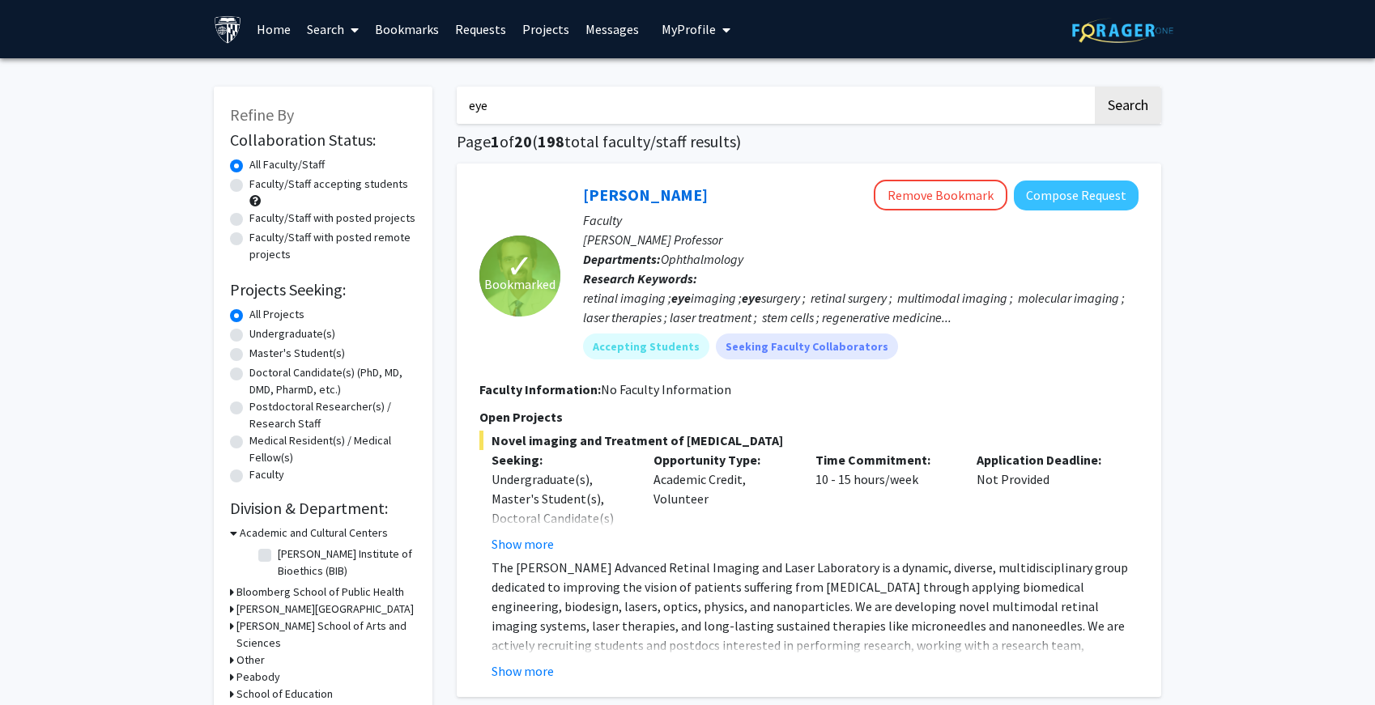
click at [551, 104] on input "eye" at bounding box center [774, 105] width 635 height 37
click at [1094, 87] on button "Search" at bounding box center [1127, 105] width 66 height 37
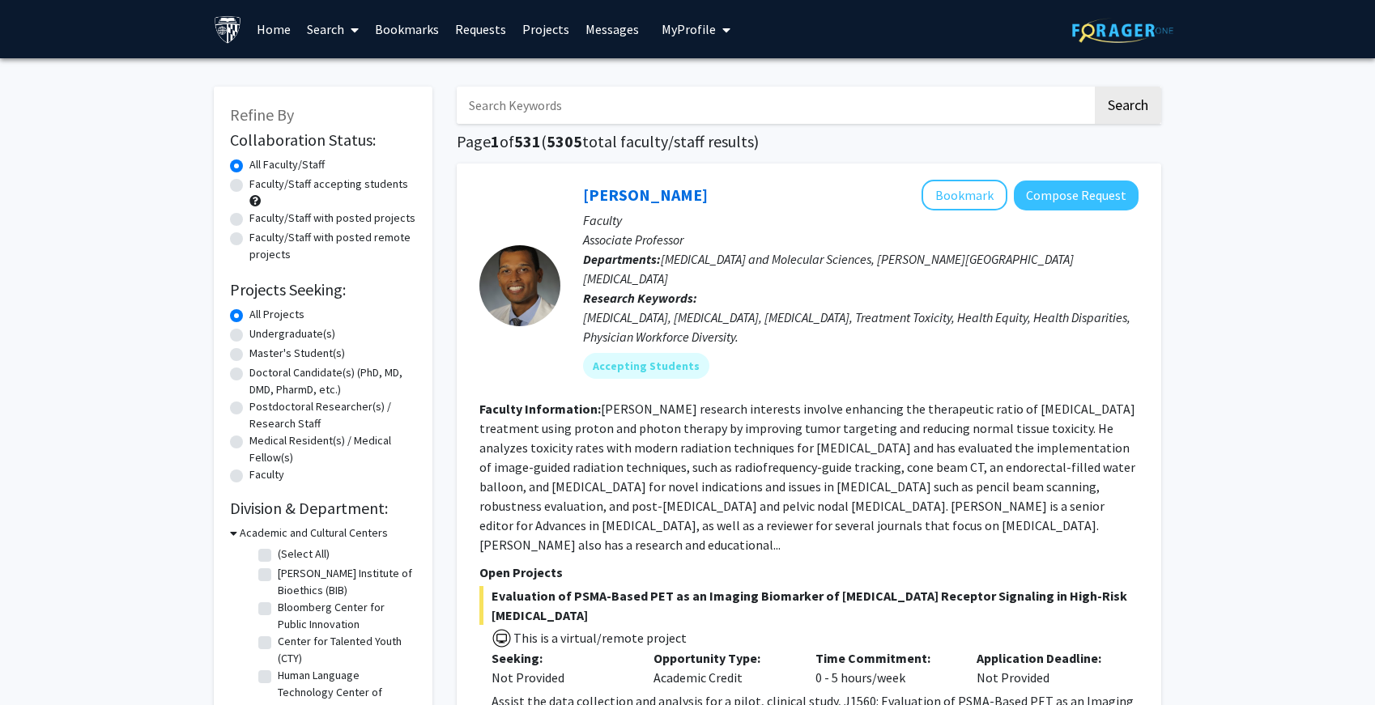
click at [360, 187] on label "Faculty/Staff accepting students" at bounding box center [328, 184] width 159 height 17
click at [260, 186] on input "Faculty/Staff accepting students" at bounding box center [254, 181] width 11 height 11
radio input "true"
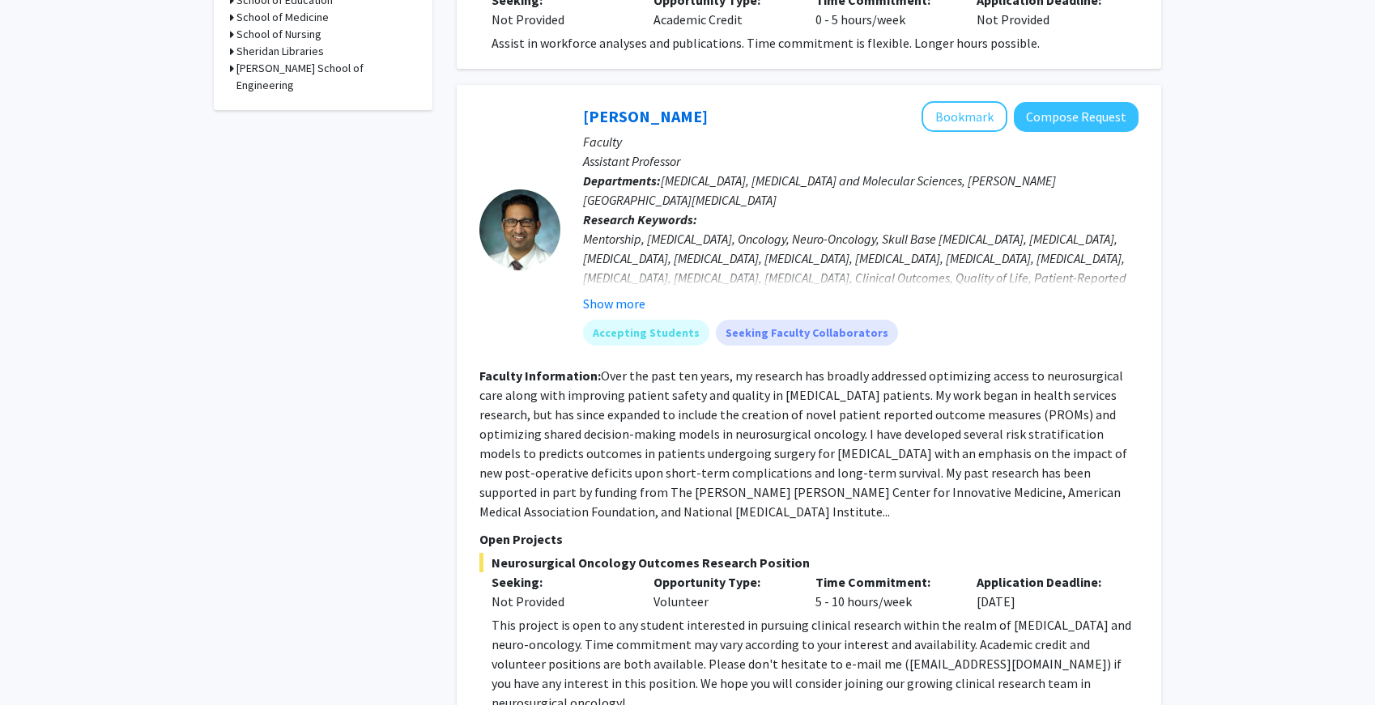
scroll to position [800, 0]
click at [661, 614] on div "This project is open to any student interested in pursuing clinical research wi…" at bounding box center [814, 662] width 647 height 97
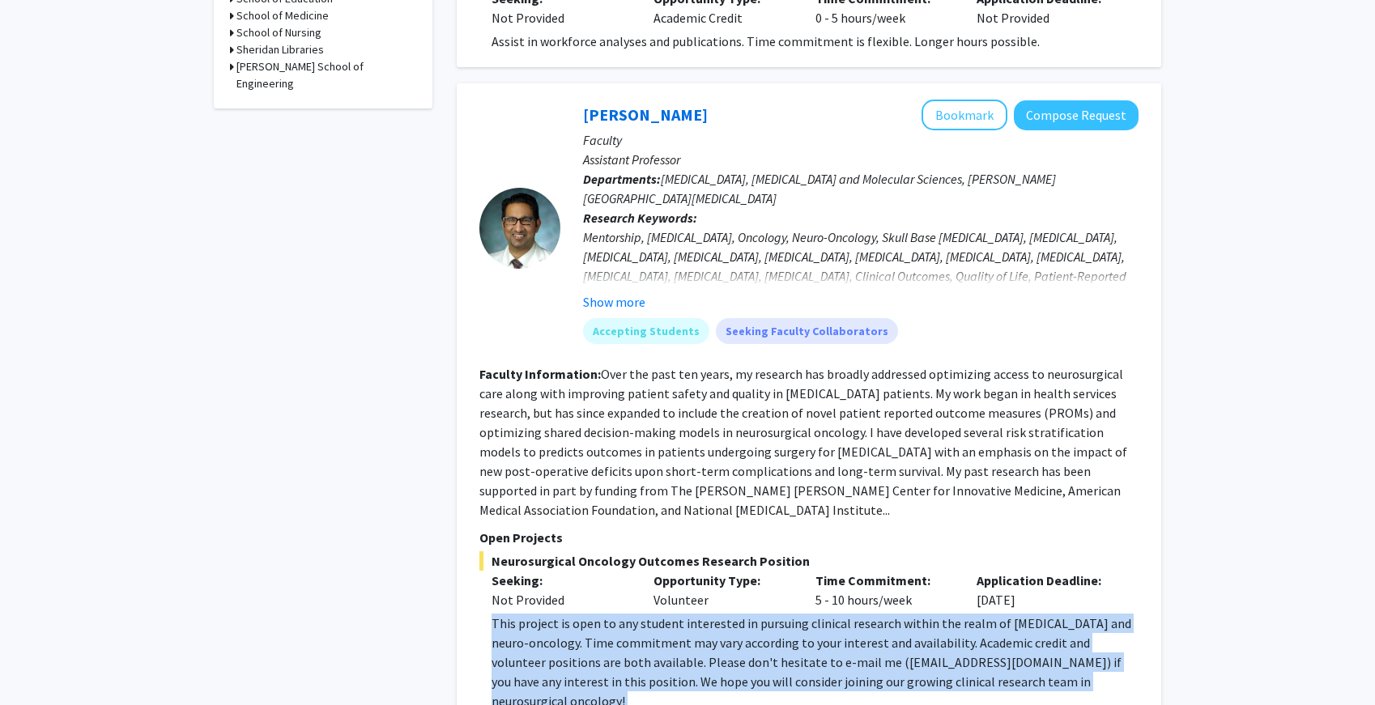
click at [661, 614] on div "This project is open to any student interested in pursuing clinical research wi…" at bounding box center [814, 662] width 647 height 97
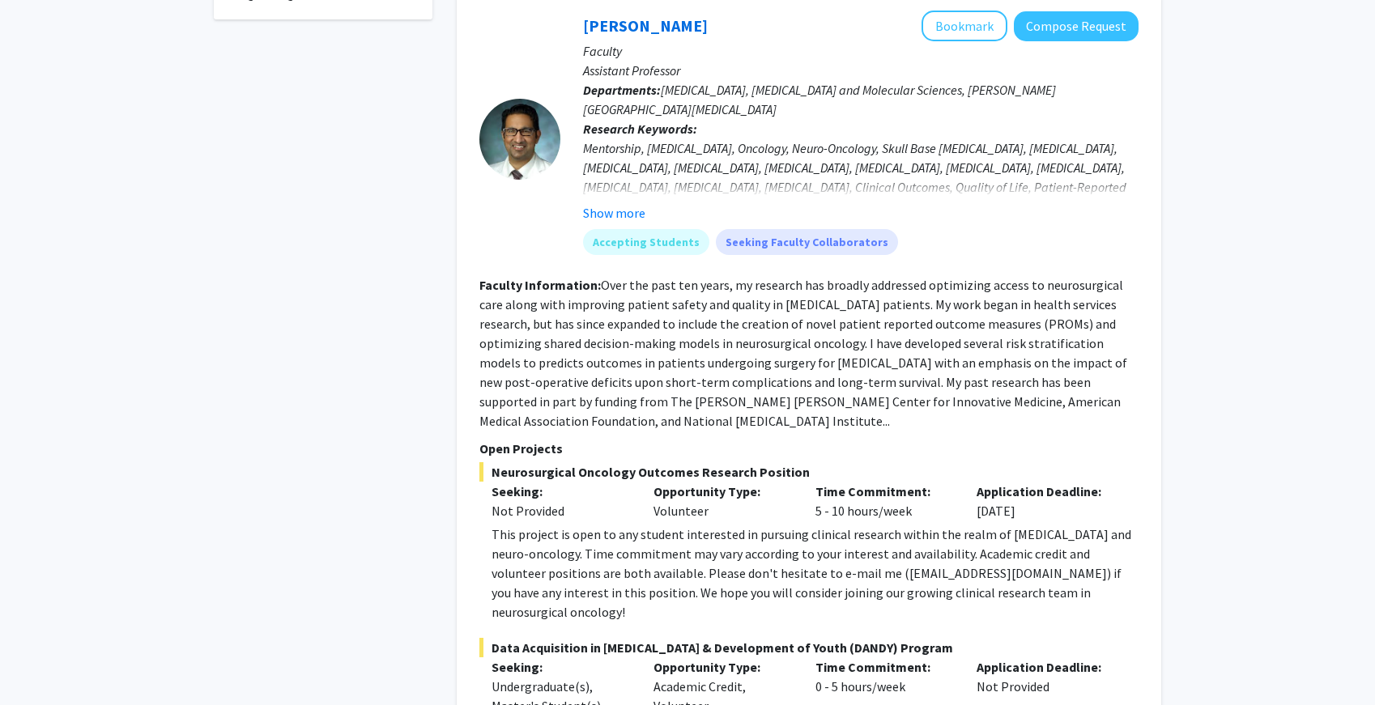
scroll to position [890, 0]
click at [563, 524] on div "This project is open to any student interested in pursuing clinical research wi…" at bounding box center [814, 572] width 647 height 97
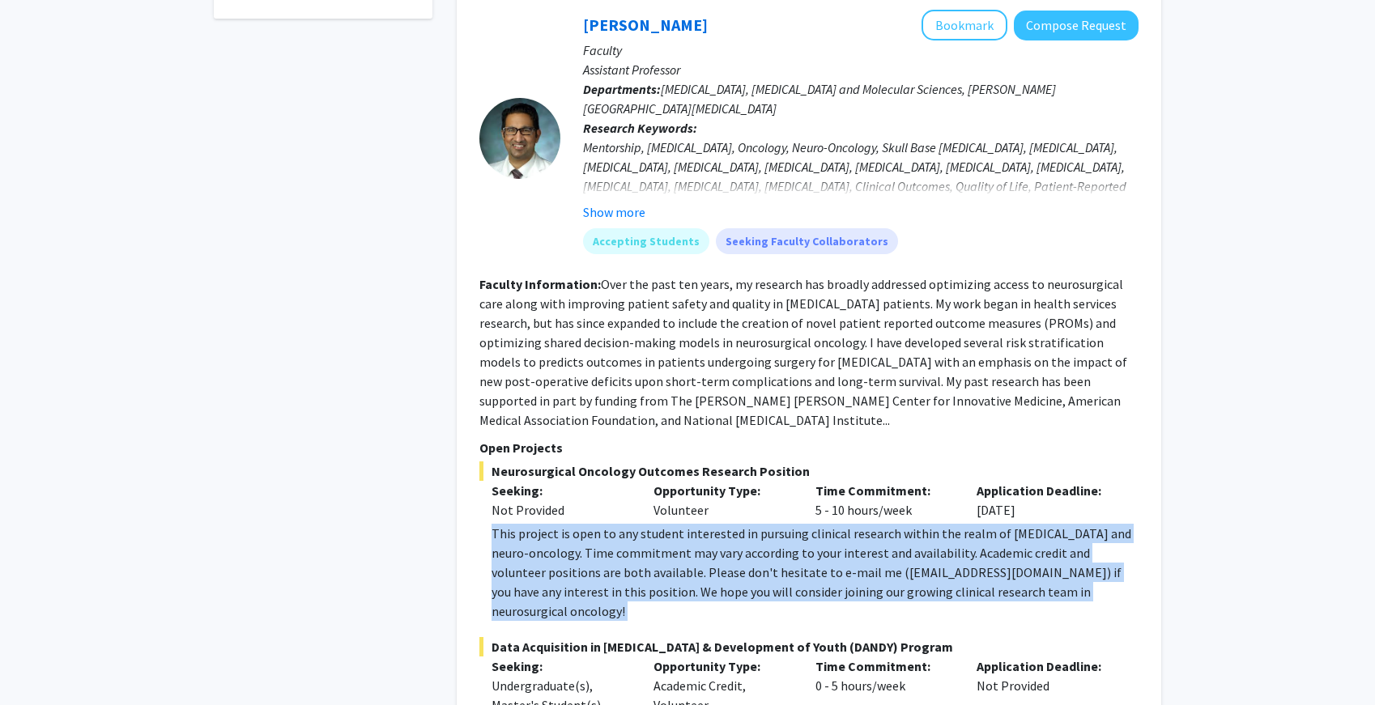
click at [563, 524] on div "This project is open to any student interested in pursuing clinical research wi…" at bounding box center [814, 572] width 647 height 97
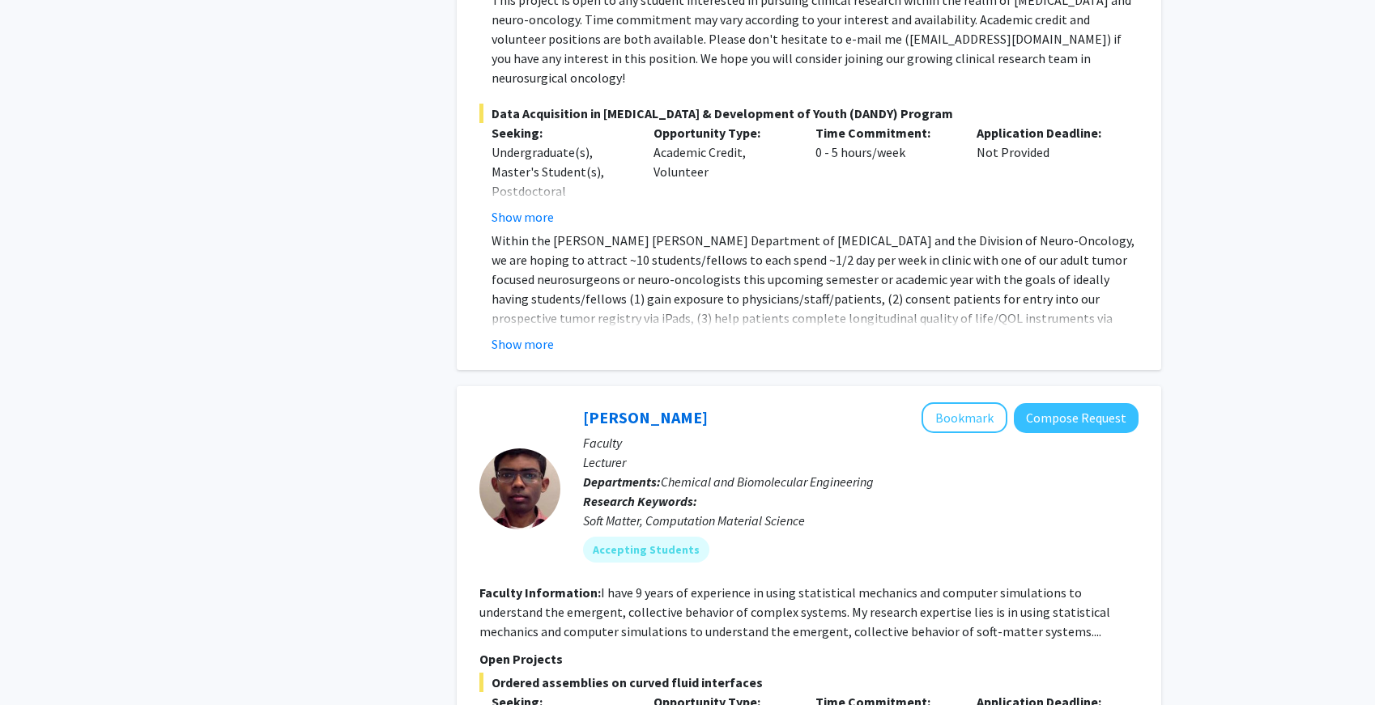
scroll to position [1426, 0]
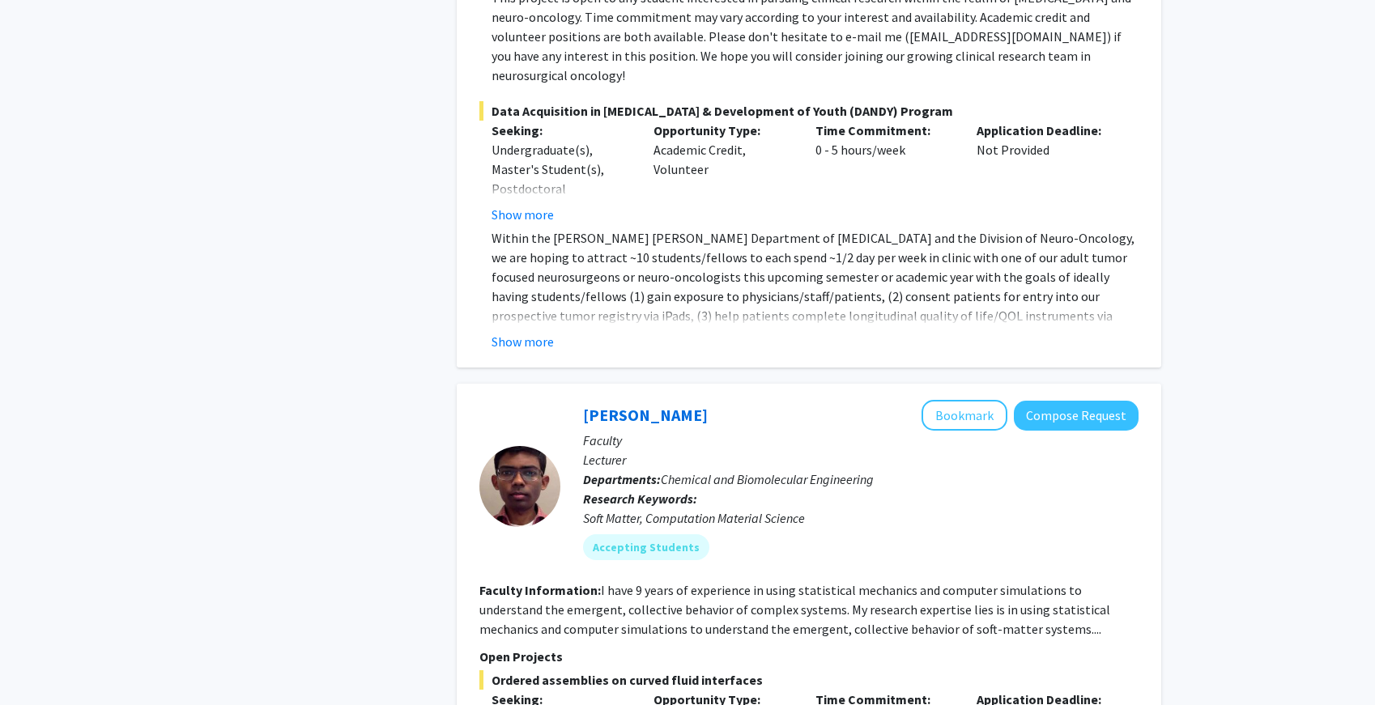
click at [585, 582] on fg-read-more "I have 9 years of experience in using statistical mechanics and computer simula…" at bounding box center [794, 609] width 631 height 55
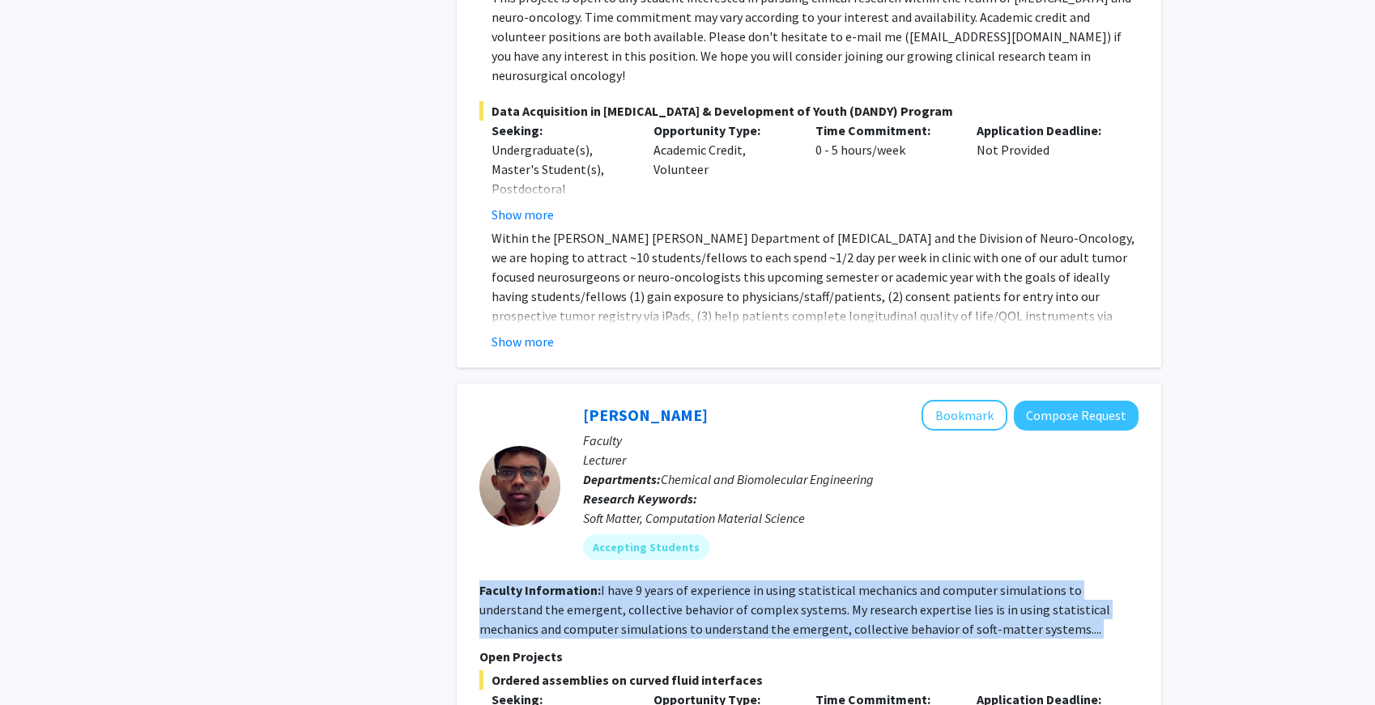
click at [585, 582] on fg-read-more "I have 9 years of experience in using statistical mechanics and computer simula…" at bounding box center [794, 609] width 631 height 55
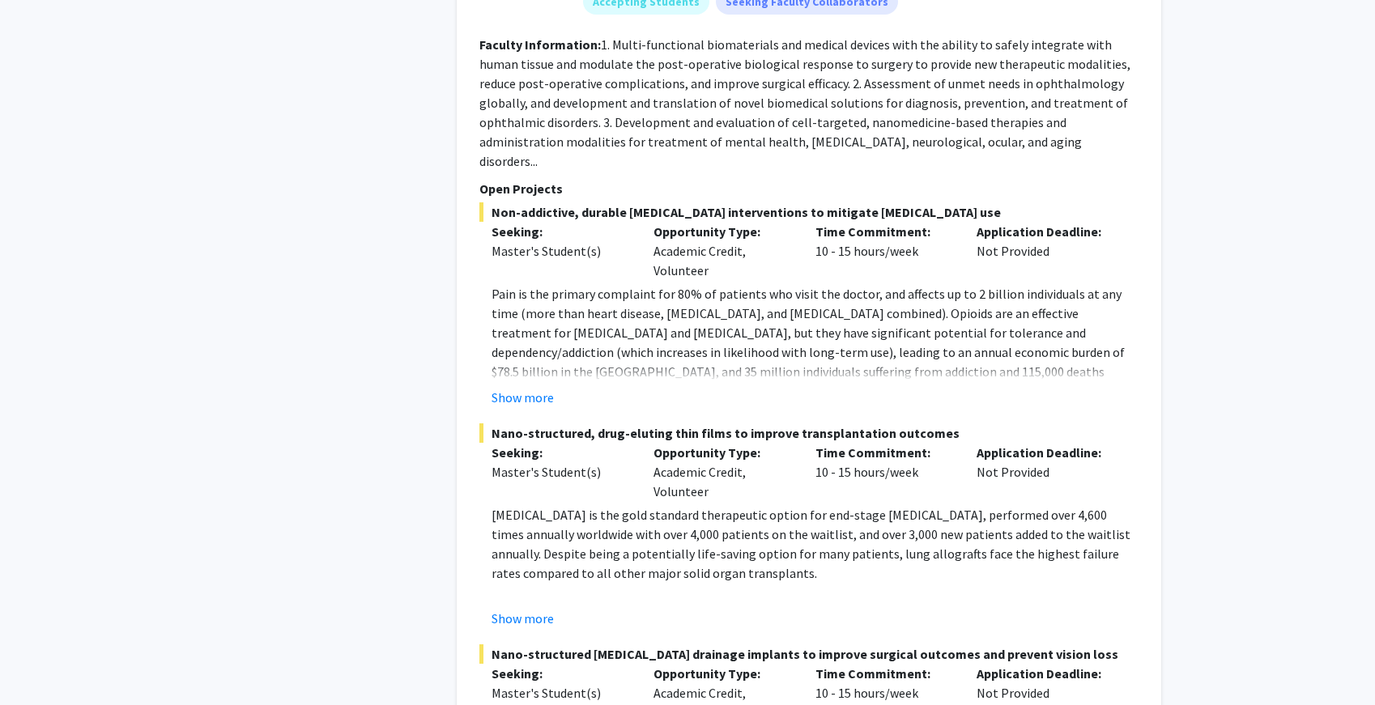
scroll to position [3341, 0]
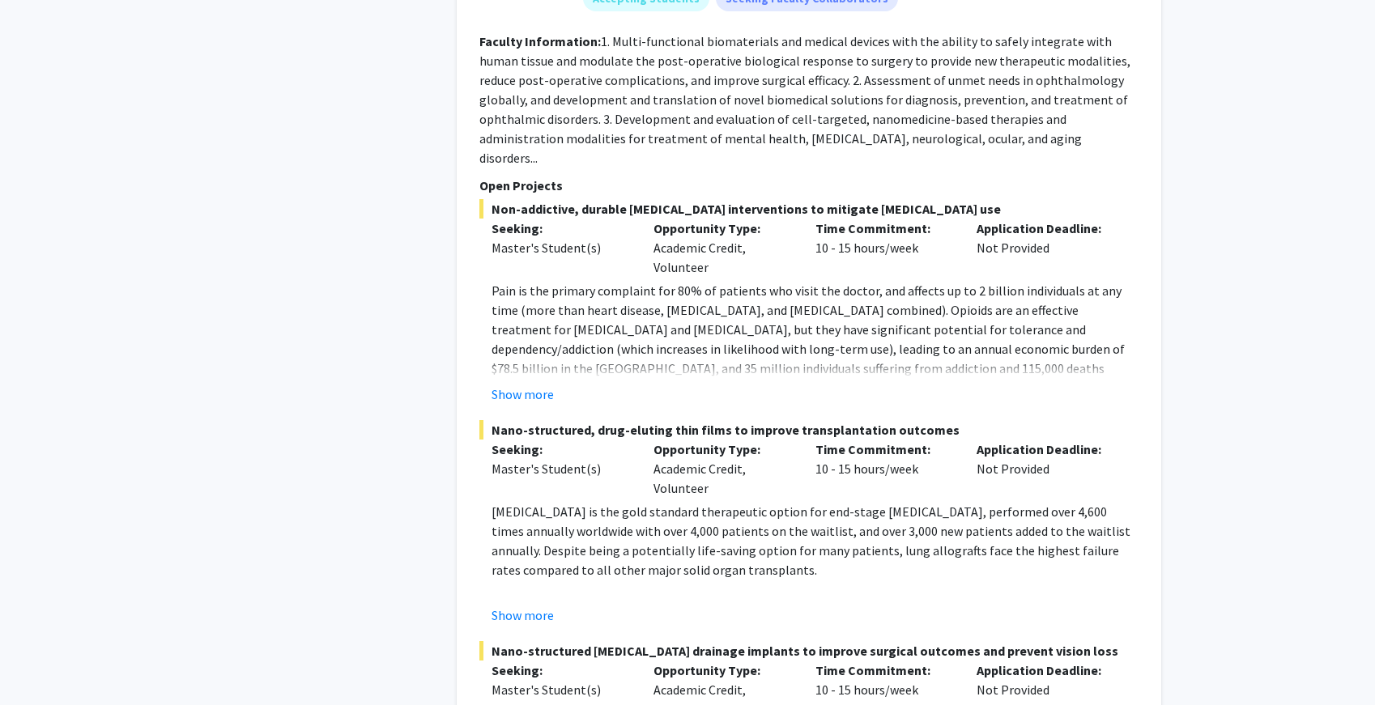
click at [525, 420] on span "Nano-structured, drug-eluting thin films to improve transplantation outcomes" at bounding box center [808, 429] width 659 height 19
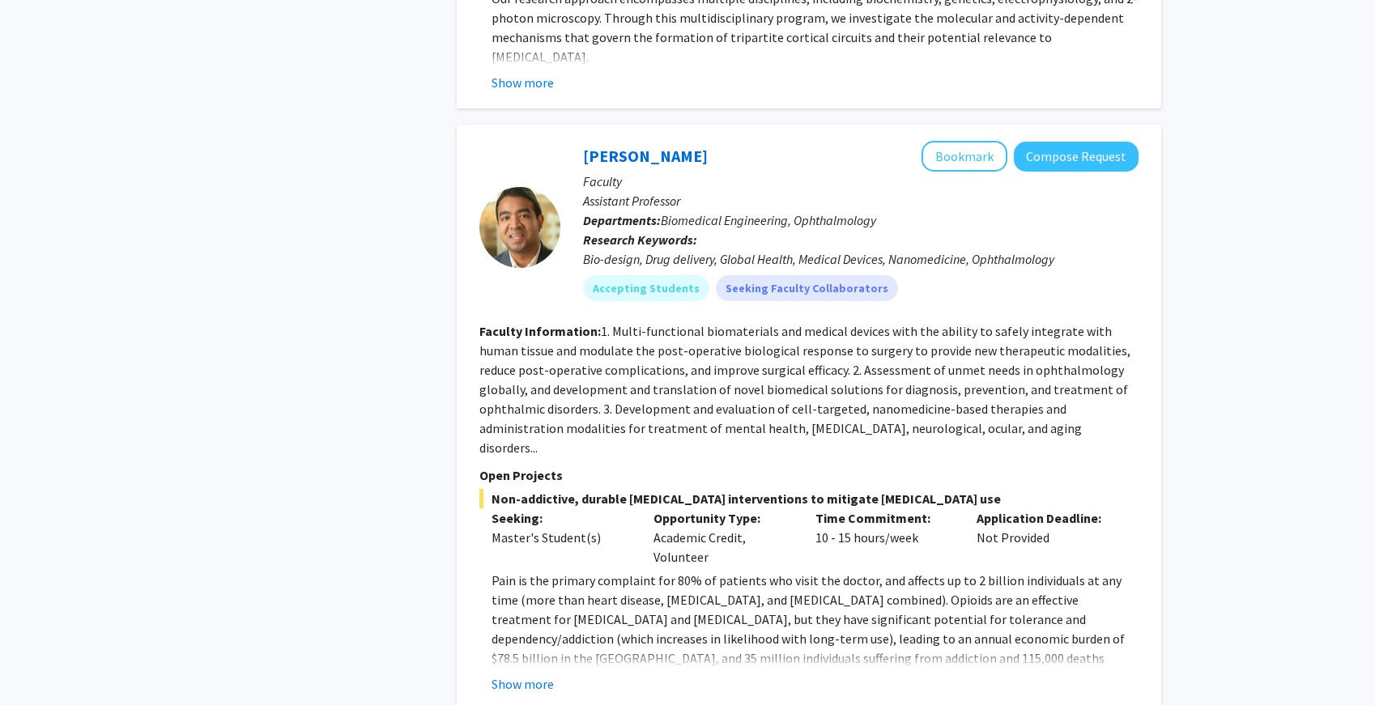
scroll to position [3043, 0]
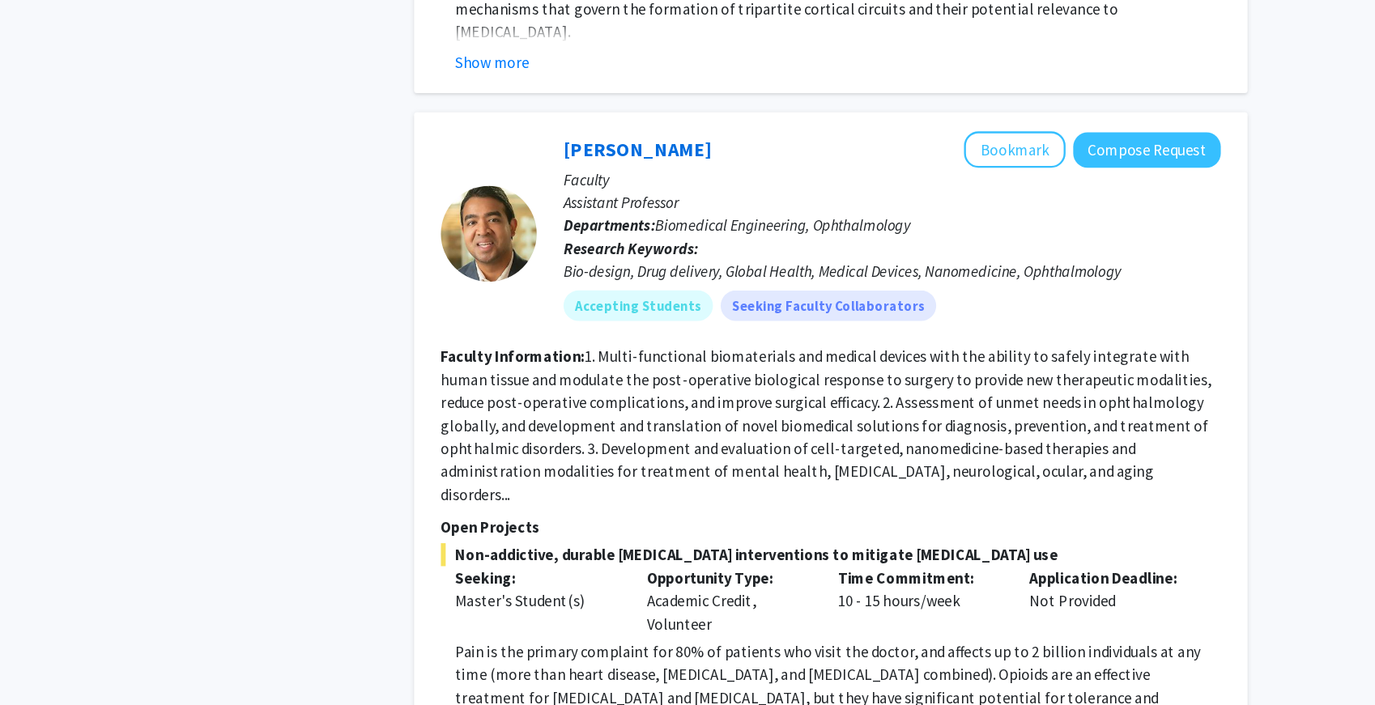
click at [711, 331] on fg-read-more "1. Multi-functional biomaterials and medical devices with the ability to safely…" at bounding box center [804, 397] width 651 height 133
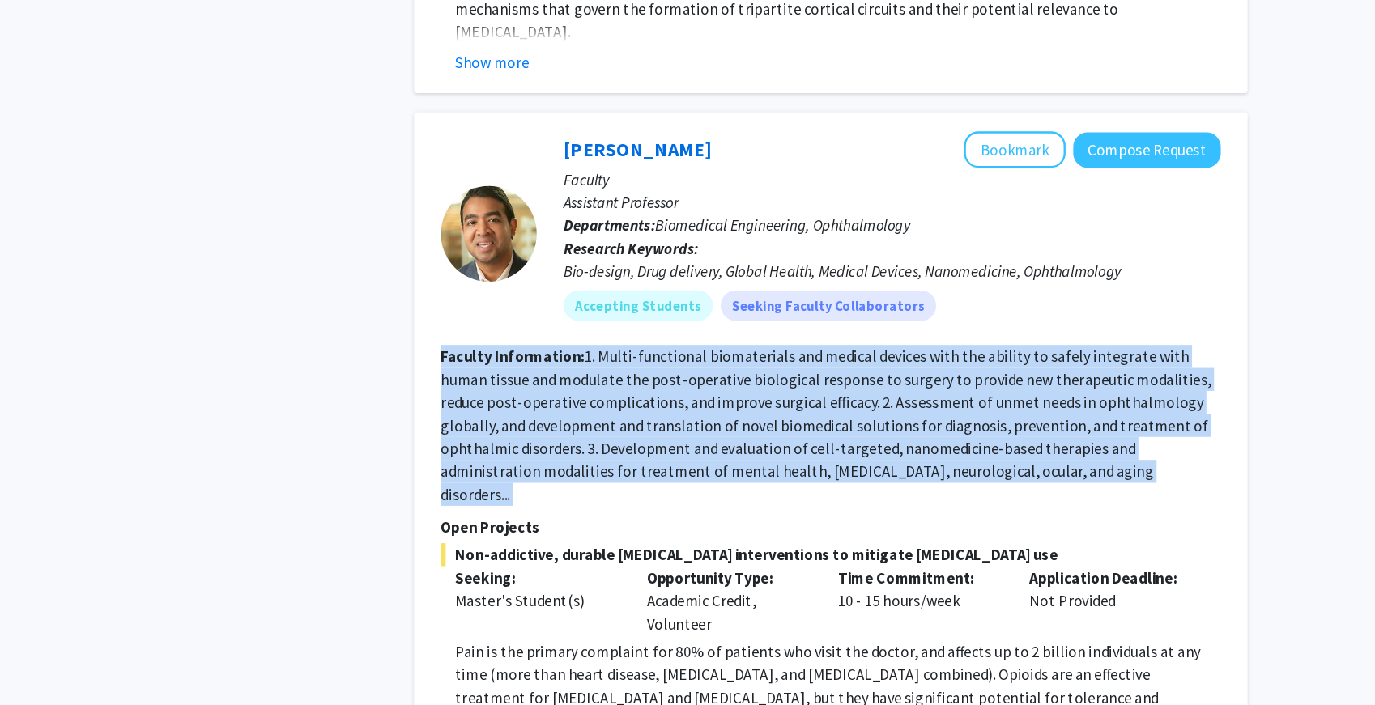
click at [711, 331] on fg-read-more "1. Multi-functional biomaterials and medical devices with the ability to safely…" at bounding box center [804, 397] width 651 height 133
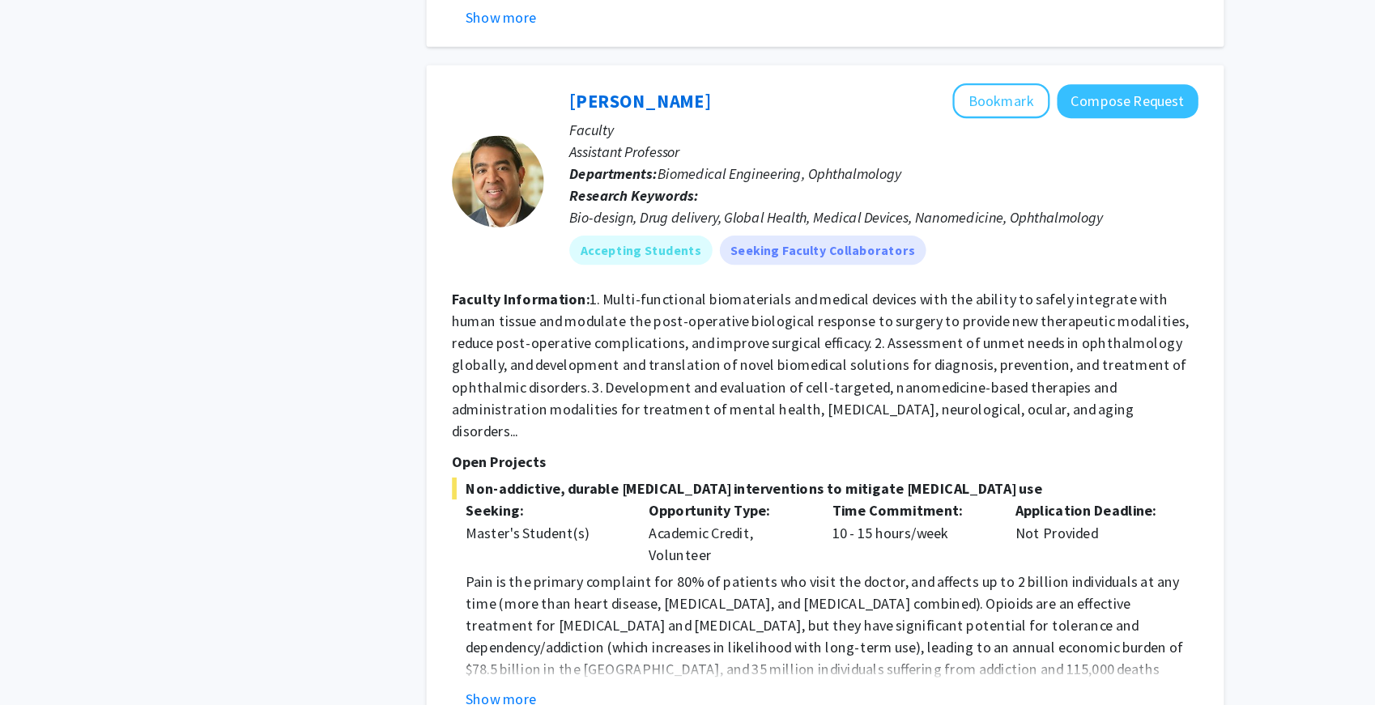
click at [553, 682] on div "Show more" at bounding box center [814, 691] width 647 height 19
click at [547, 682] on button "Show more" at bounding box center [522, 691] width 62 height 19
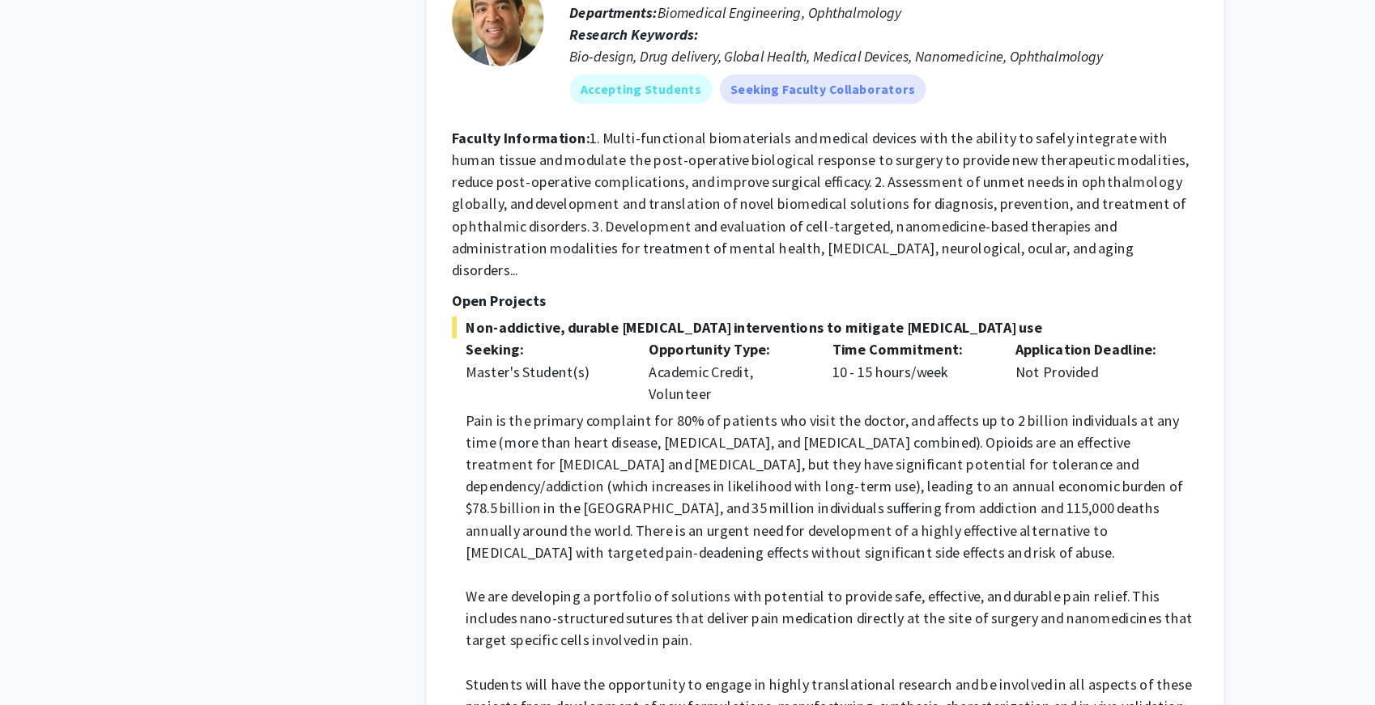
scroll to position [3181, 0]
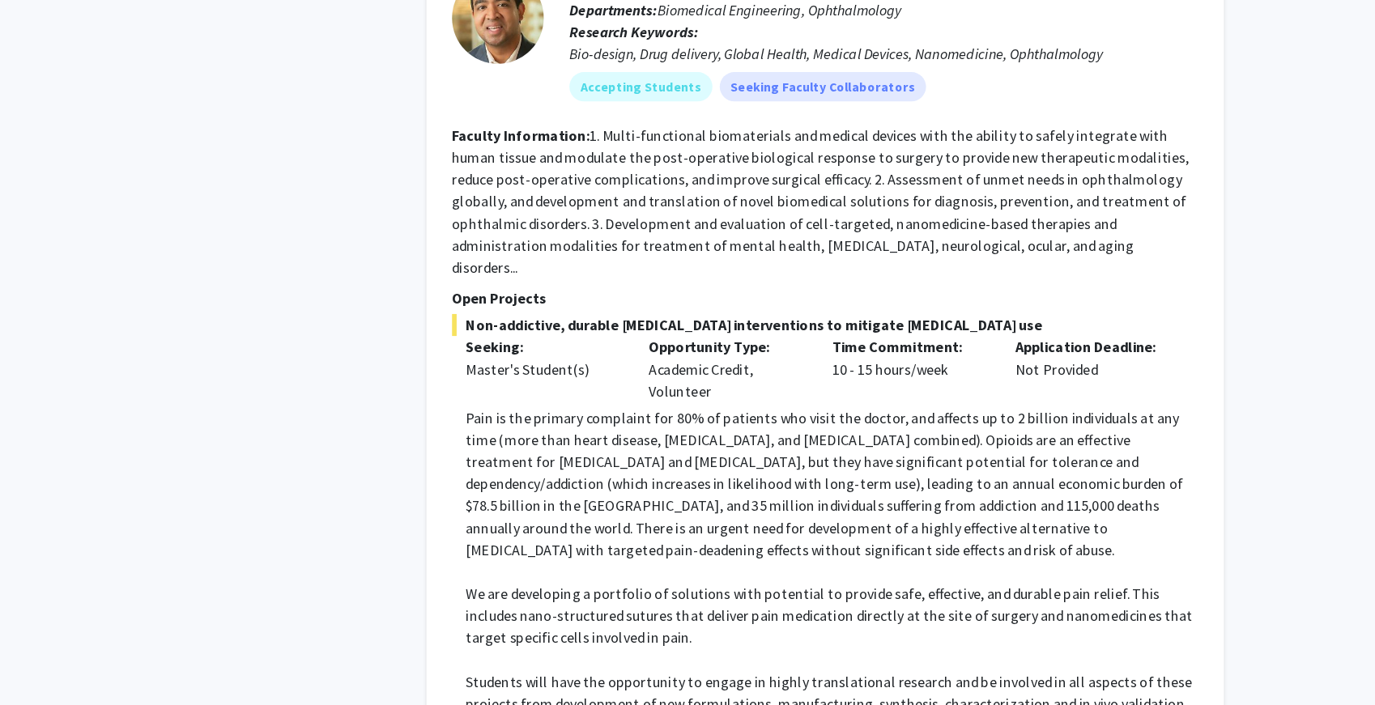
click at [547, 674] on p "Students will have the opportunity to engage in highly translational research a…" at bounding box center [814, 693] width 647 height 39
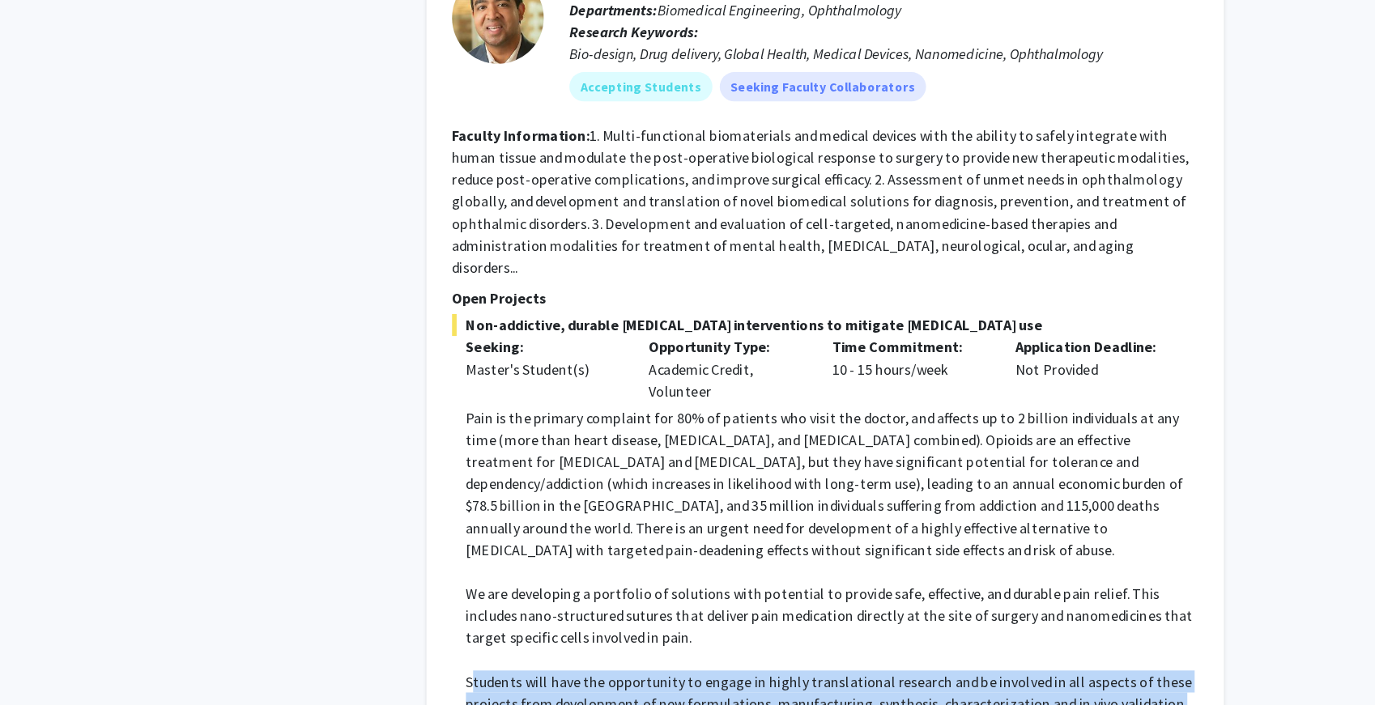
click at [547, 674] on p "Students will have the opportunity to engage in highly translational research a…" at bounding box center [814, 693] width 647 height 39
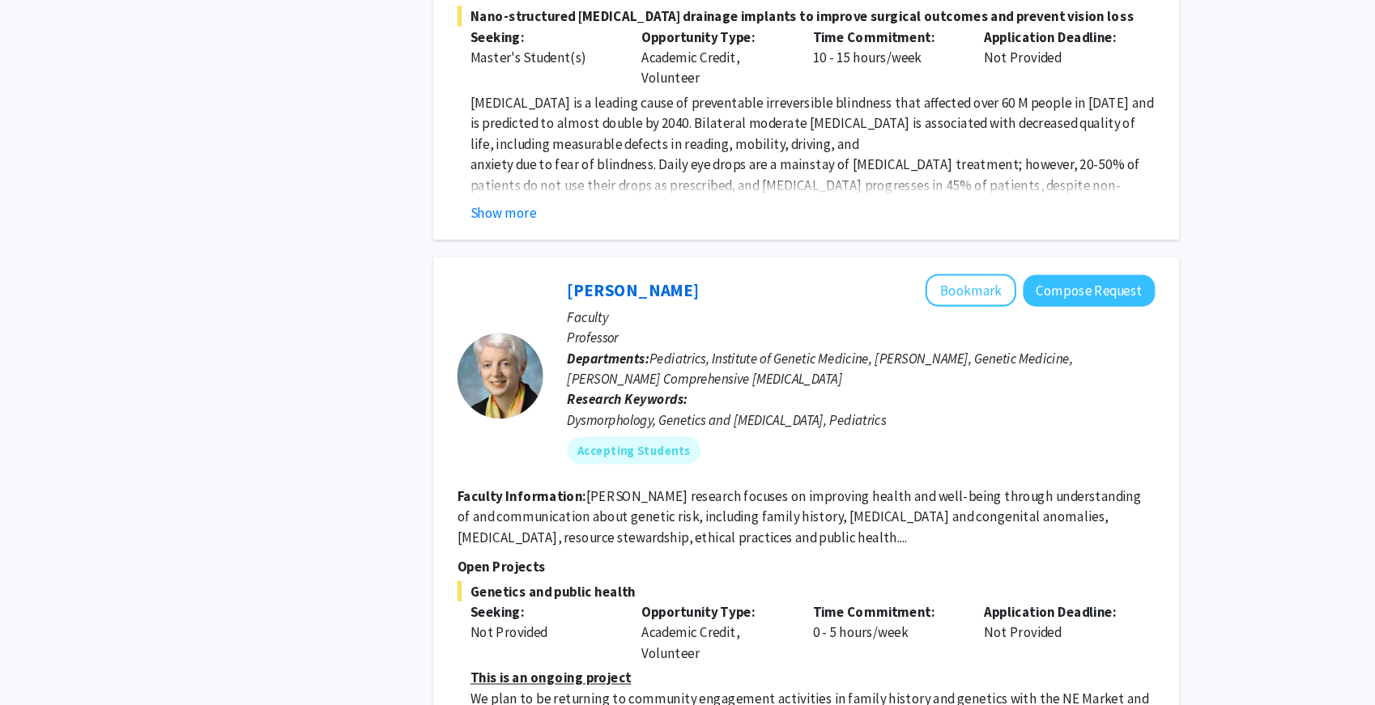
scroll to position [4116, 0]
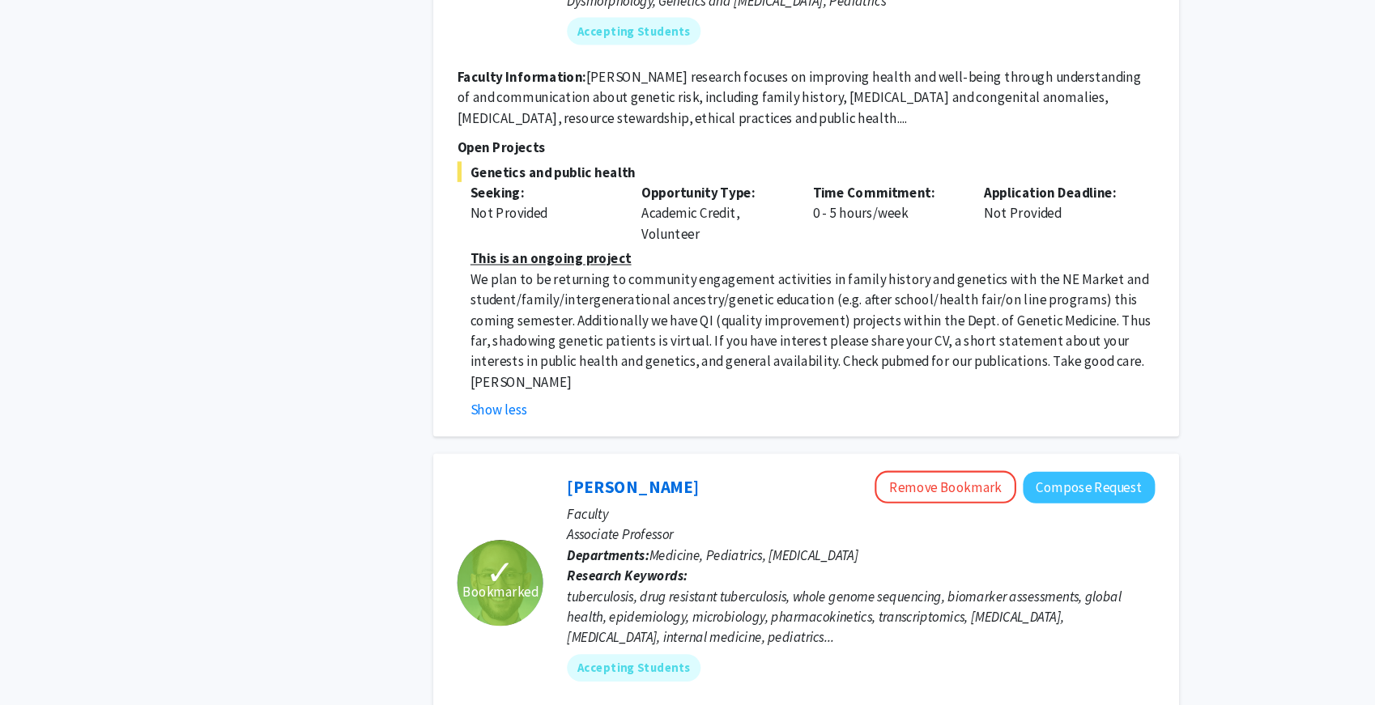
scroll to position [4519, 0]
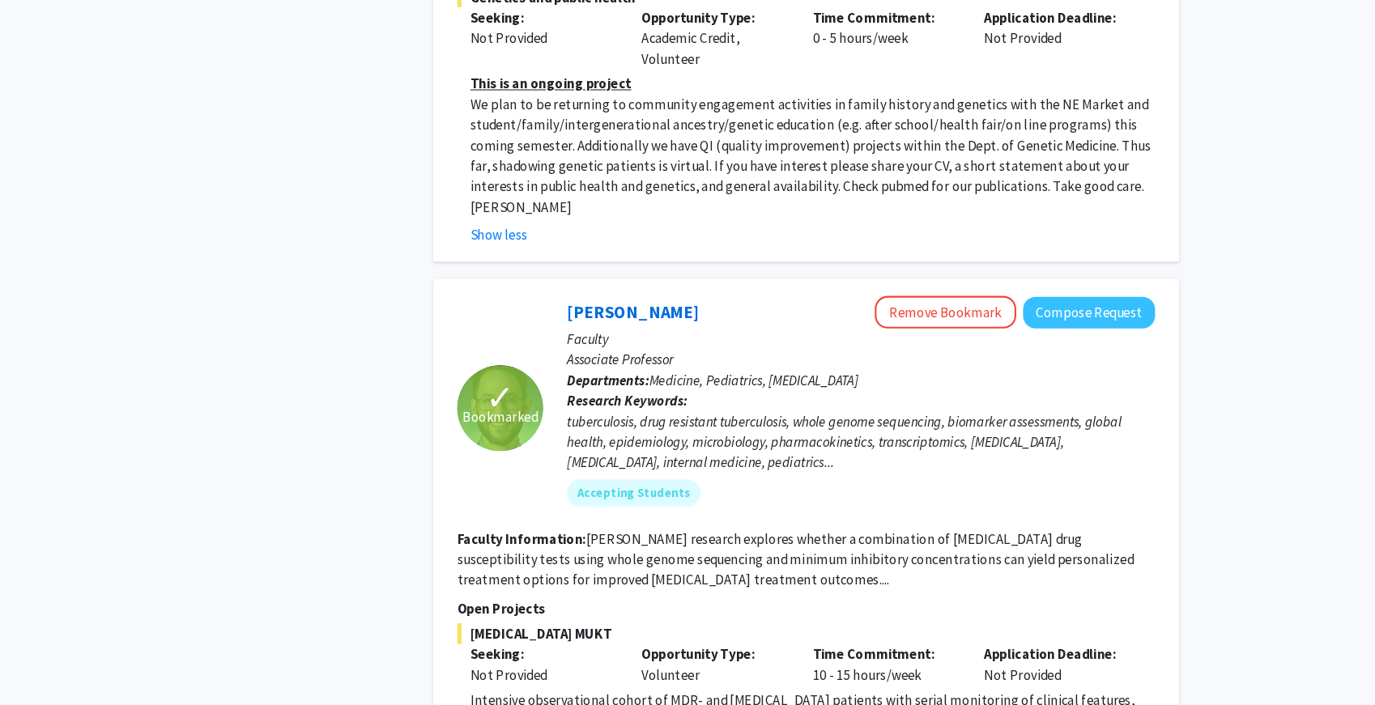
scroll to position [4676, 0]
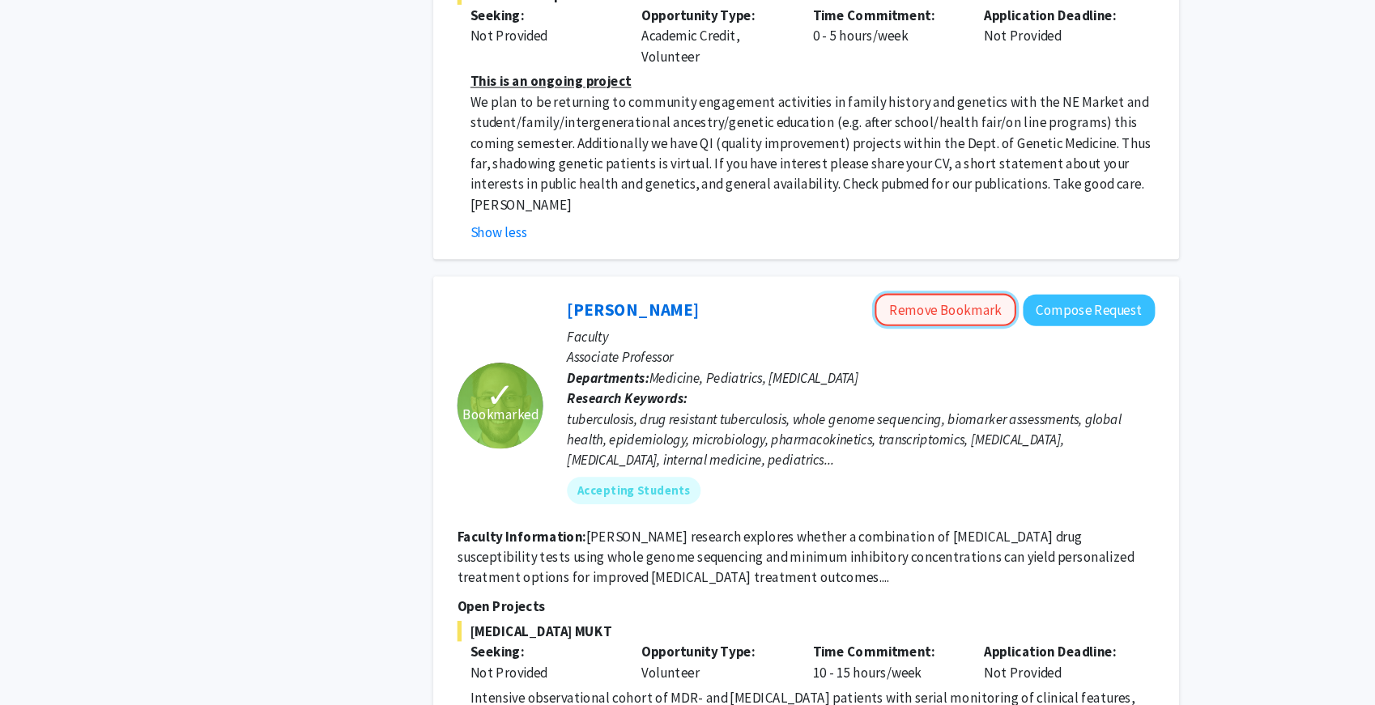
click at [929, 317] on button "Remove Bookmark" at bounding box center [940, 332] width 134 height 31
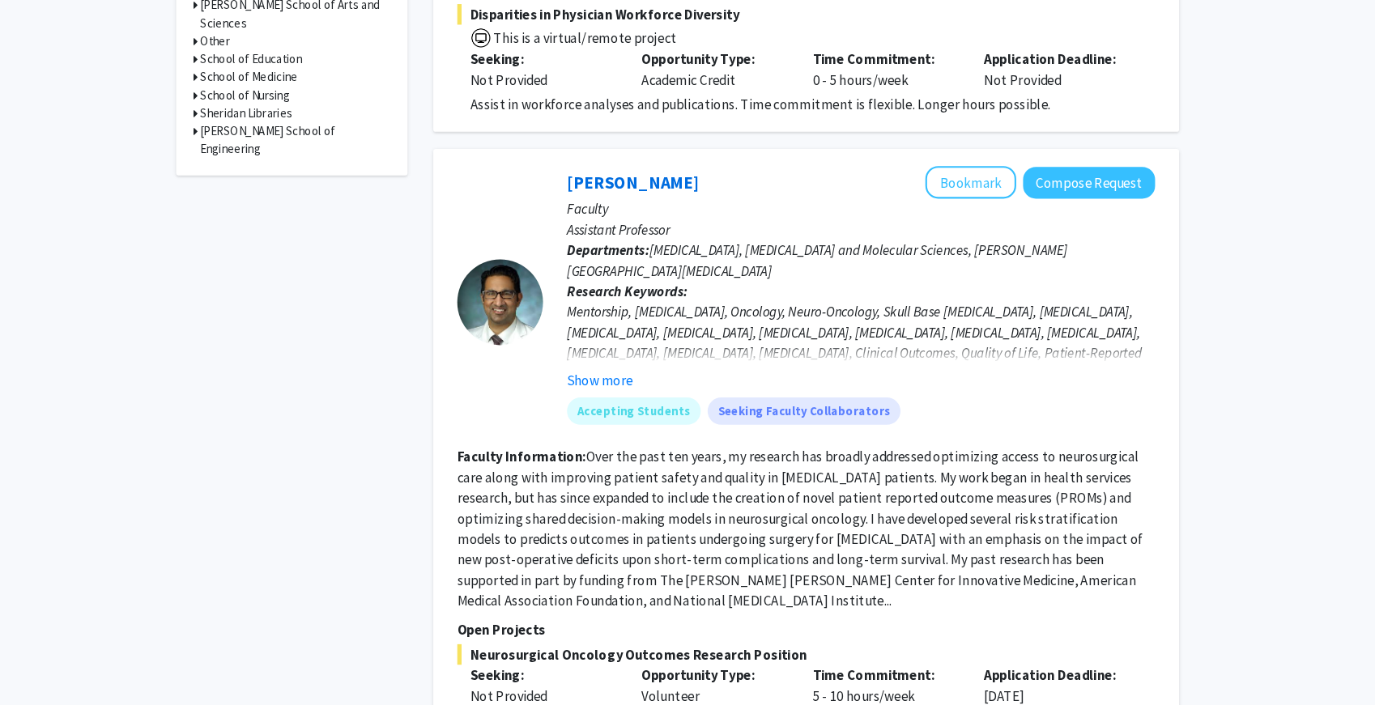
scroll to position [708, 0]
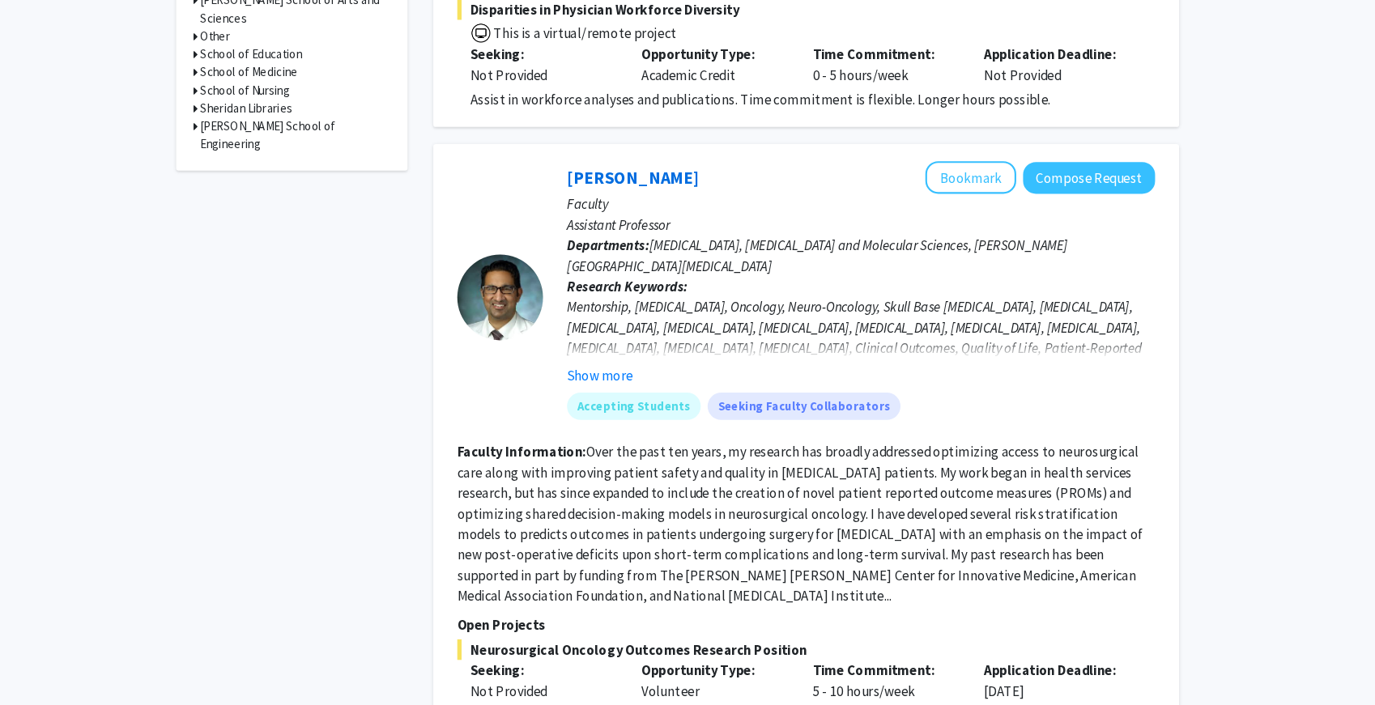
click at [809, 463] on fg-read-more "Over the past ten years, my research has broadly addressed optimizing access to…" at bounding box center [803, 533] width 648 height 152
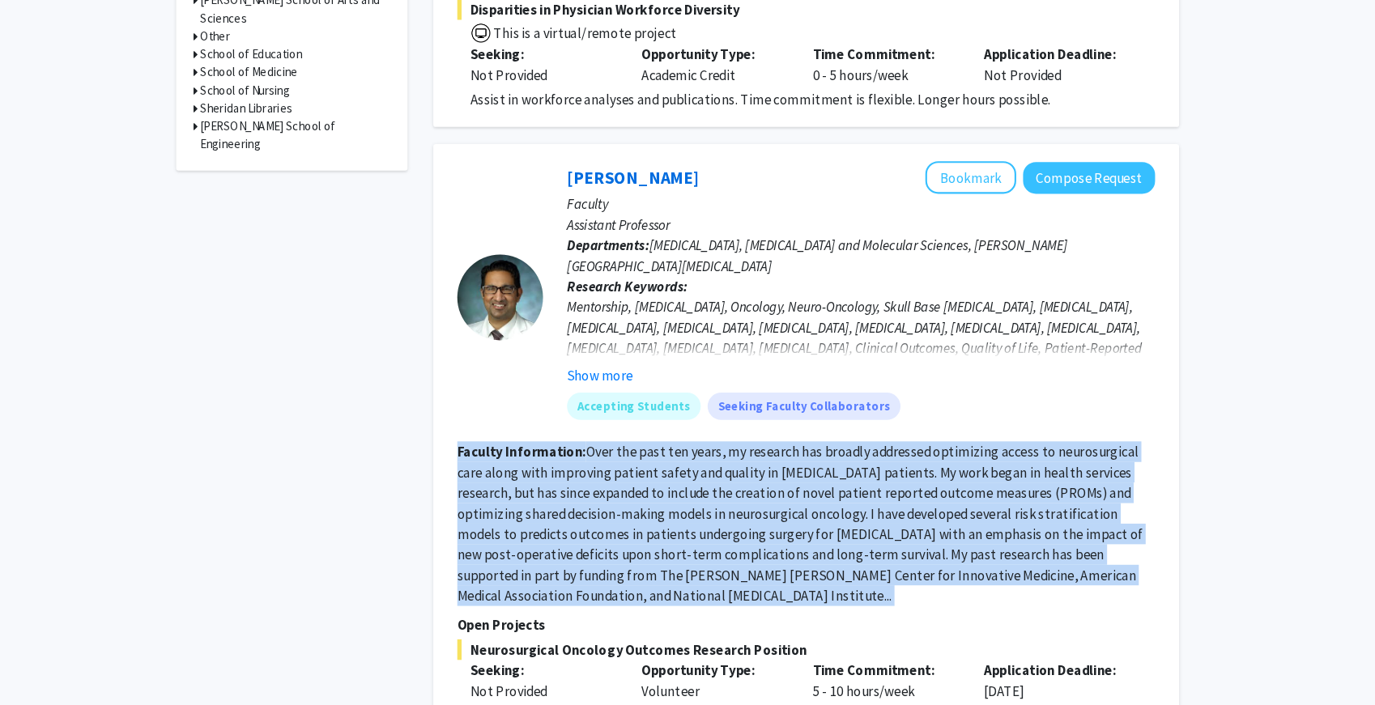
click at [809, 463] on fg-read-more "Over the past ten years, my research has broadly addressed optimizing access to…" at bounding box center [803, 533] width 648 height 152
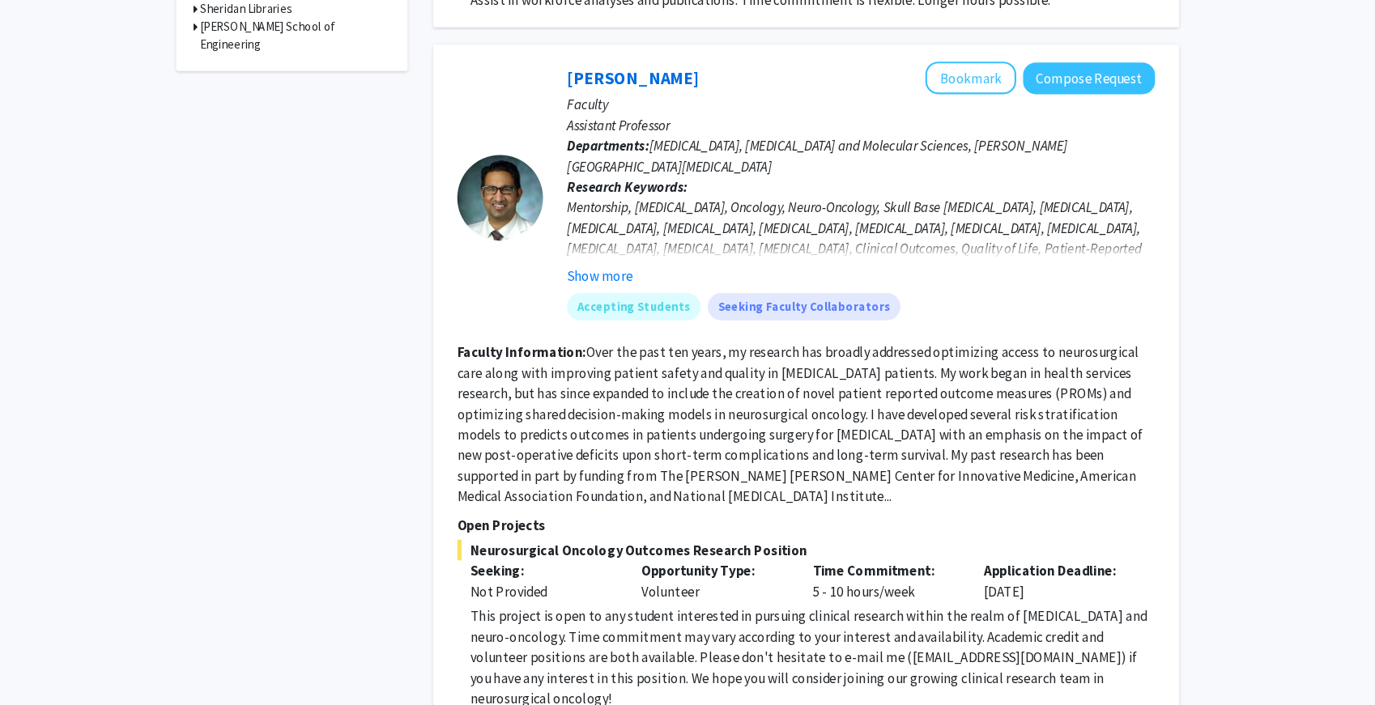
scroll to position [809, 0]
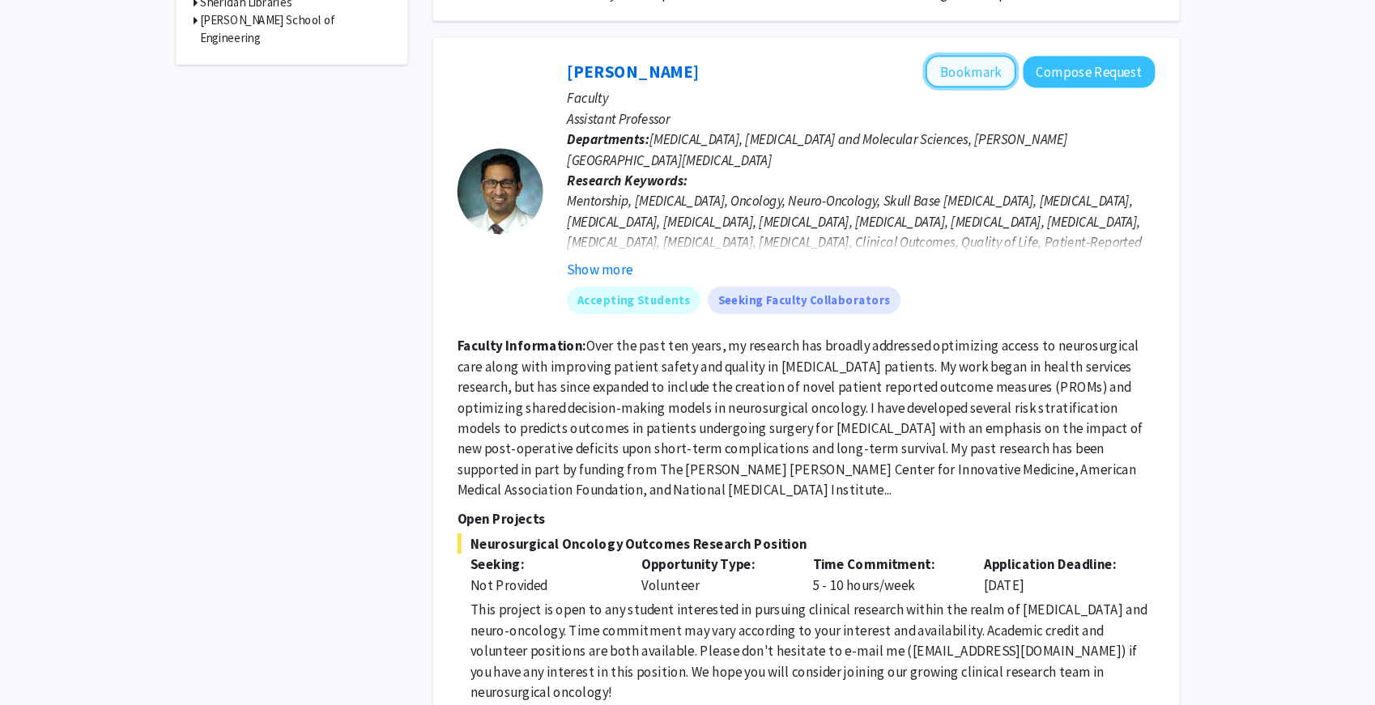
click at [954, 91] on button "Bookmark" at bounding box center [964, 106] width 86 height 31
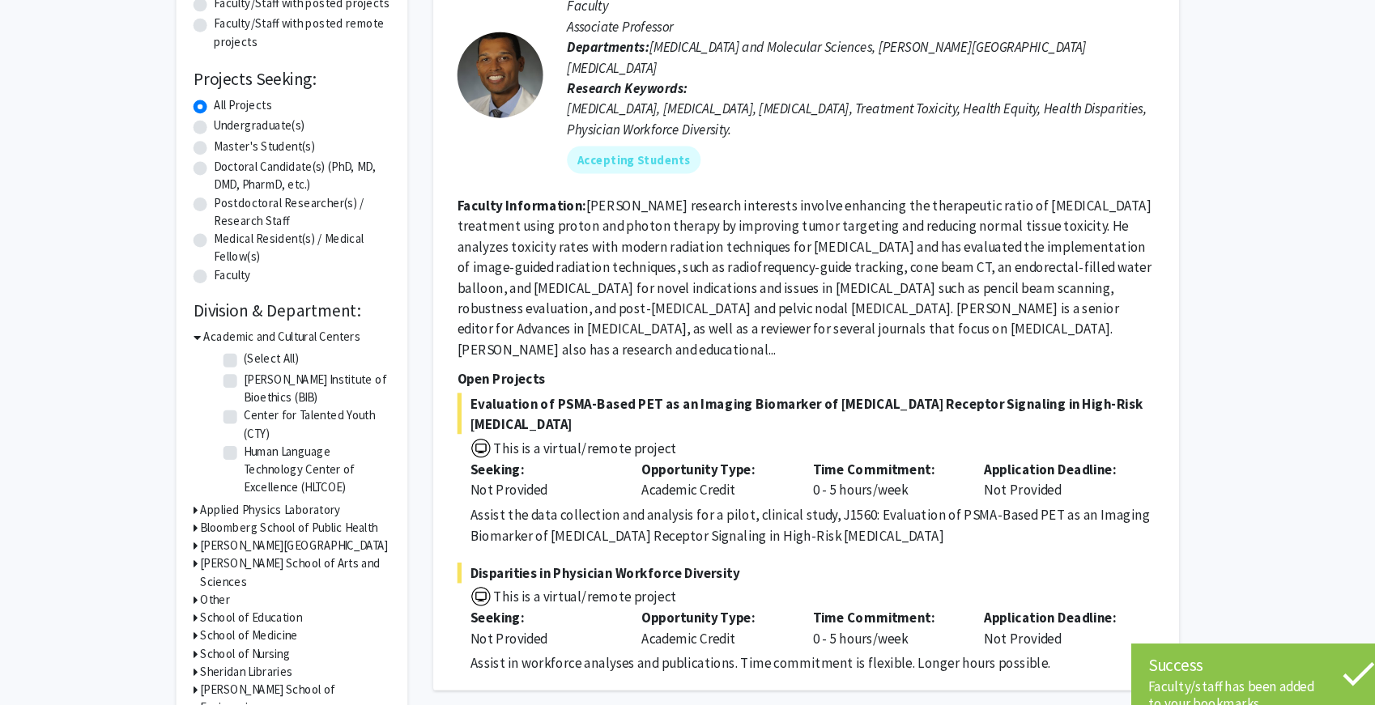
scroll to position [0, 0]
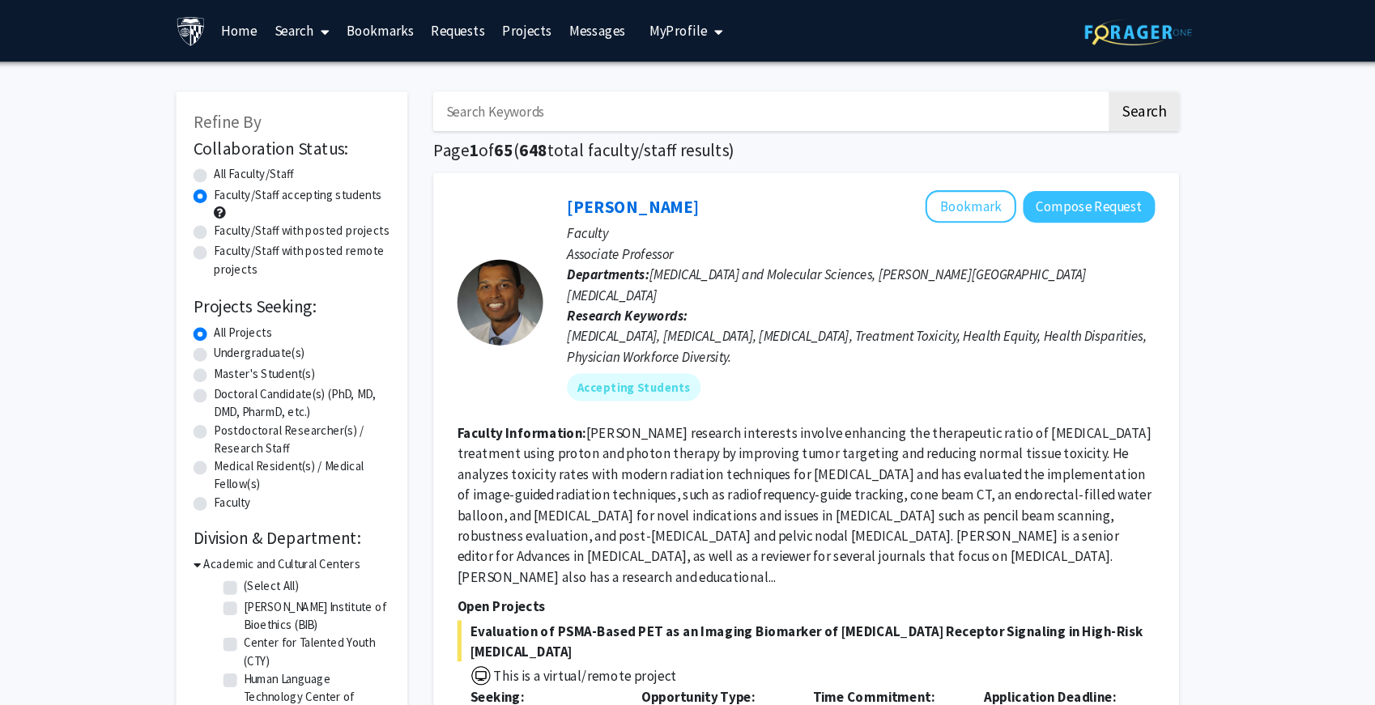
click at [713, 111] on input "Search Keywords" at bounding box center [774, 105] width 635 height 37
type input "eye"
click at [1094, 87] on button "Search" at bounding box center [1127, 105] width 66 height 37
radio input "true"
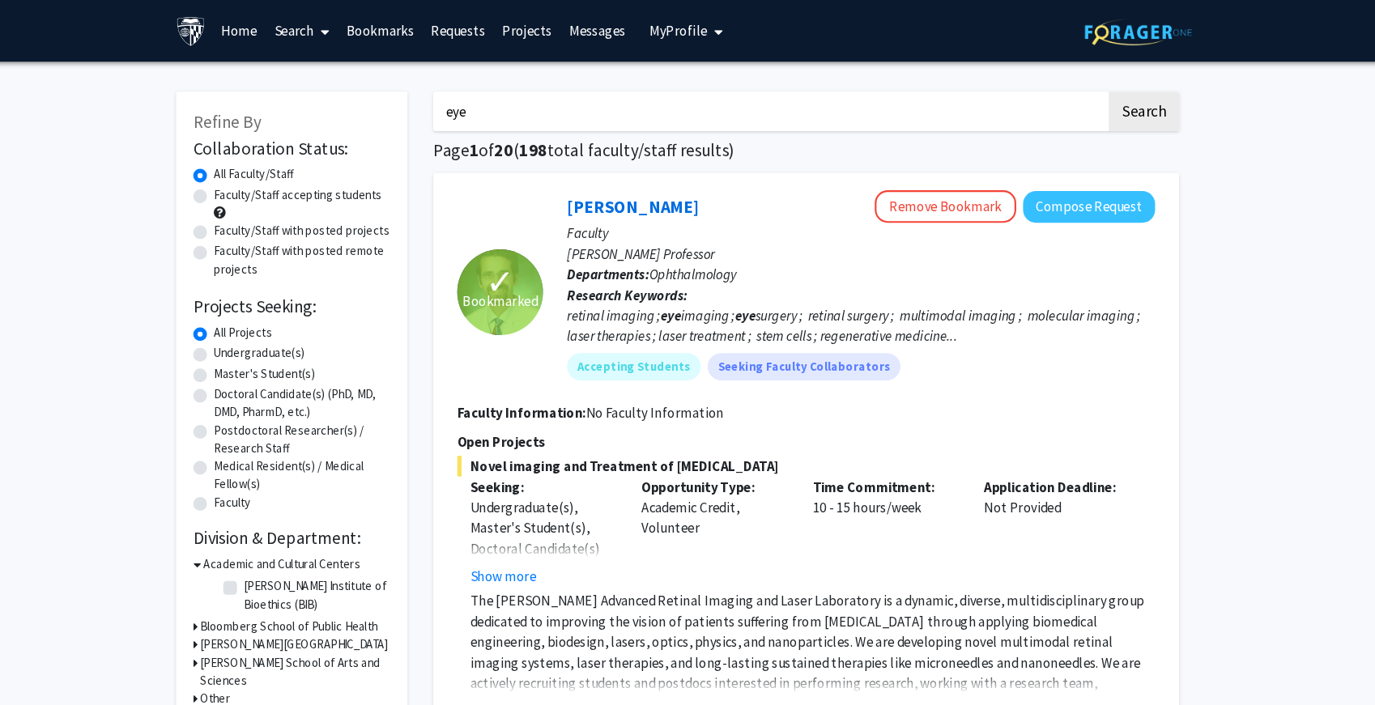
click at [700, 117] on input "eye" at bounding box center [774, 105] width 635 height 37
type input "[MEDICAL_DATA]"
click at [1094, 87] on button "Search" at bounding box center [1127, 105] width 66 height 37
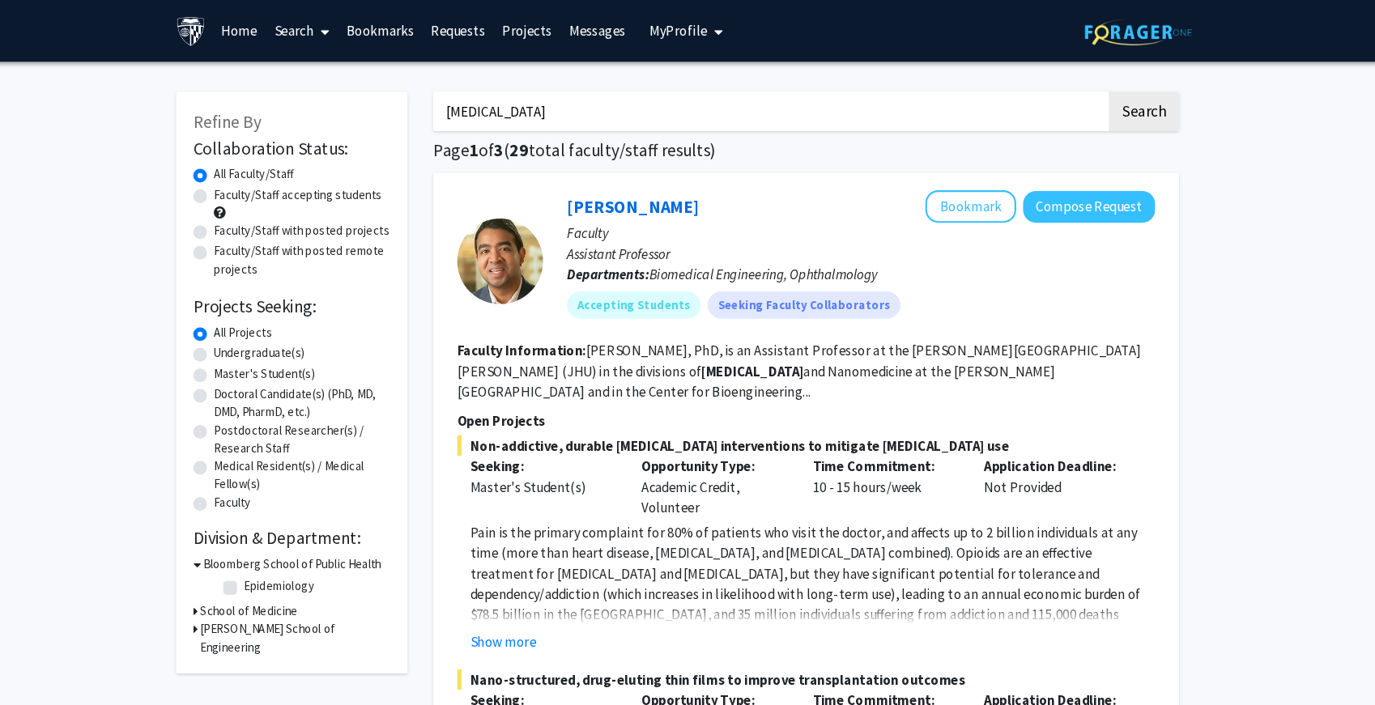
click at [363, 185] on label "Faculty/Staff accepting students" at bounding box center [328, 184] width 159 height 17
click at [260, 185] on input "Faculty/Staff accepting students" at bounding box center [254, 181] width 11 height 11
radio input "true"
click at [550, 597] on button "Show more" at bounding box center [522, 606] width 62 height 19
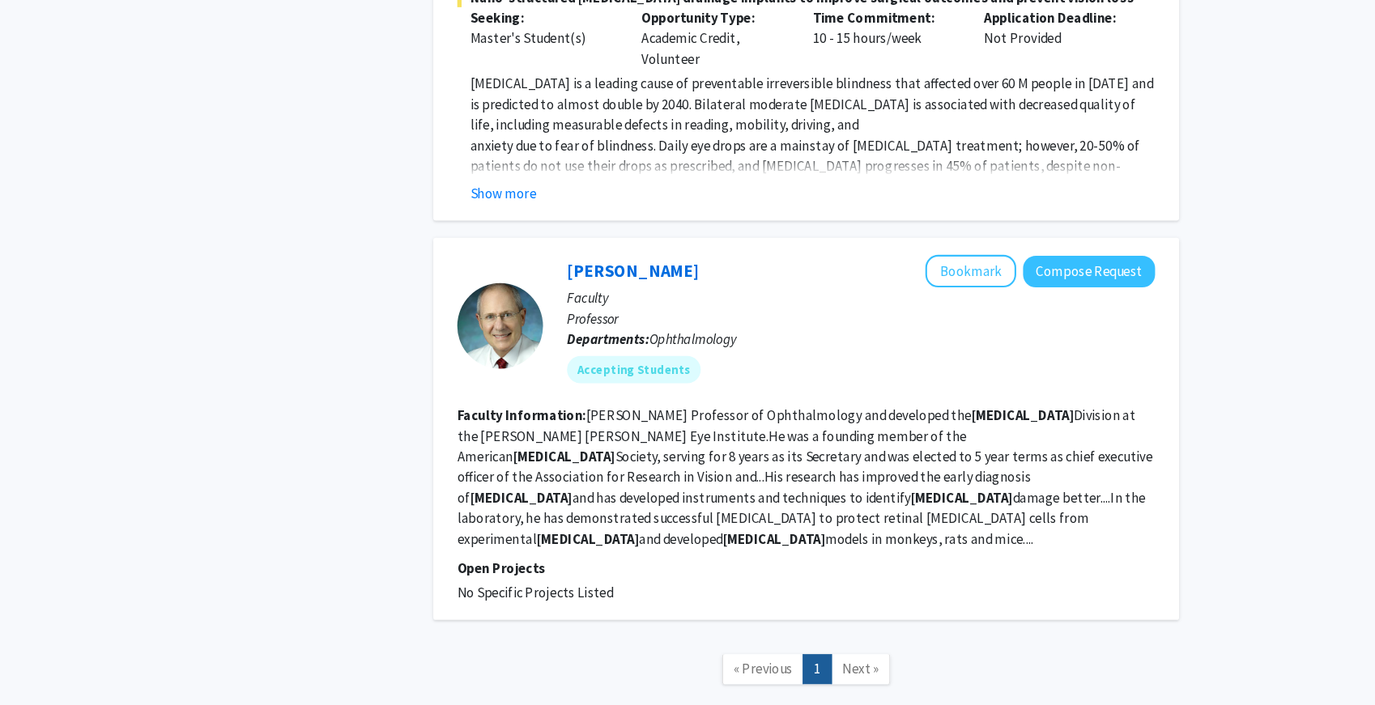
scroll to position [1013, 0]
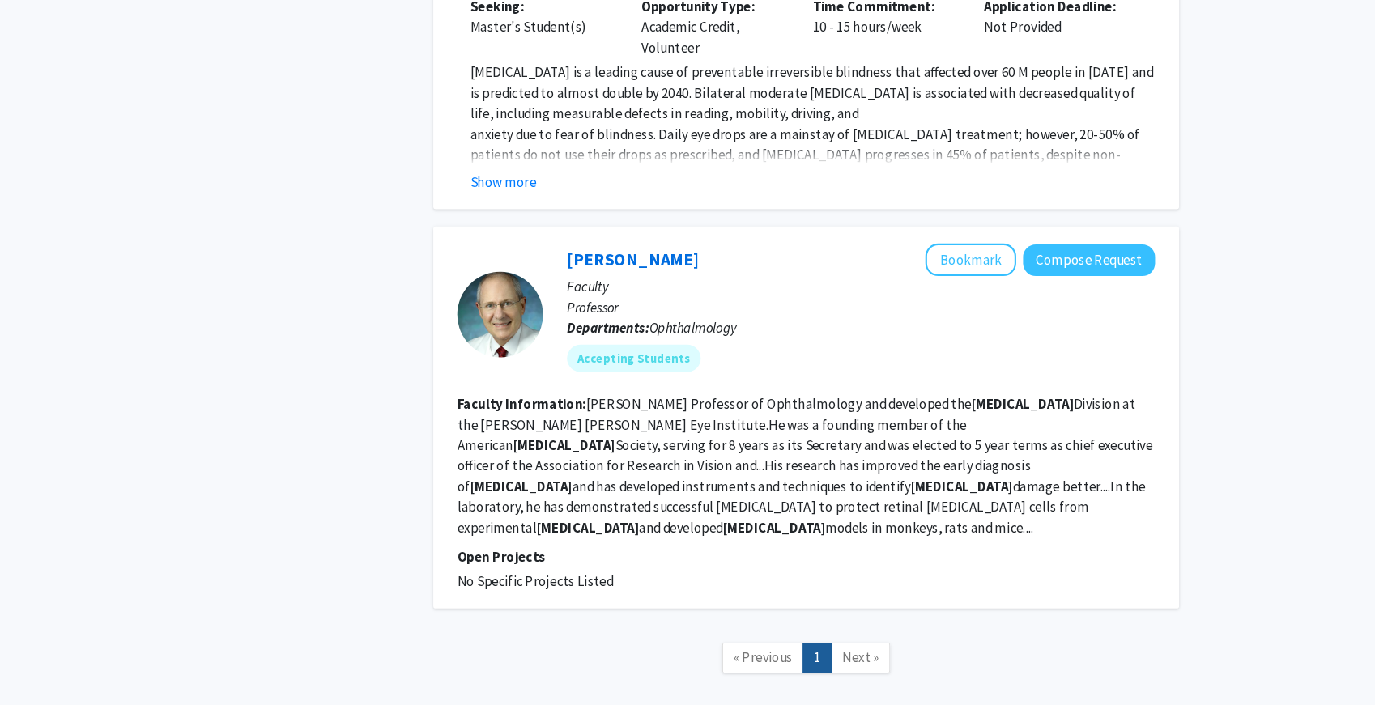
click at [528, 201] on button "Show more" at bounding box center [522, 210] width 62 height 19
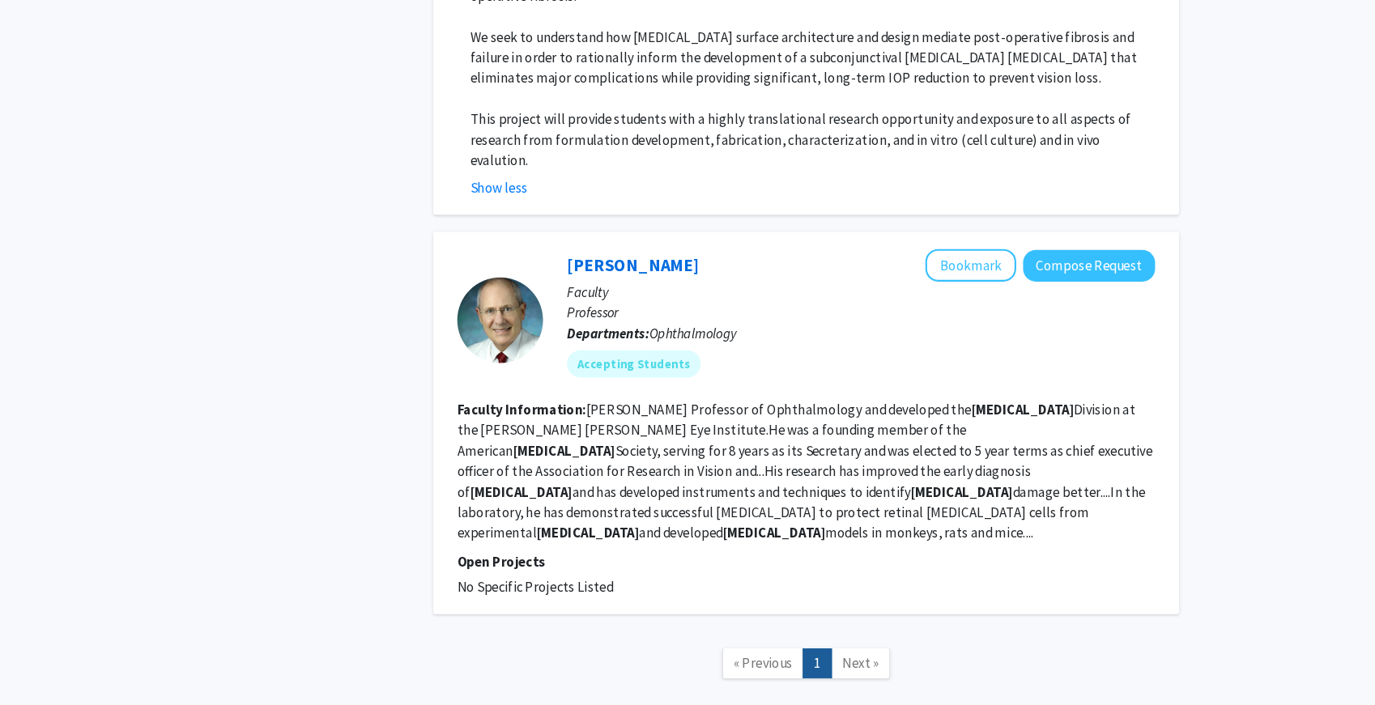
scroll to position [1256, 0]
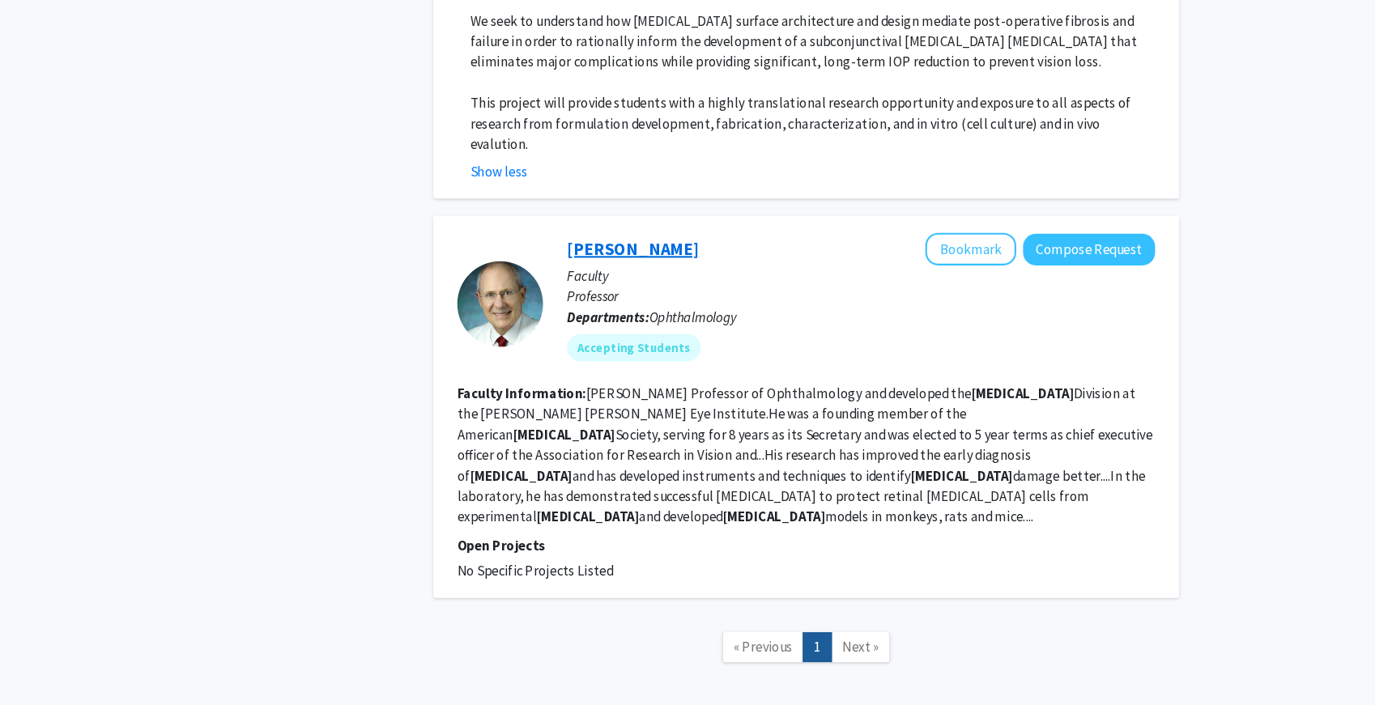
click at [614, 264] on link "[PERSON_NAME]" at bounding box center [645, 274] width 125 height 20
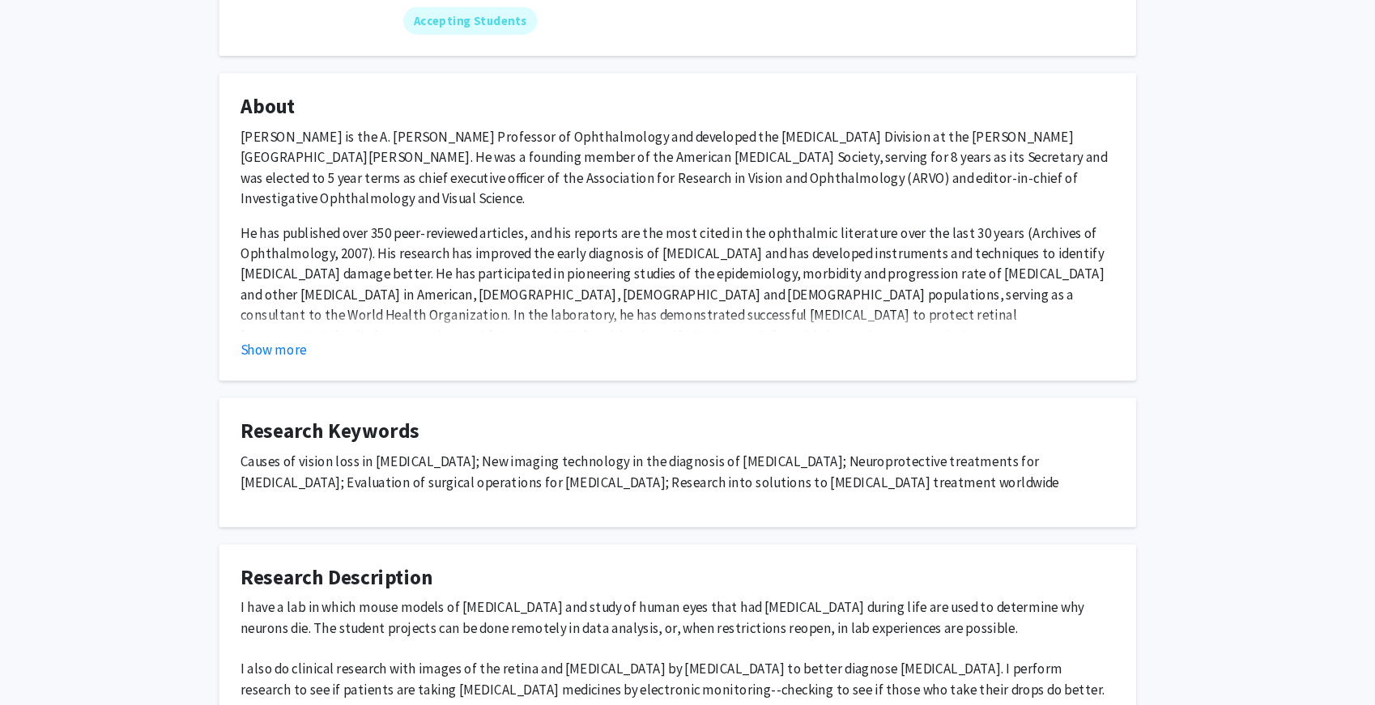
scroll to position [191, 0]
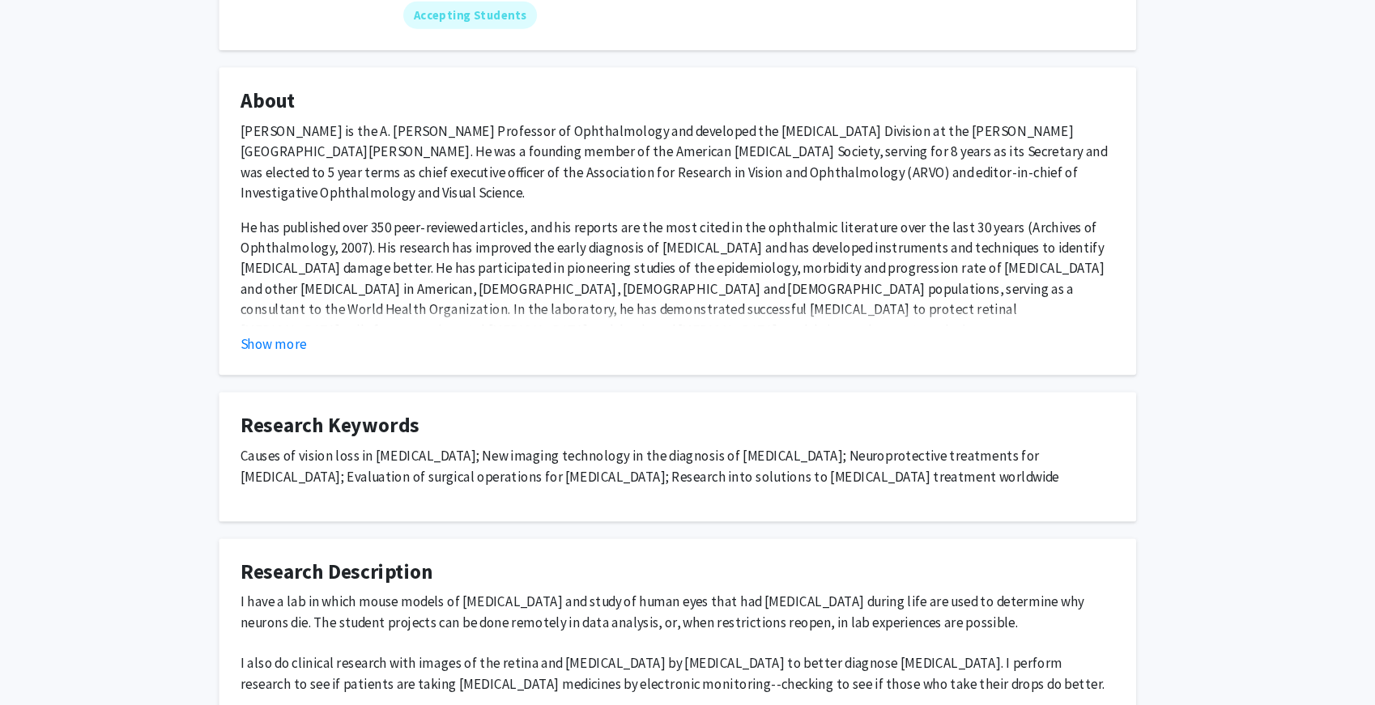
click at [584, 465] on p "Causes of vision loss in [MEDICAL_DATA]; New imaging technology in the diagnosi…" at bounding box center [687, 479] width 826 height 39
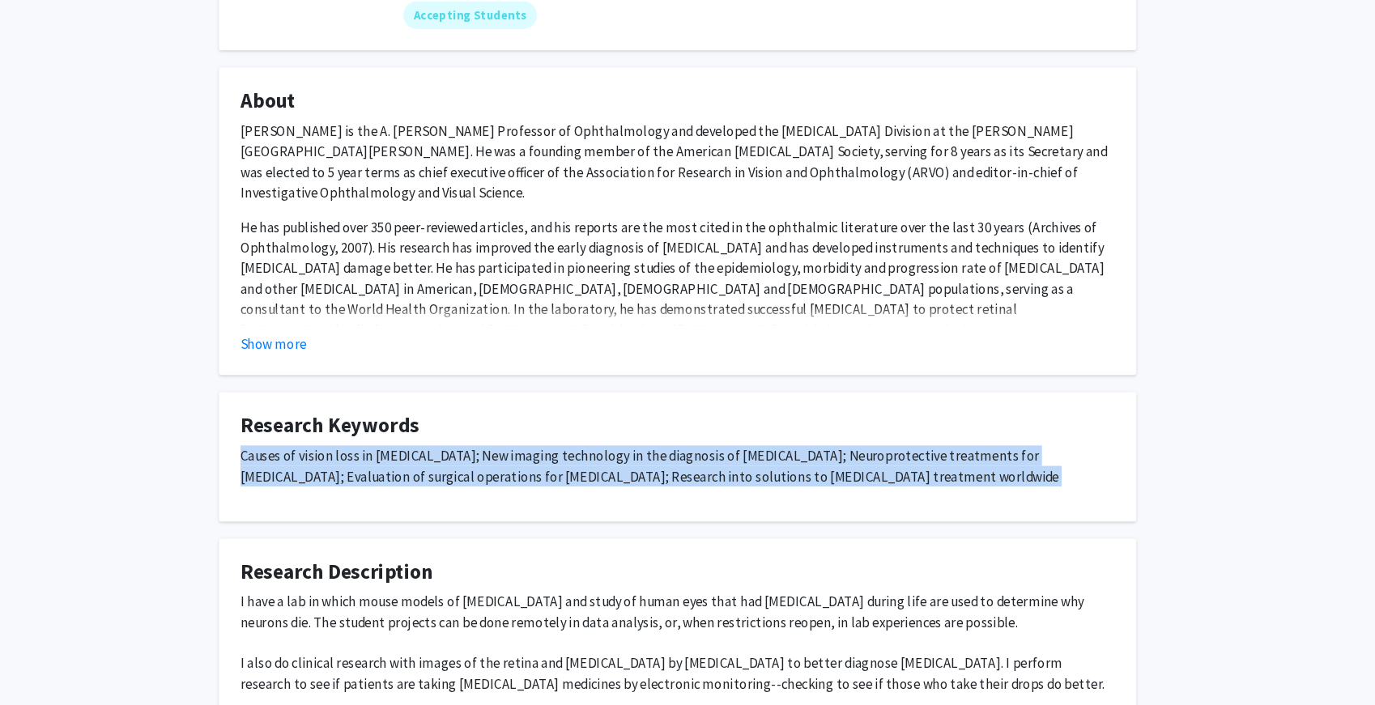
click at [584, 465] on p "Causes of vision loss in [MEDICAL_DATA]; New imaging technology in the diagnosi…" at bounding box center [687, 479] width 826 height 39
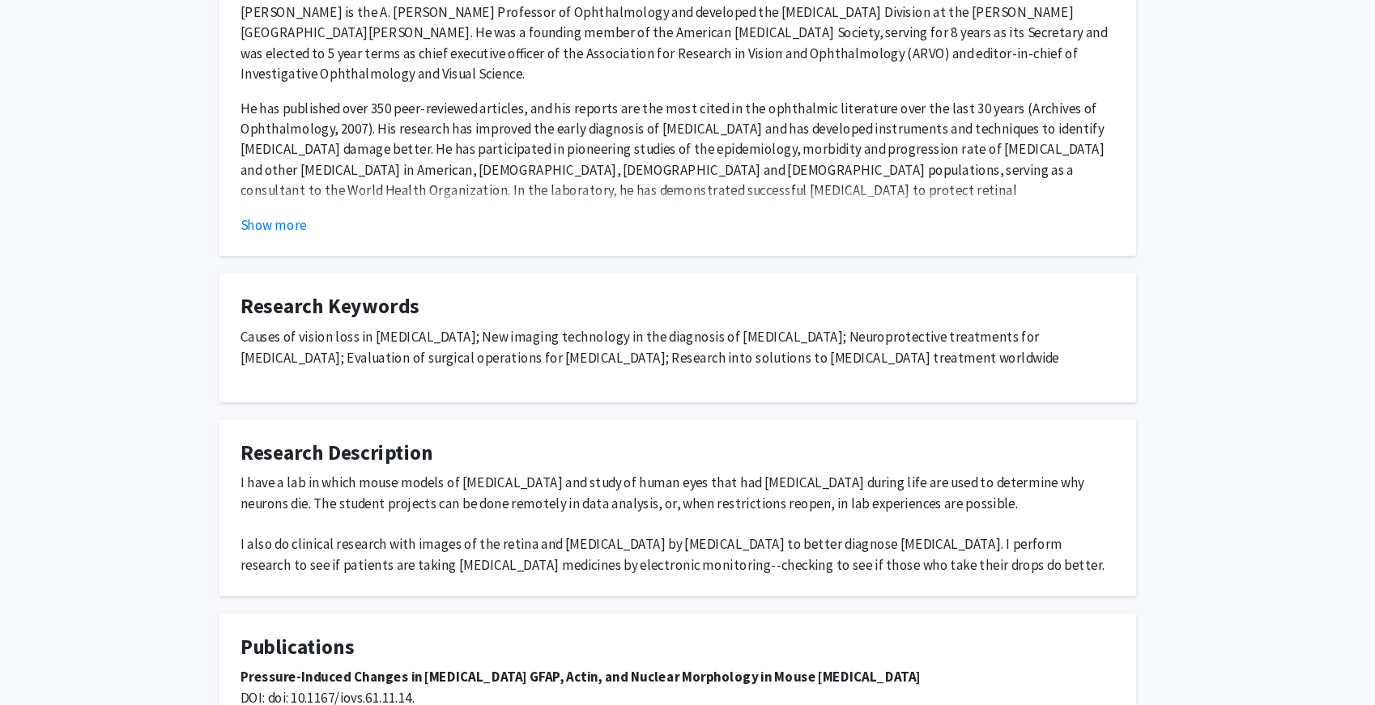
scroll to position [320, 0]
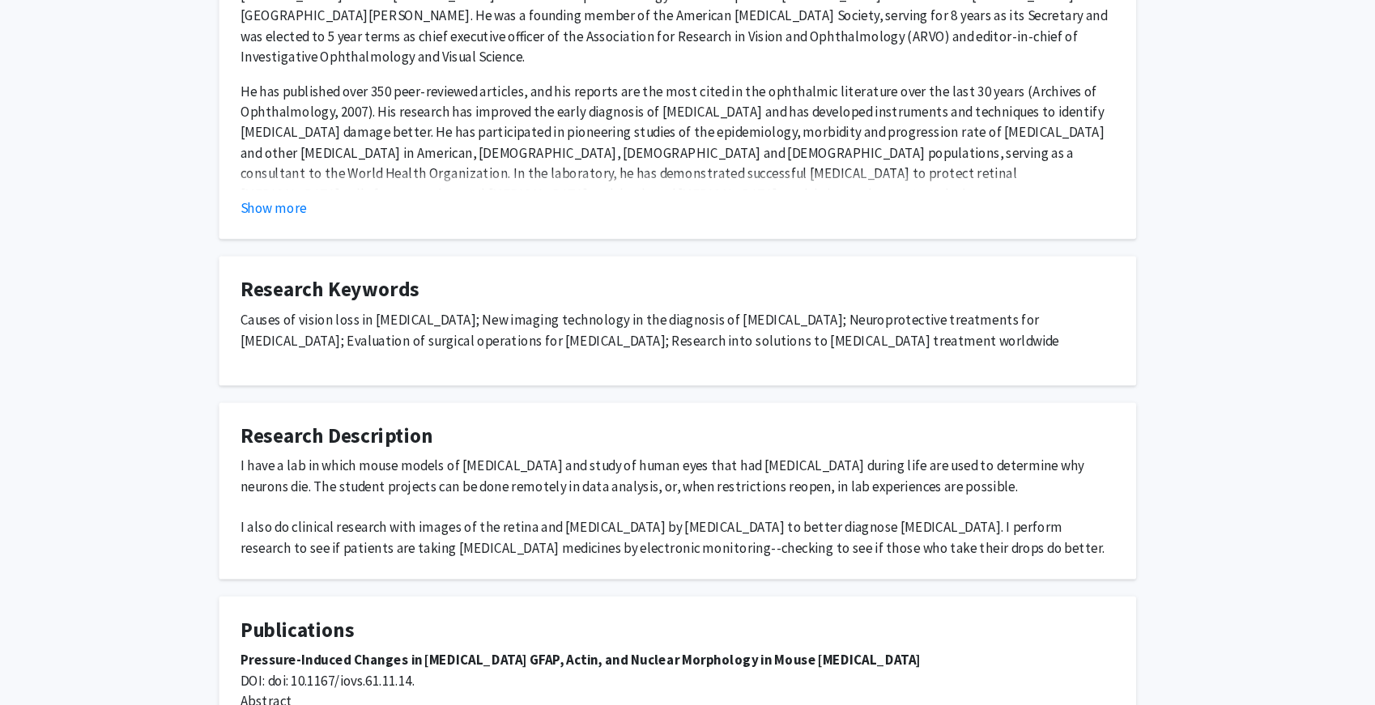
click at [580, 482] on div "I have a lab in which mouse models of [MEDICAL_DATA] and study of human eyes th…" at bounding box center [687, 517] width 826 height 97
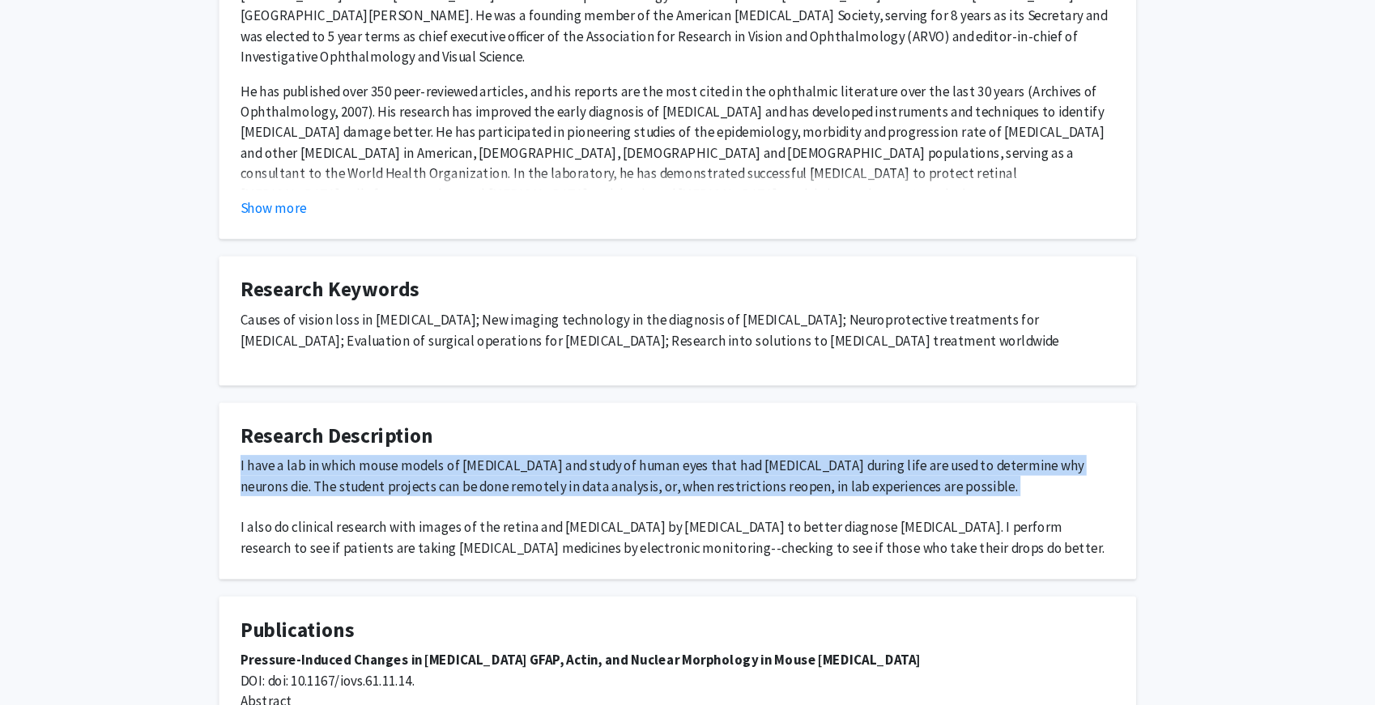
click at [580, 482] on div "I have a lab in which mouse models of [MEDICAL_DATA] and study of human eyes th…" at bounding box center [687, 517] width 826 height 97
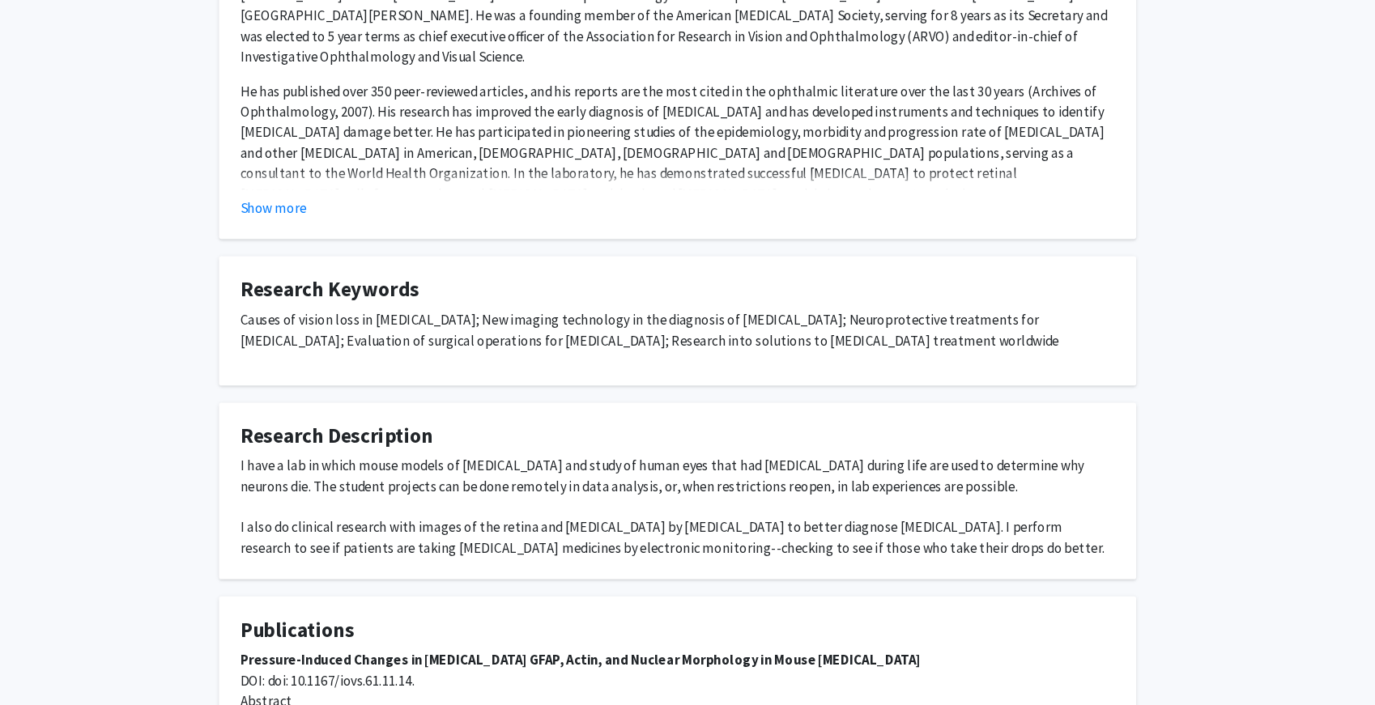
click at [580, 482] on div "I have a lab in which mouse models of [MEDICAL_DATA] and study of human eyes th…" at bounding box center [687, 517] width 826 height 97
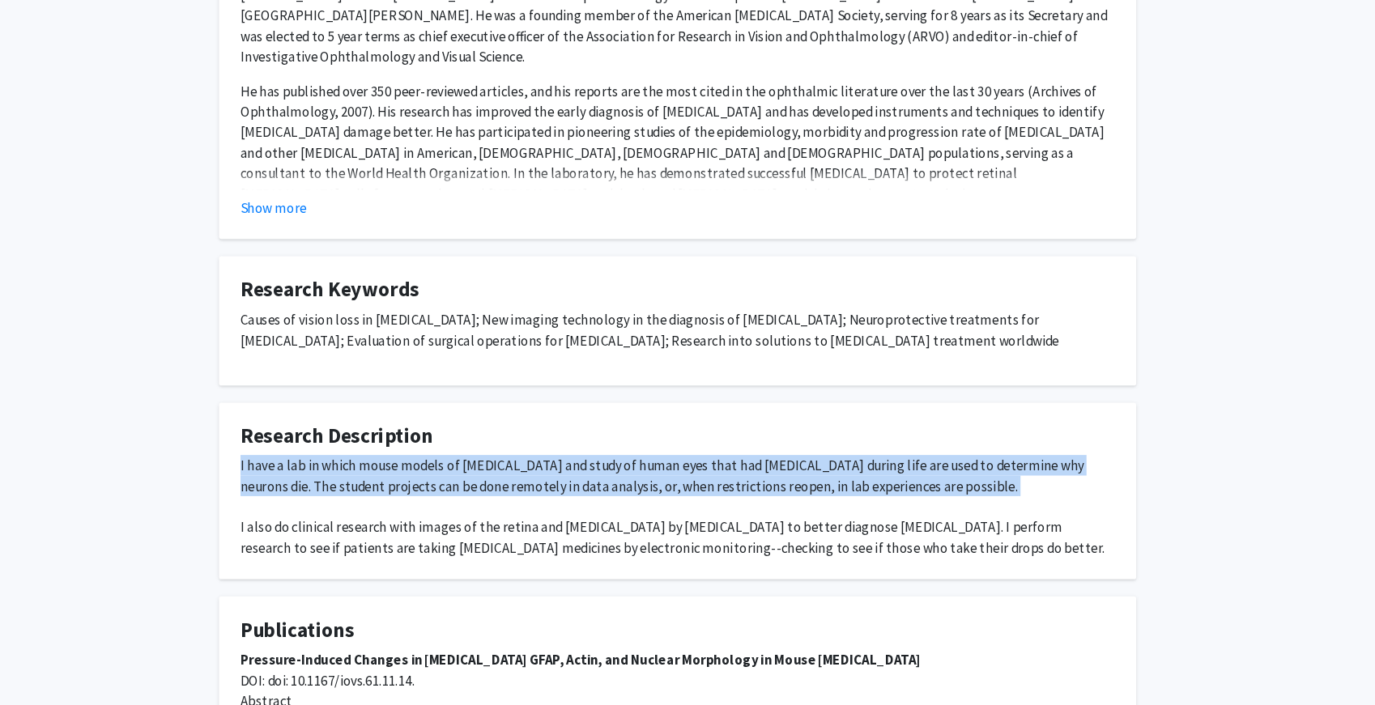
click at [580, 482] on div "I have a lab in which mouse models of [MEDICAL_DATA] and study of human eyes th…" at bounding box center [687, 517] width 826 height 97
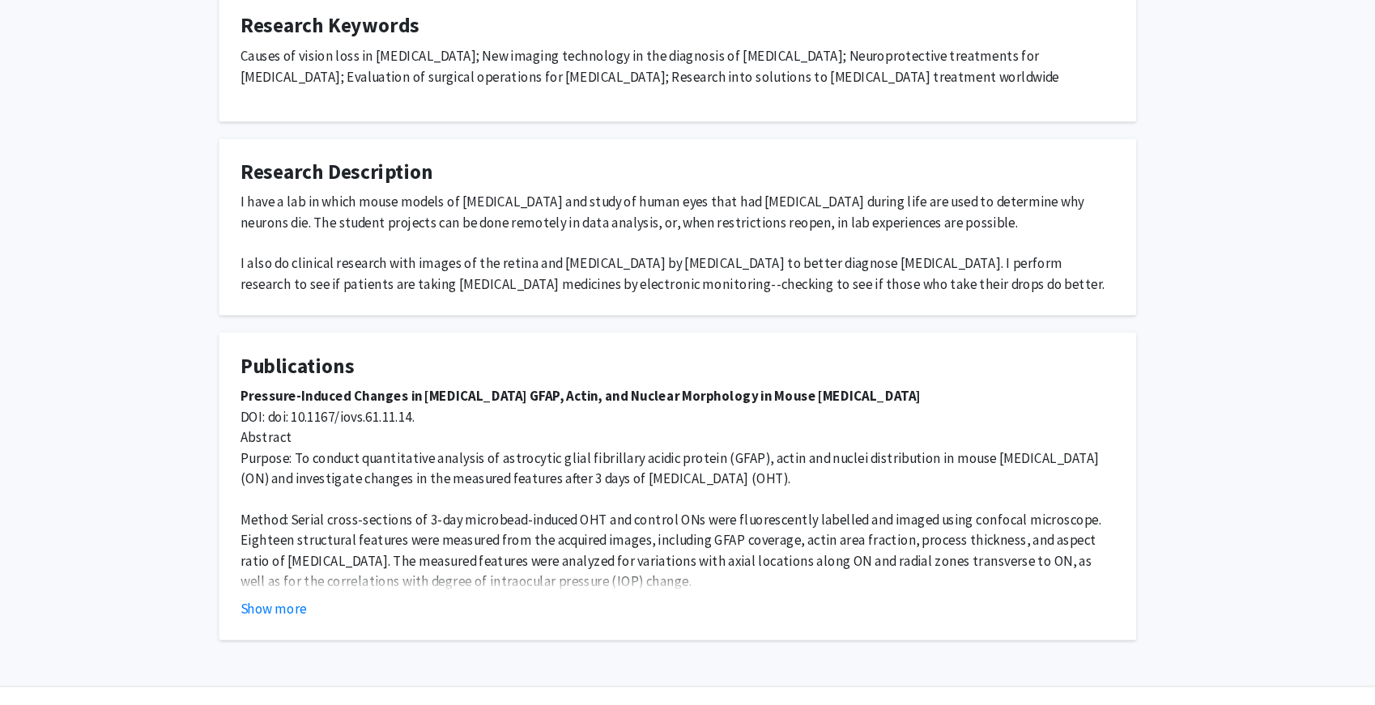
scroll to position [609, 0]
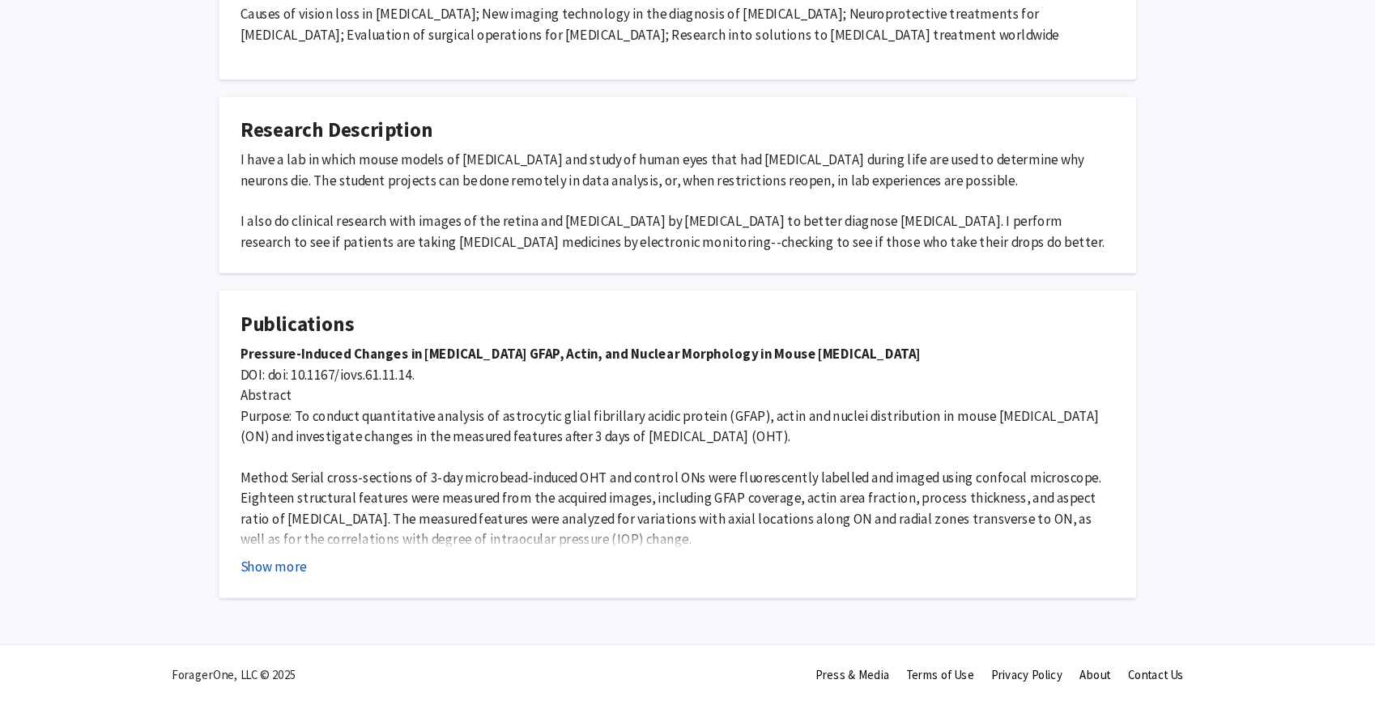
click at [331, 579] on button "Show more" at bounding box center [305, 573] width 62 height 19
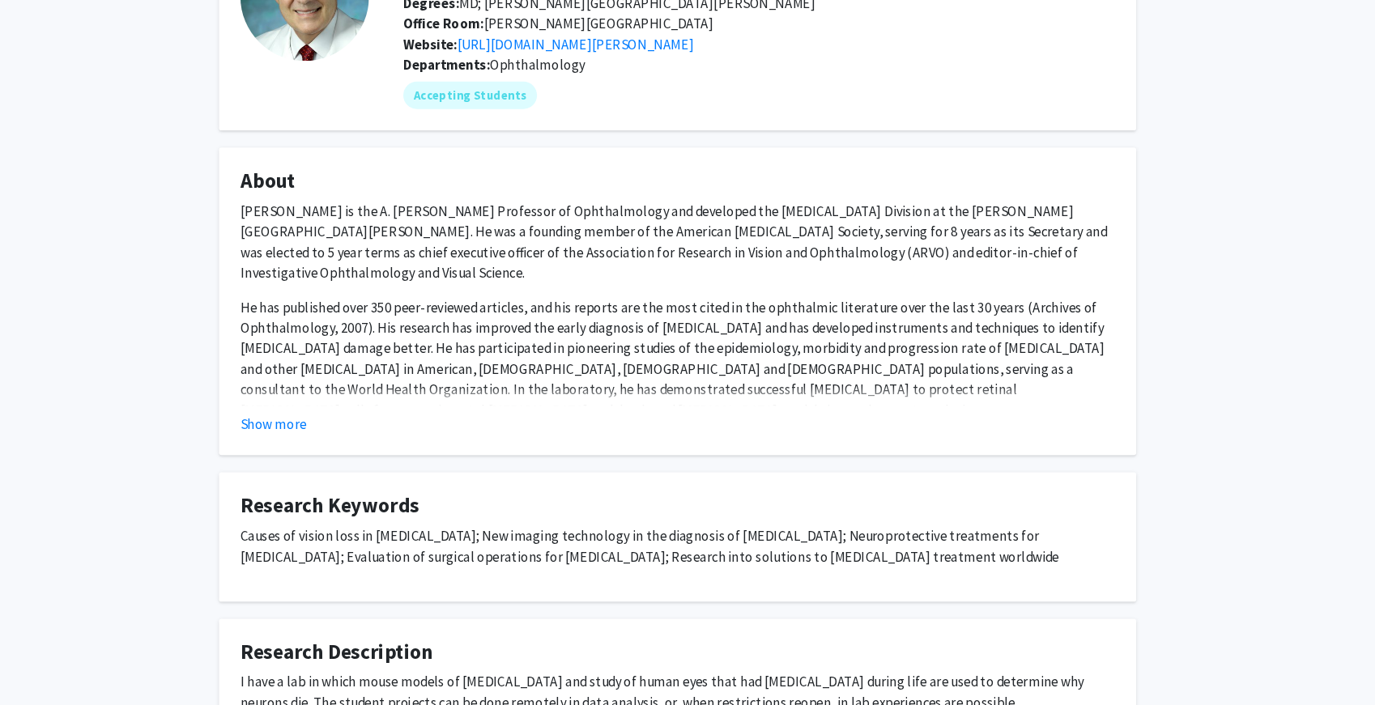
scroll to position [0, 0]
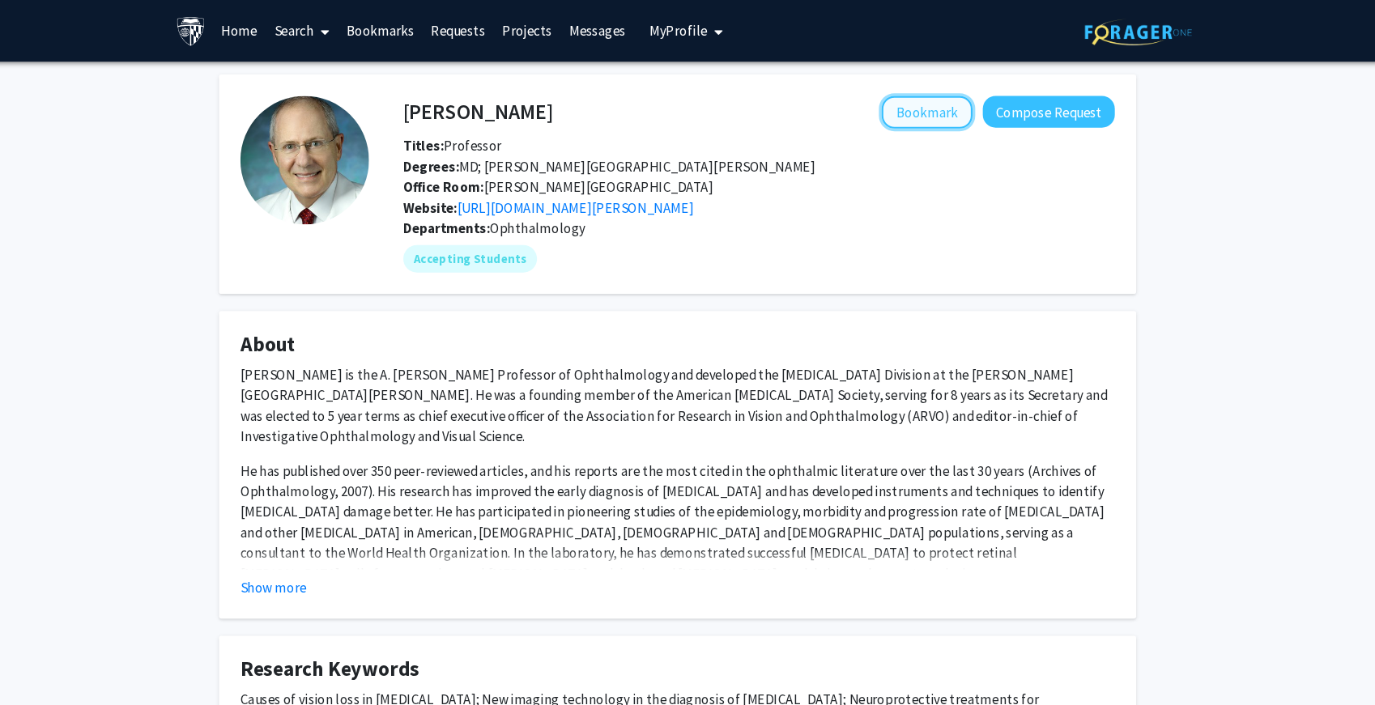
click at [915, 104] on button "Bookmark" at bounding box center [923, 106] width 86 height 31
click at [326, 32] on link "Search" at bounding box center [333, 29] width 68 height 57
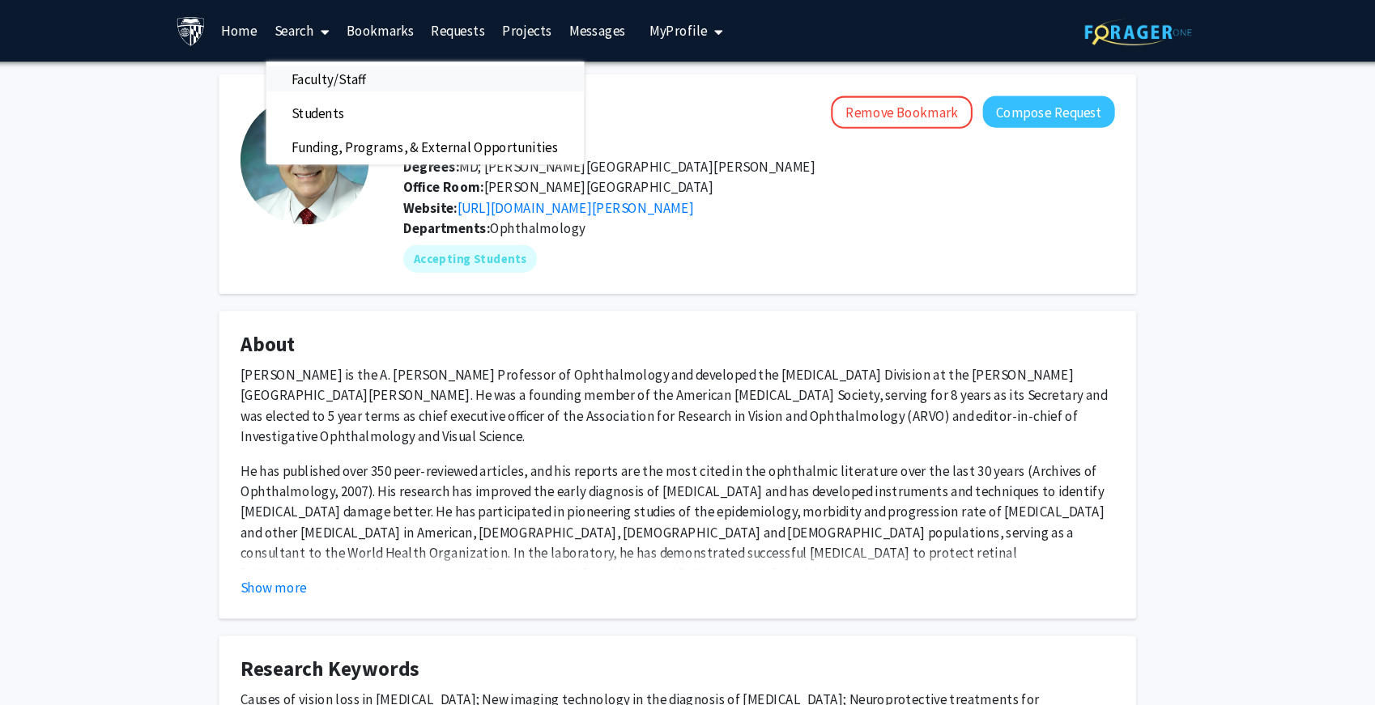
click at [349, 74] on span "Faculty/Staff" at bounding box center [358, 74] width 119 height 32
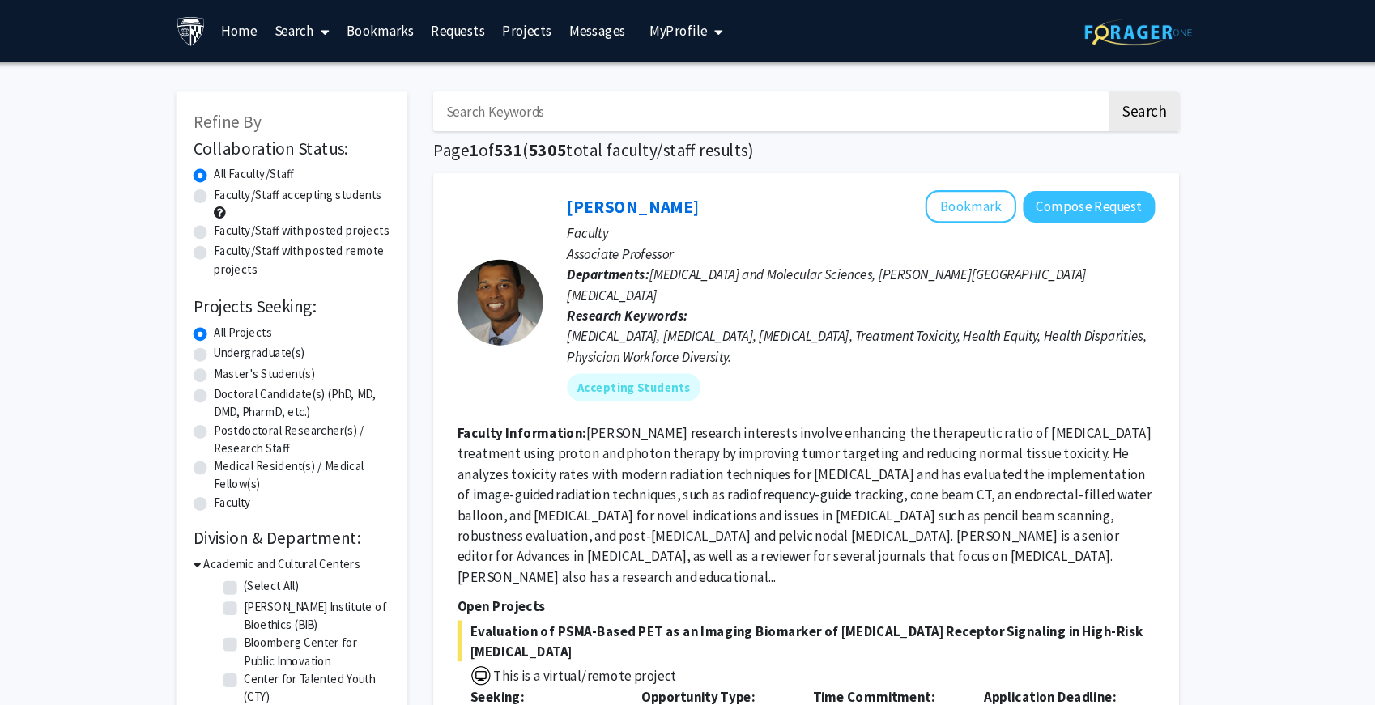
click at [309, 185] on label "Faculty/Staff accepting students" at bounding box center [328, 184] width 159 height 17
click at [260, 185] on input "Faculty/Staff accepting students" at bounding box center [254, 181] width 11 height 11
radio input "true"
click at [544, 108] on input "Search Keywords" at bounding box center [774, 105] width 635 height 37
type input "chemistry"
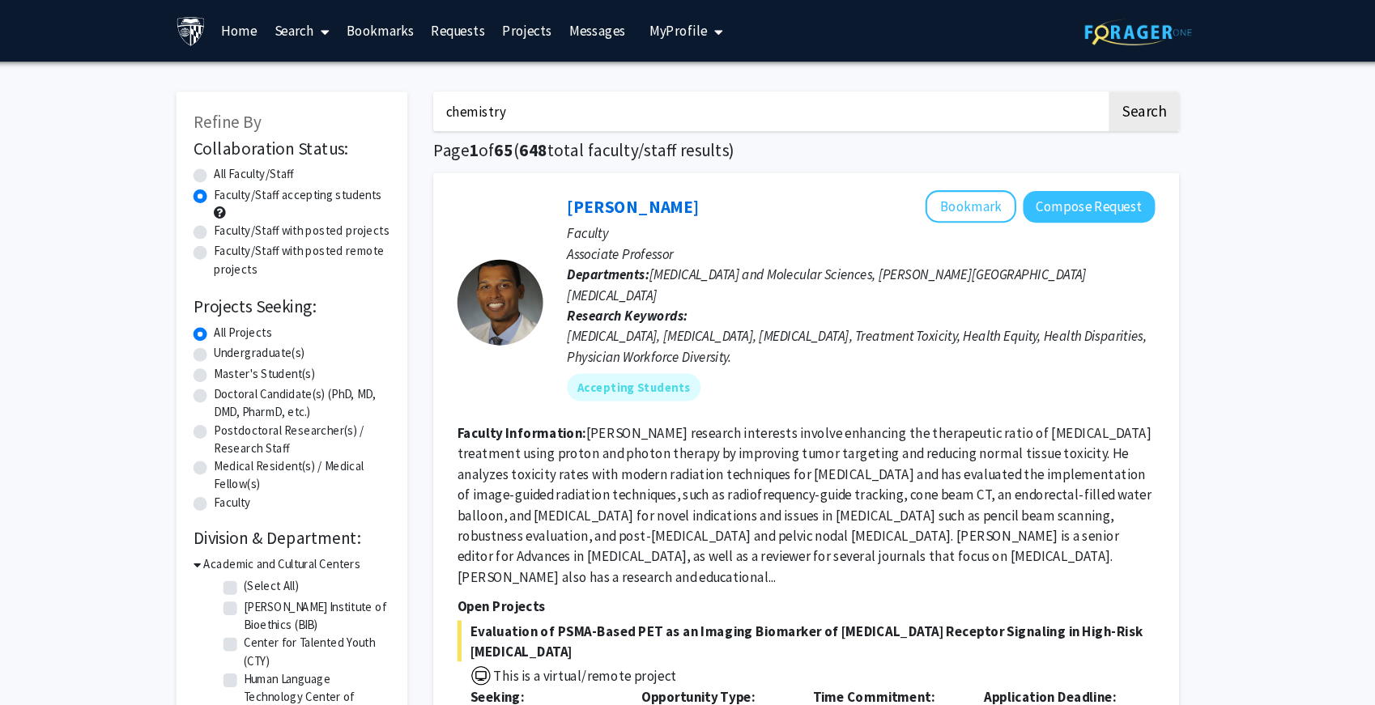
click at [1094, 87] on button "Search" at bounding box center [1127, 105] width 66 height 37
radio input "true"
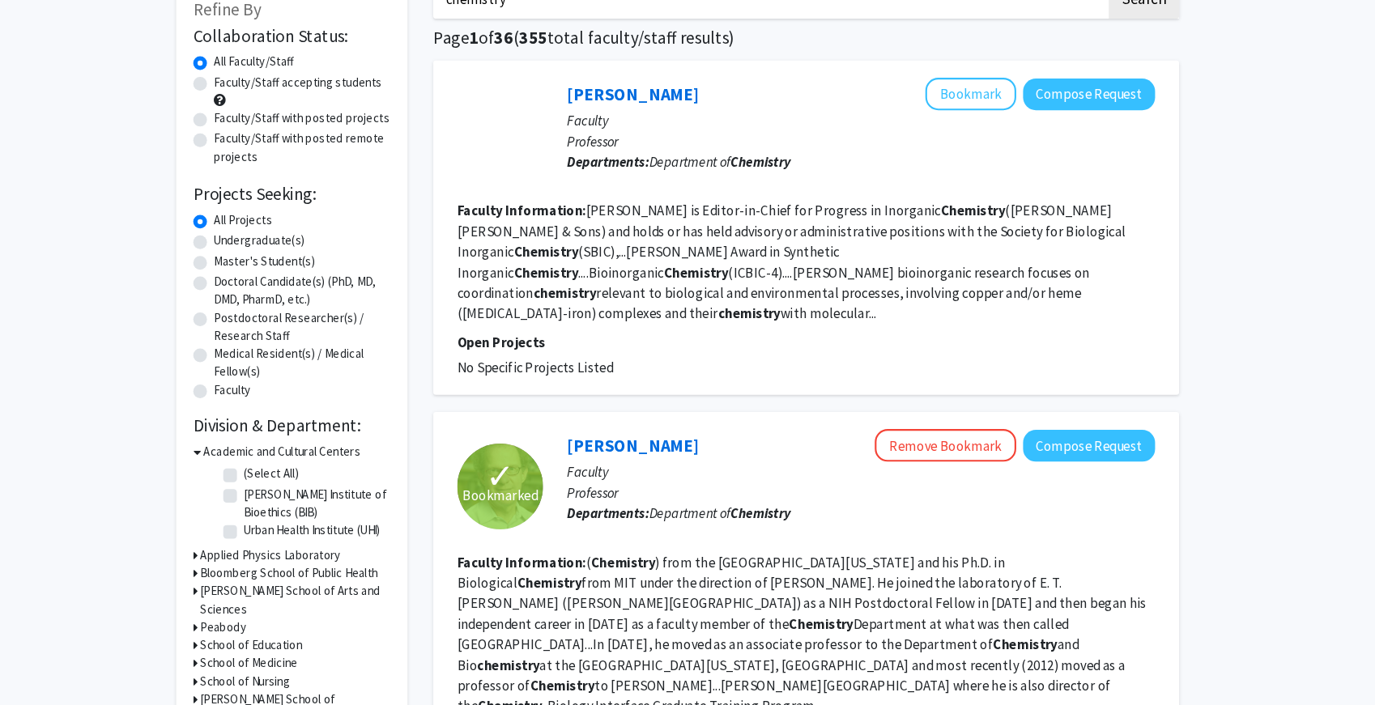
scroll to position [100, 0]
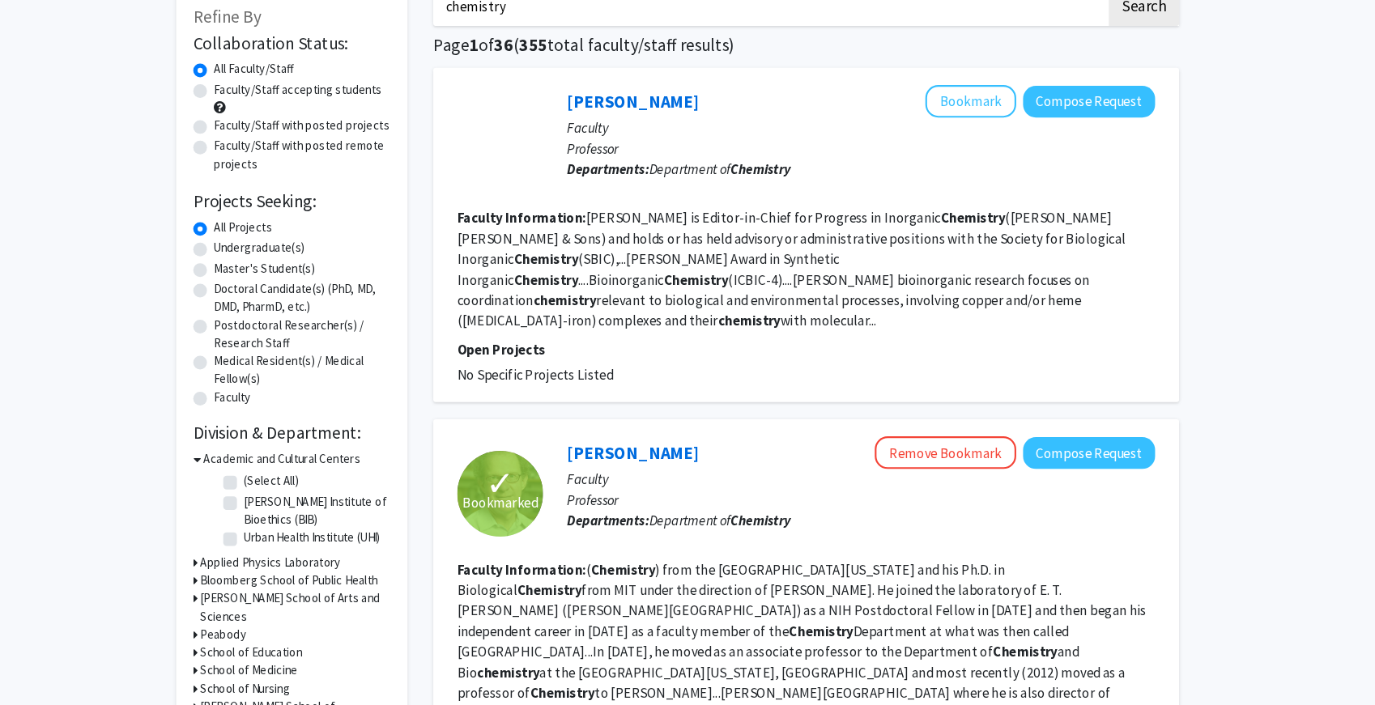
click at [270, 90] on label "Faculty/Staff accepting students" at bounding box center [328, 84] width 159 height 17
click at [260, 87] on input "Faculty/Staff accepting students" at bounding box center [254, 81] width 11 height 11
radio input "true"
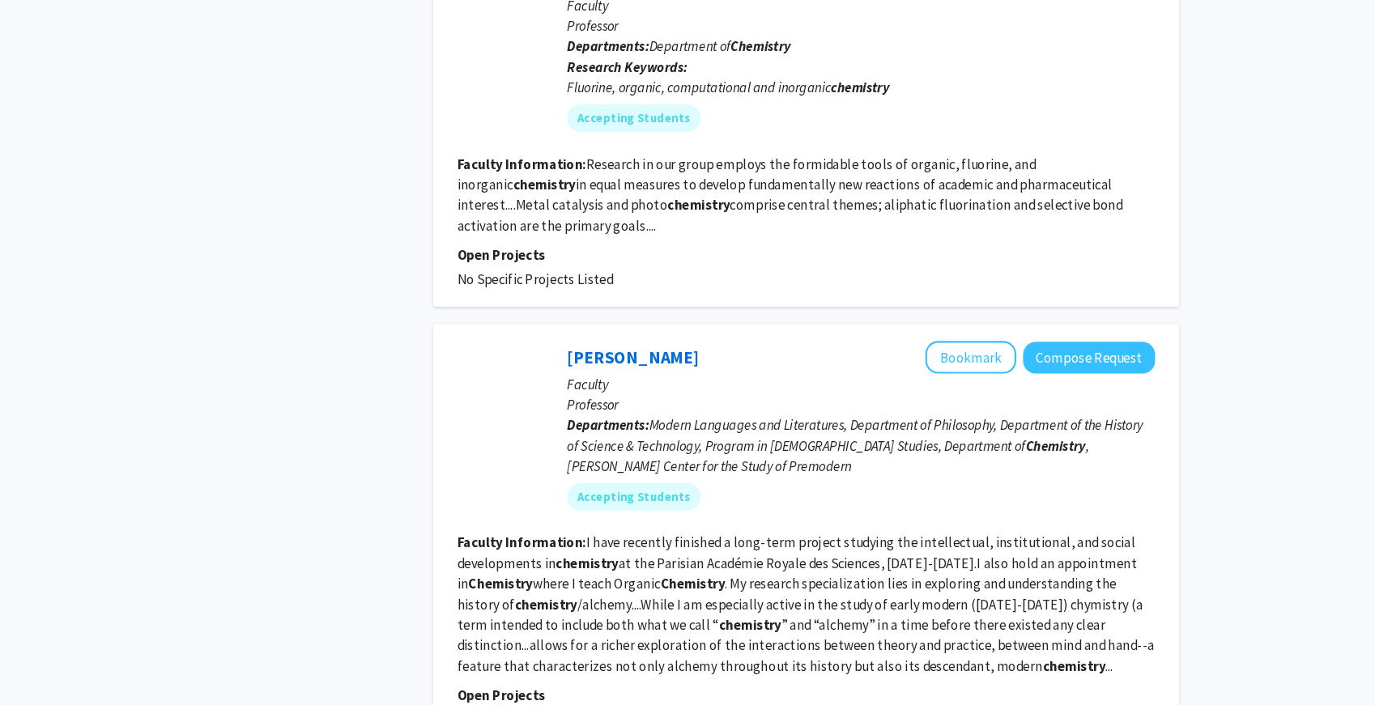
scroll to position [3268, 0]
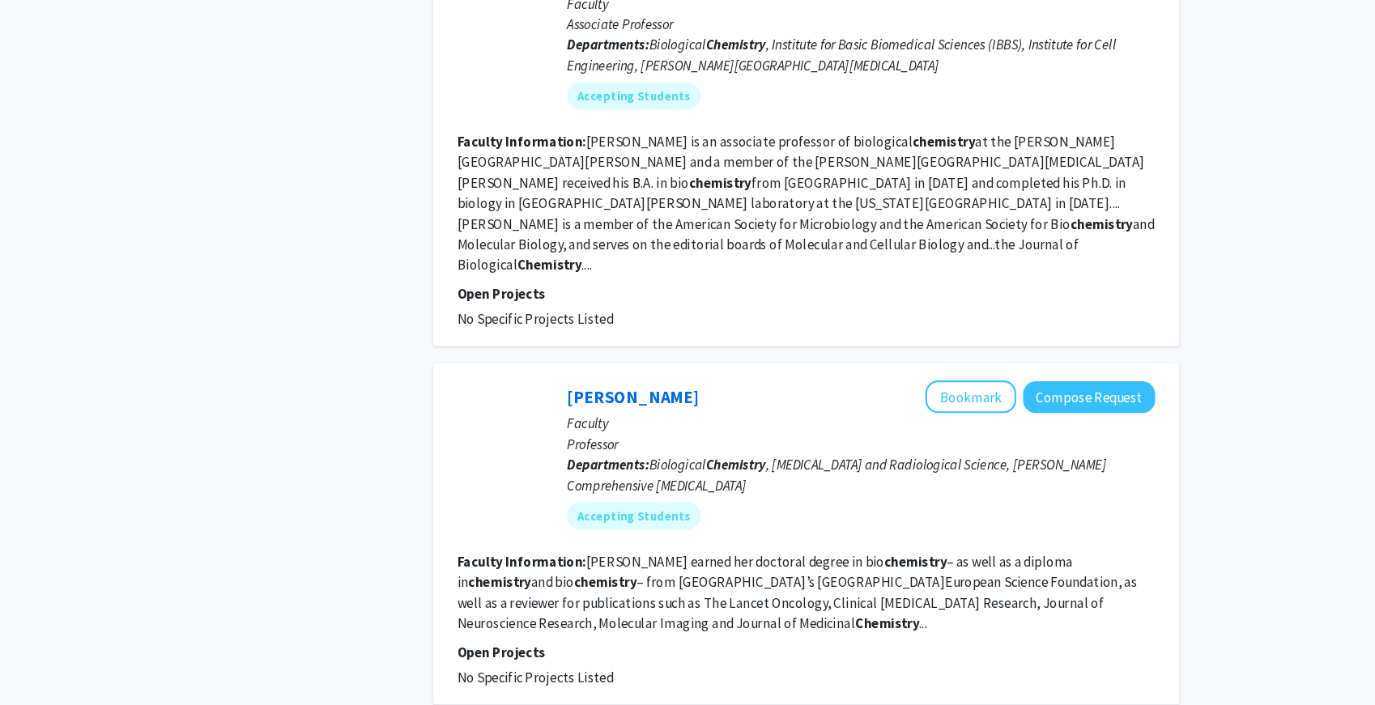
scroll to position [3044, 0]
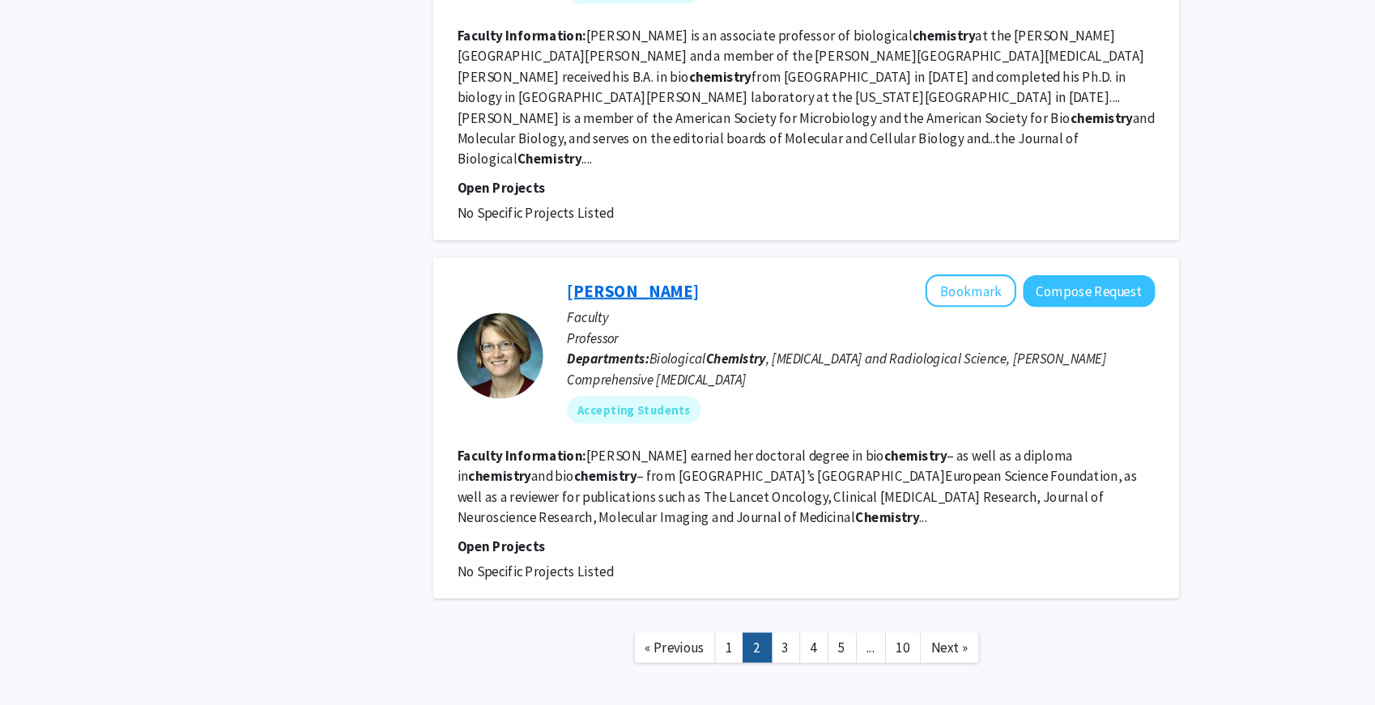
click at [606, 303] on link "[PERSON_NAME]" at bounding box center [645, 313] width 125 height 20
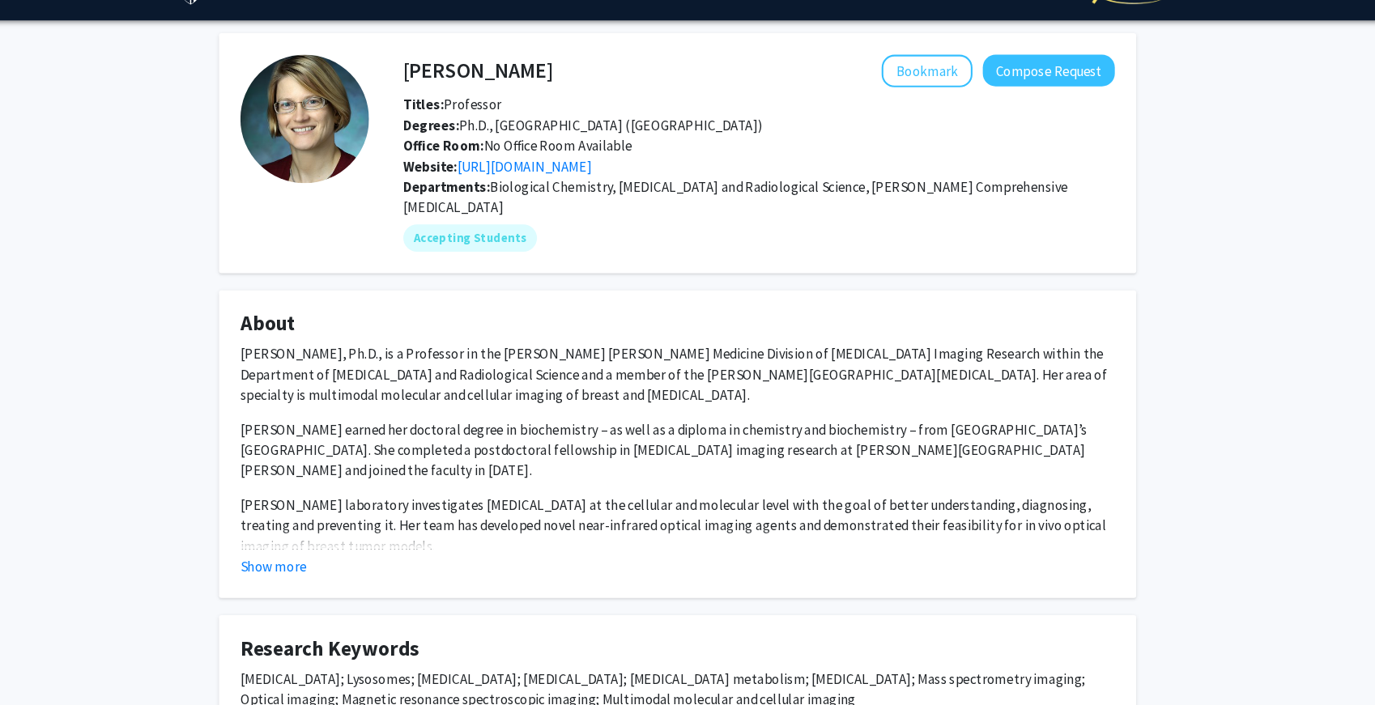
click at [512, 376] on p "[PERSON_NAME], Ph.D., is a Professor in the [PERSON_NAME] [PERSON_NAME] Medicin…" at bounding box center [687, 392] width 826 height 58
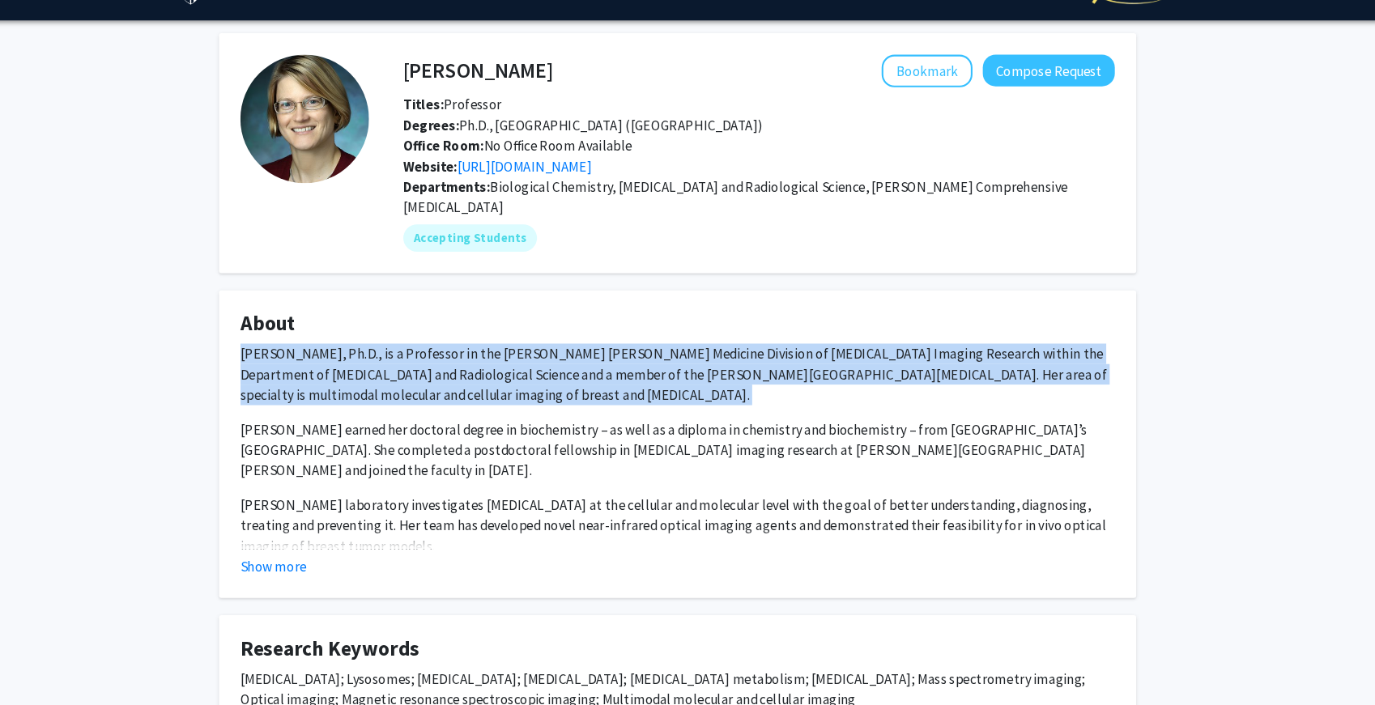
click at [512, 376] on p "[PERSON_NAME], Ph.D., is a Professor in the [PERSON_NAME] [PERSON_NAME] Medicin…" at bounding box center [687, 392] width 826 height 58
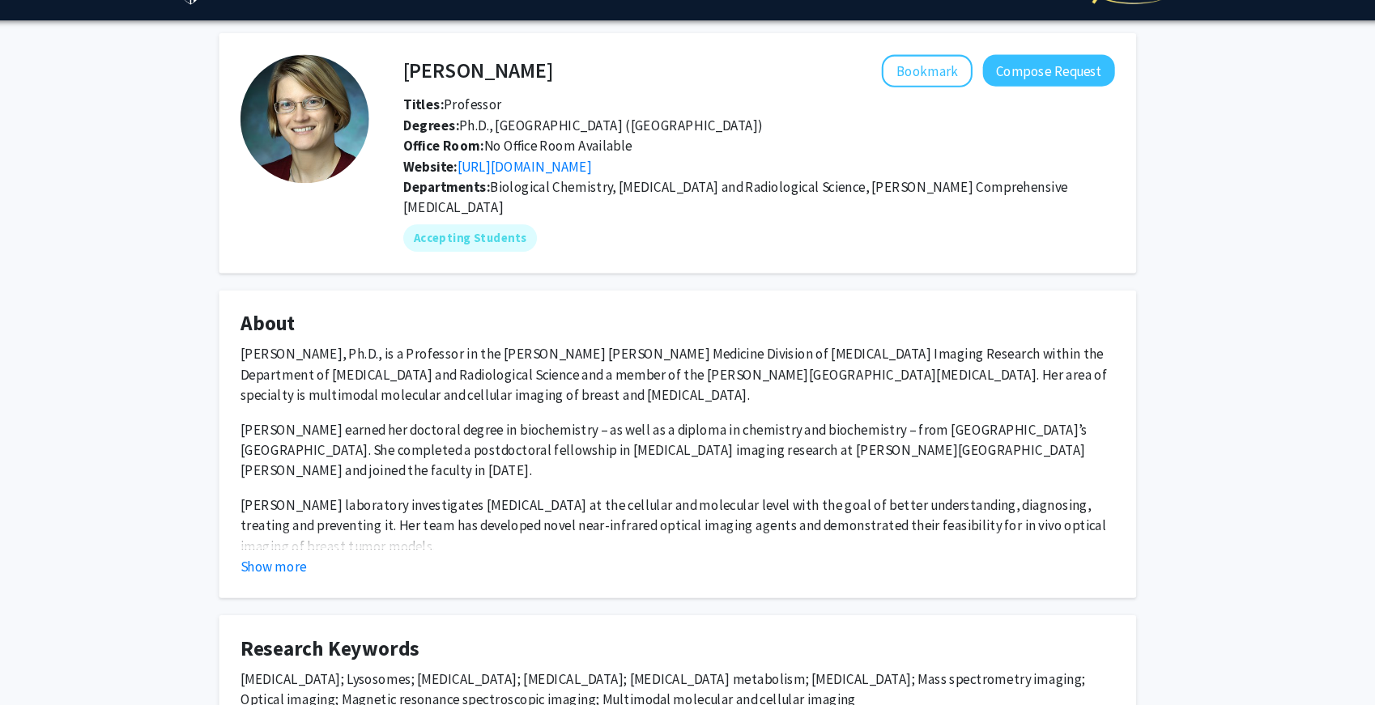
click at [512, 435] on p "[PERSON_NAME] earned her doctoral degree in biochemistry – as well as a diploma…" at bounding box center [687, 464] width 826 height 58
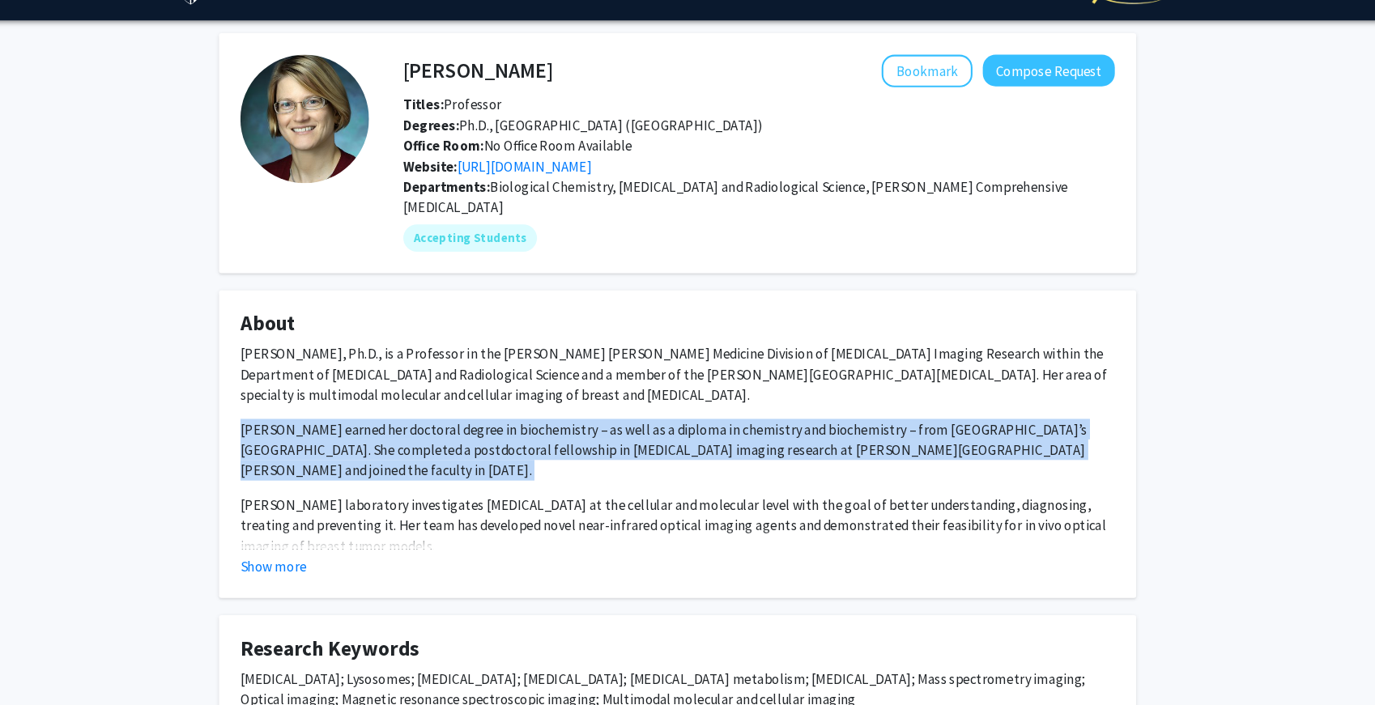
click at [512, 435] on p "[PERSON_NAME] earned her doctoral degree in biochemistry – as well as a diploma…" at bounding box center [687, 464] width 826 height 58
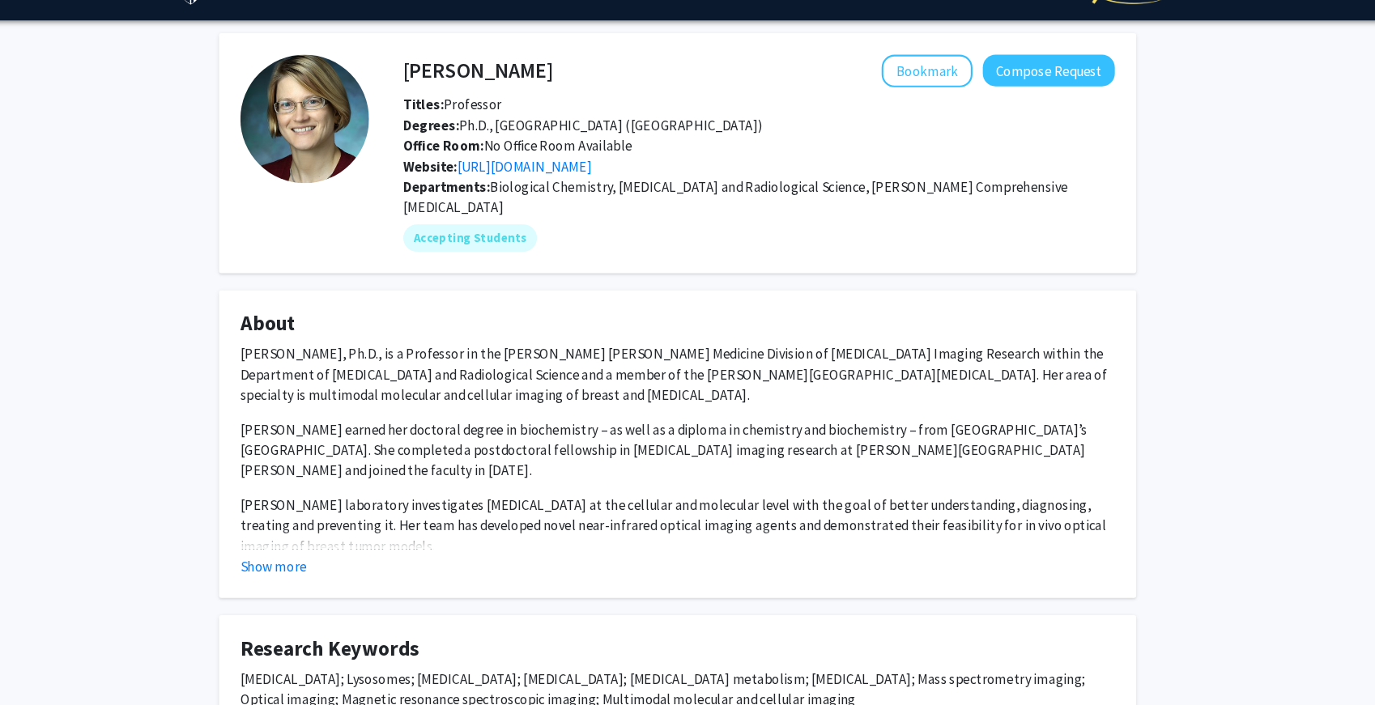
click at [512, 435] on p "[PERSON_NAME] earned her doctoral degree in biochemistry – as well as a diploma…" at bounding box center [687, 464] width 826 height 58
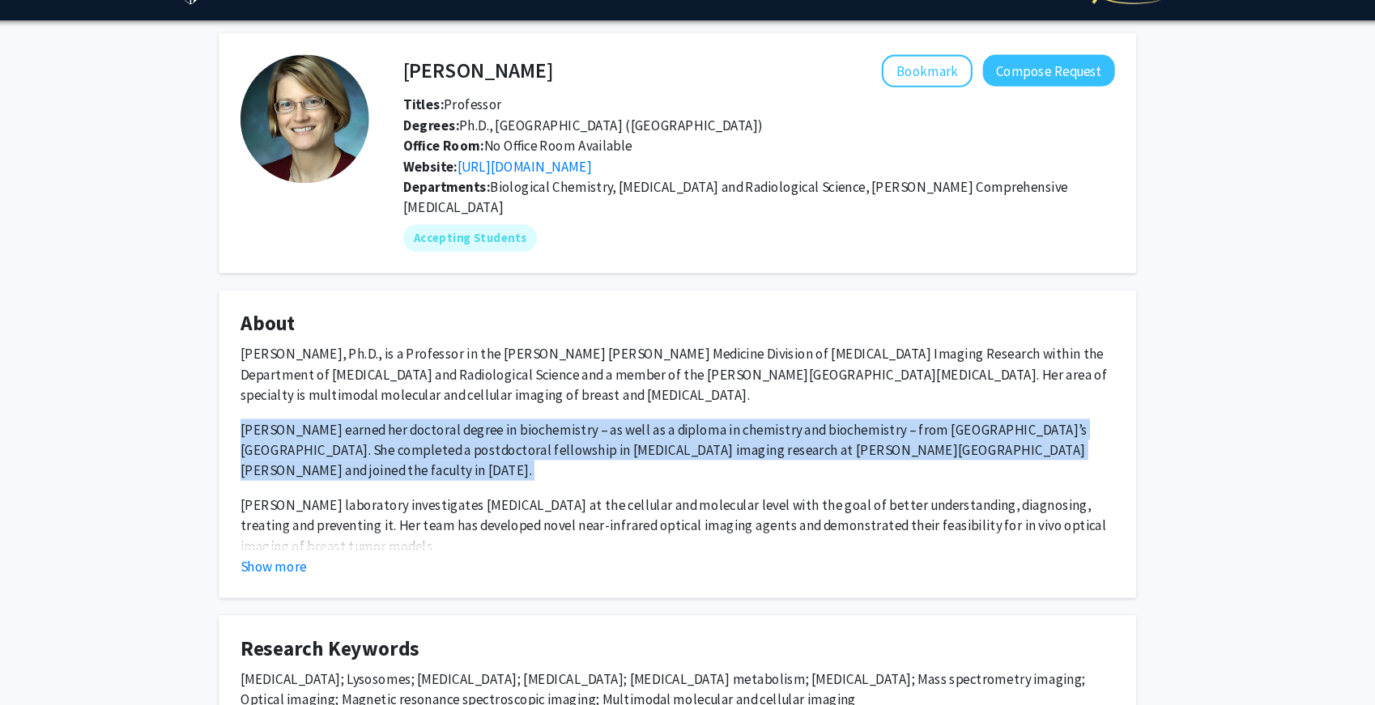
click at [512, 435] on p "[PERSON_NAME] earned her doctoral degree in biochemistry – as well as a diploma…" at bounding box center [687, 464] width 826 height 58
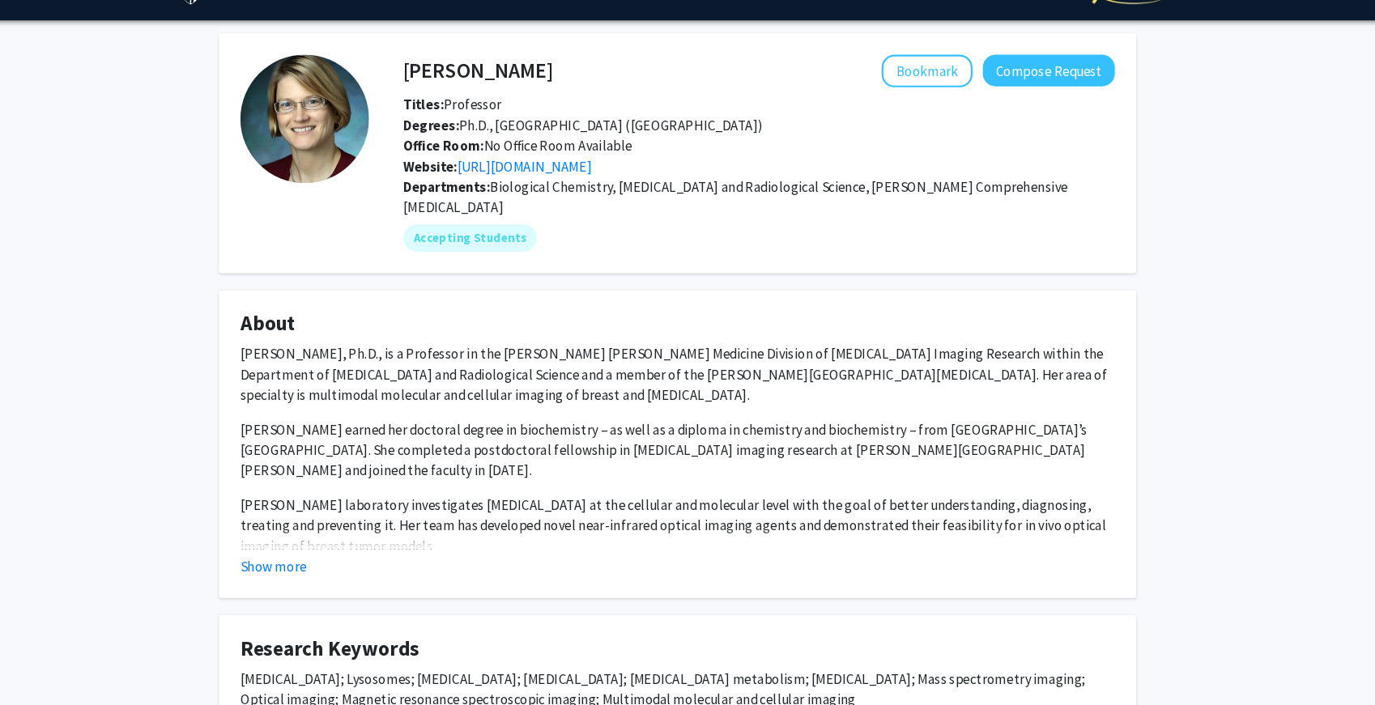
click at [503, 506] on p "[PERSON_NAME] laboratory investigates [MEDICAL_DATA] at the cellular and molecu…" at bounding box center [687, 535] width 826 height 58
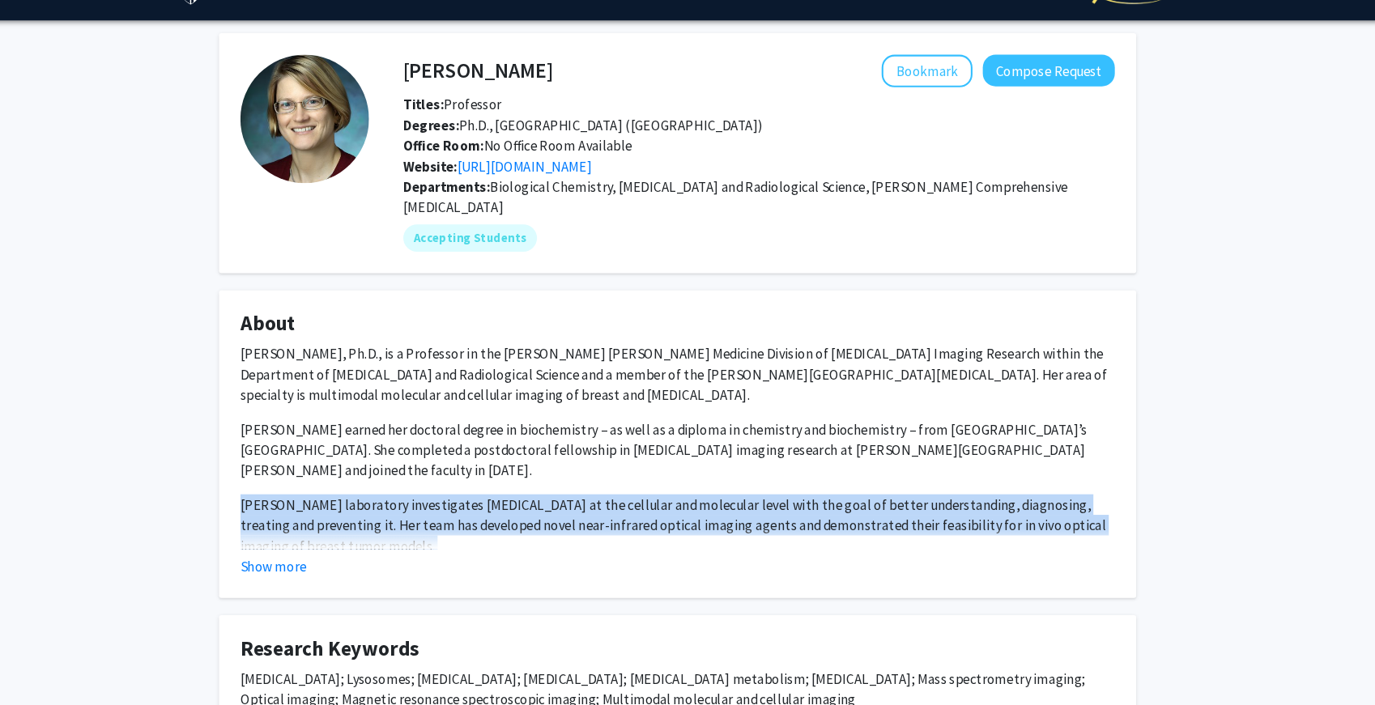
click at [503, 506] on p "[PERSON_NAME] laboratory investigates [MEDICAL_DATA] at the cellular and molecu…" at bounding box center [687, 535] width 826 height 58
click at [440, 523] on p "[PERSON_NAME] laboratory investigates [MEDICAL_DATA] at the cellular and molecu…" at bounding box center [687, 535] width 826 height 58
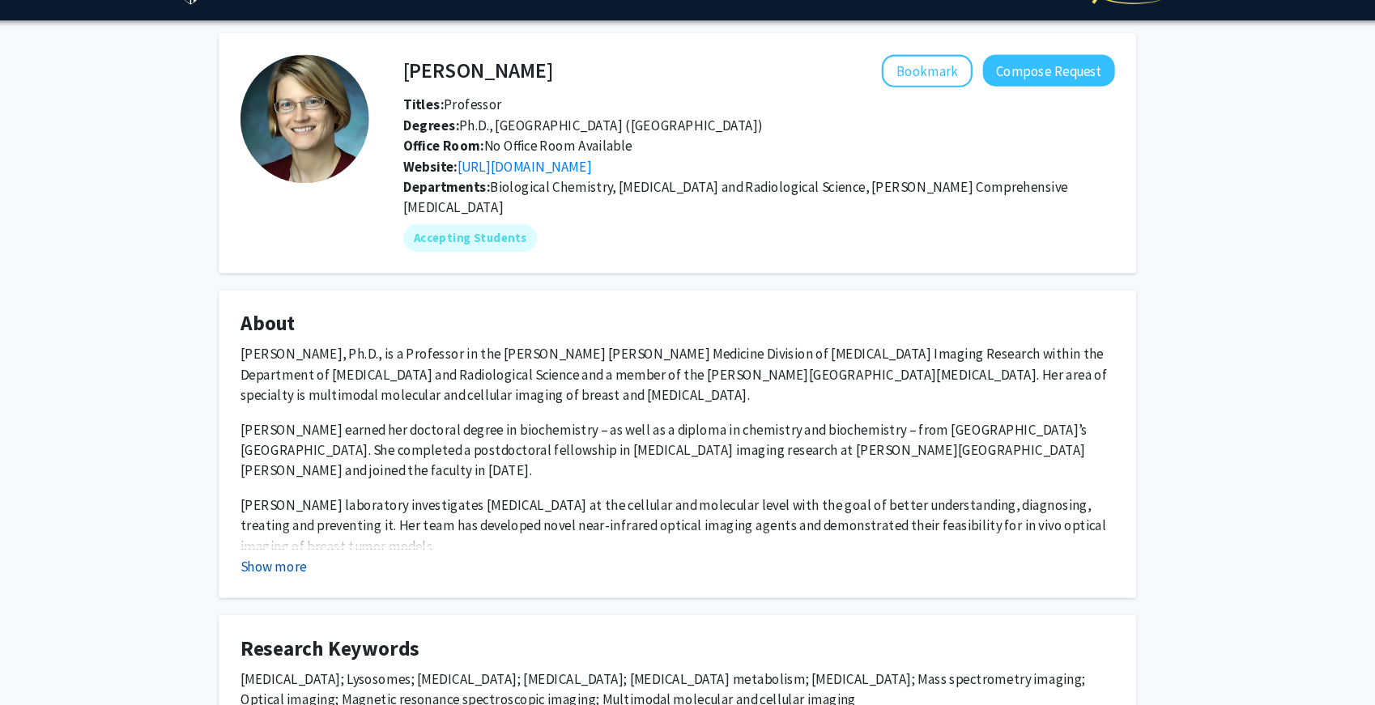
click at [307, 564] on button "Show more" at bounding box center [305, 573] width 62 height 19
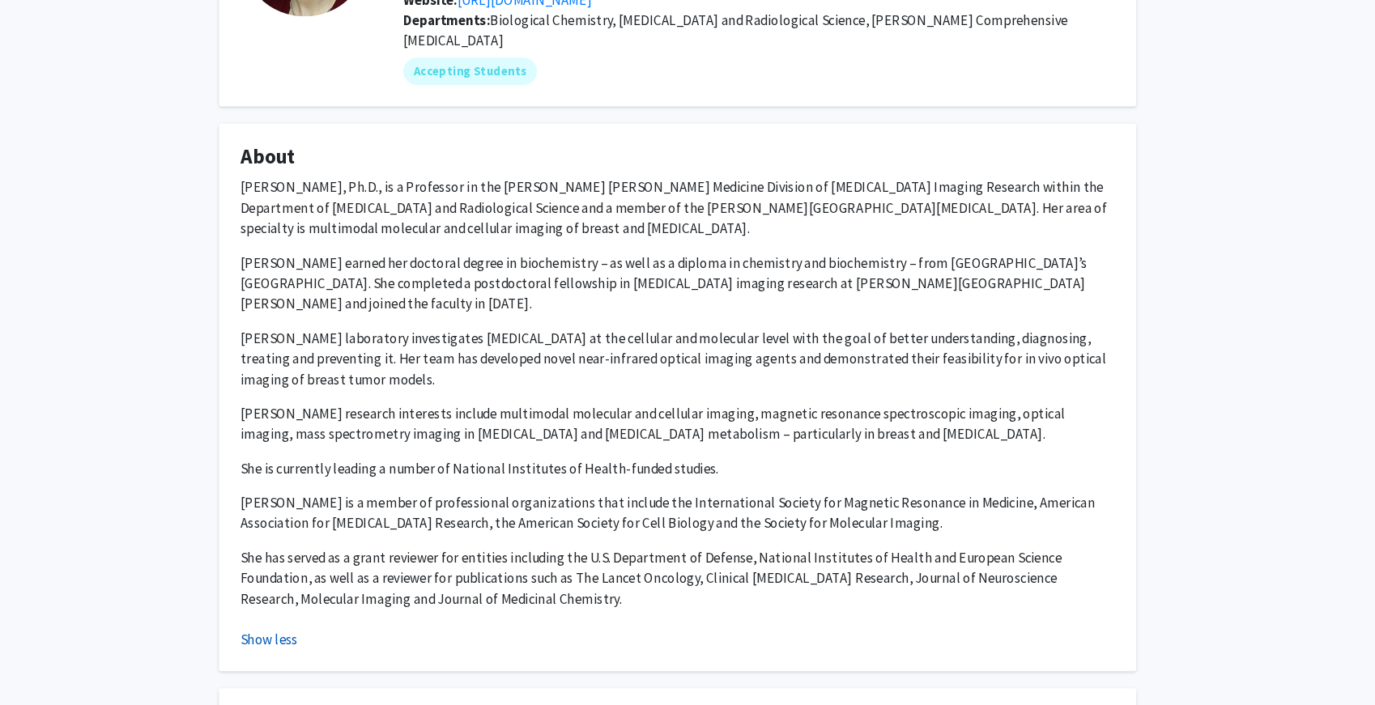
scroll to position [169, 0]
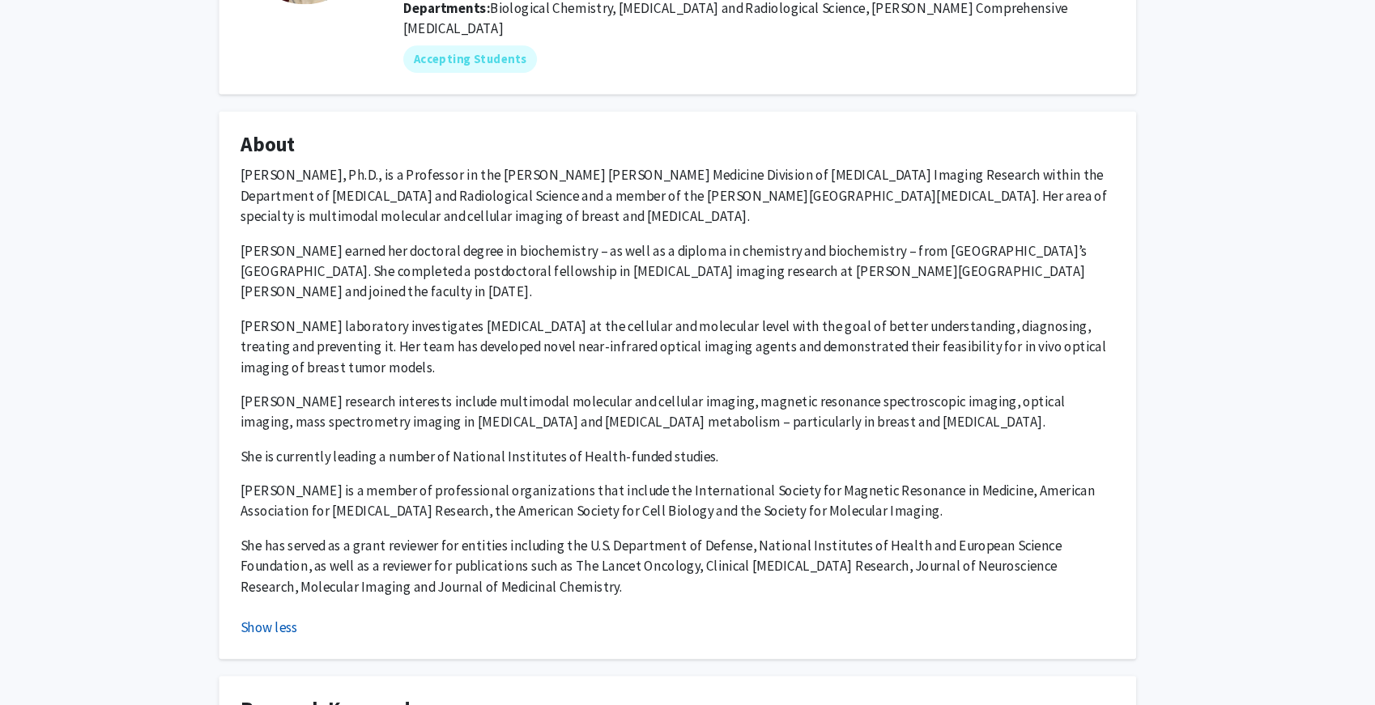
click at [307, 546] on p "She has served as a grant reviewer for entities including the U.S. Department o…" at bounding box center [687, 573] width 826 height 58
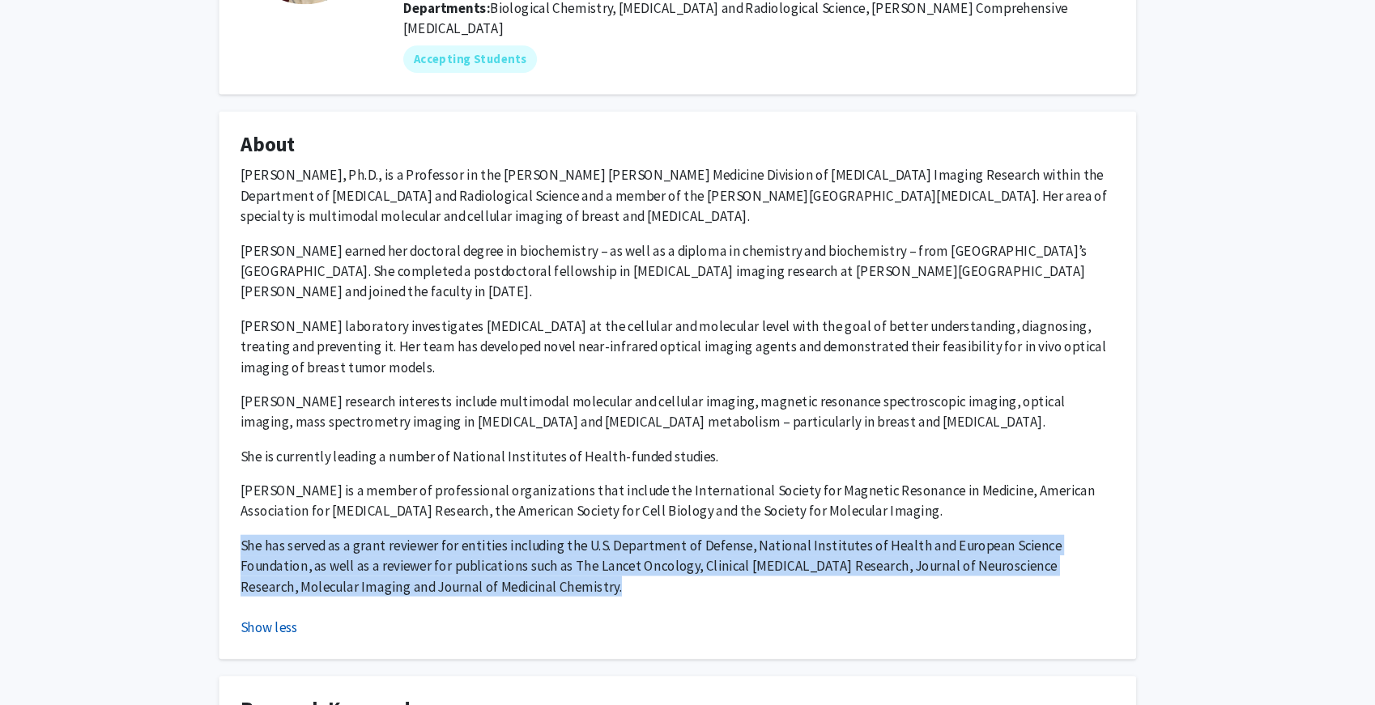
click at [307, 546] on p "She has served as a grant reviewer for entities including the U.S. Department o…" at bounding box center [687, 573] width 826 height 58
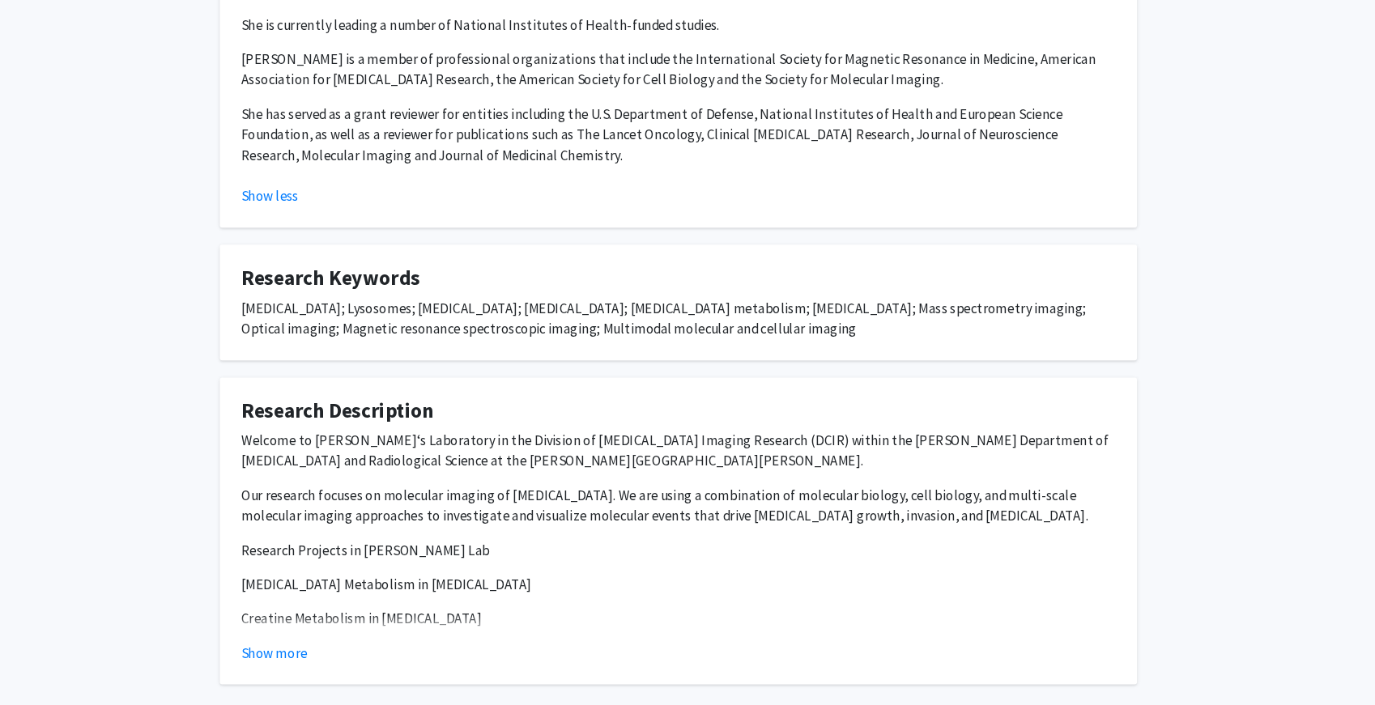
scroll to position [578, 0]
click at [298, 644] on button "Show more" at bounding box center [305, 653] width 62 height 19
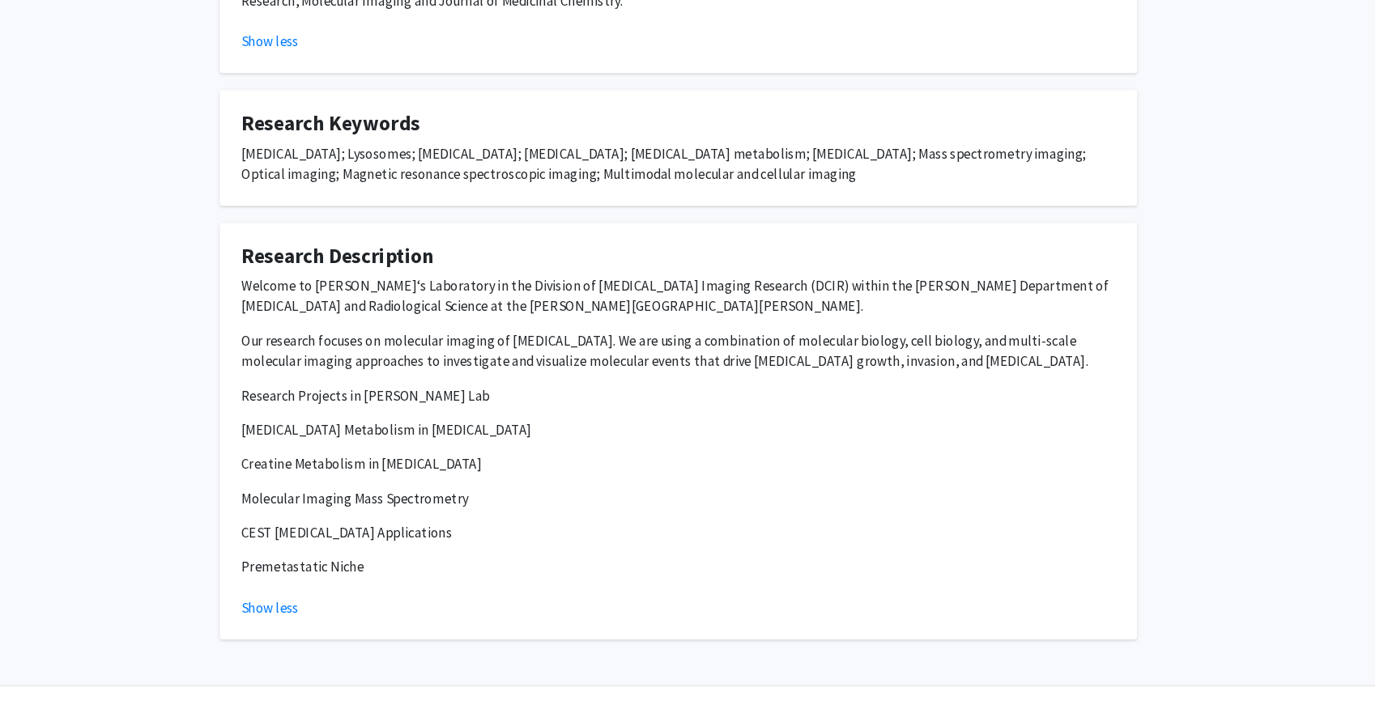
scroll to position [0, 0]
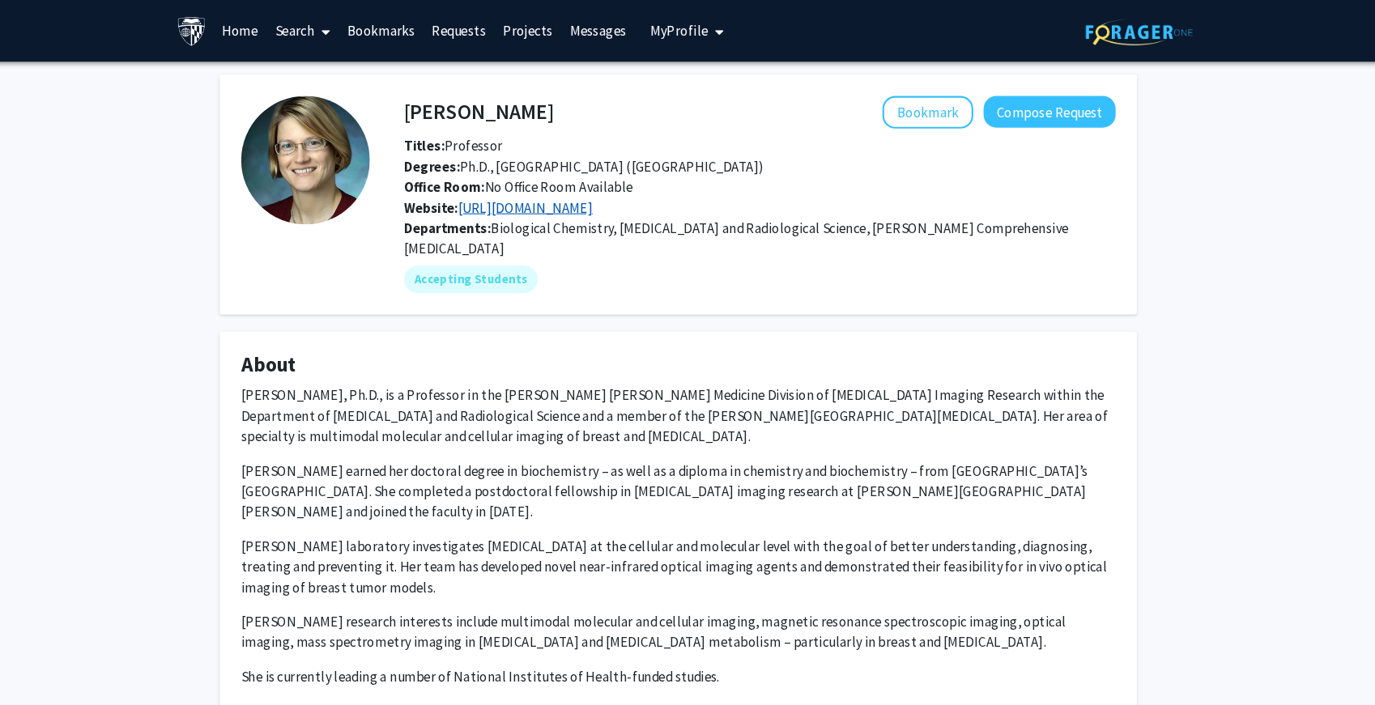
click at [522, 193] on link "[URL][DOMAIN_NAME]" at bounding box center [542, 196] width 127 height 16
